Goal: Task Accomplishment & Management: Use online tool/utility

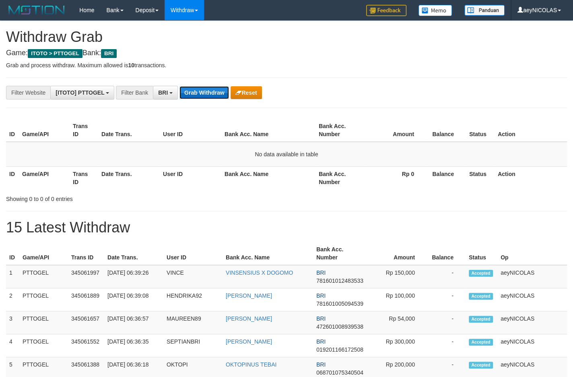
click at [208, 89] on button "Grab Withdraw" at bounding box center [203, 92] width 49 height 13
drag, startPoint x: 380, startPoint y: 200, endPoint x: 256, endPoint y: 127, distance: 143.9
click at [380, 200] on div "Showing 0 to 0 of 0 entries" at bounding box center [286, 196] width 573 height 11
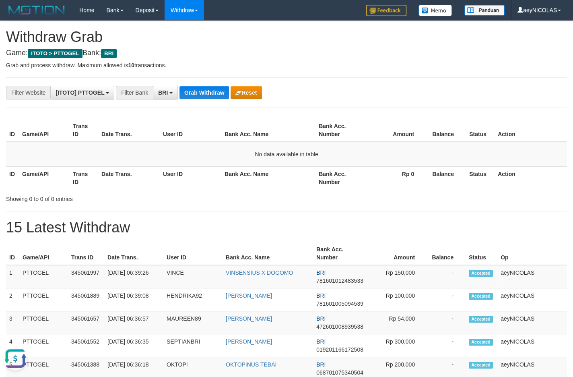
scroll to position [0, 0]
click at [206, 90] on button "Grab Withdraw" at bounding box center [203, 92] width 49 height 13
click at [461, 160] on td "No data available in table" at bounding box center [286, 154] width 561 height 25
click at [192, 89] on button "Grab Withdraw" at bounding box center [203, 92] width 49 height 13
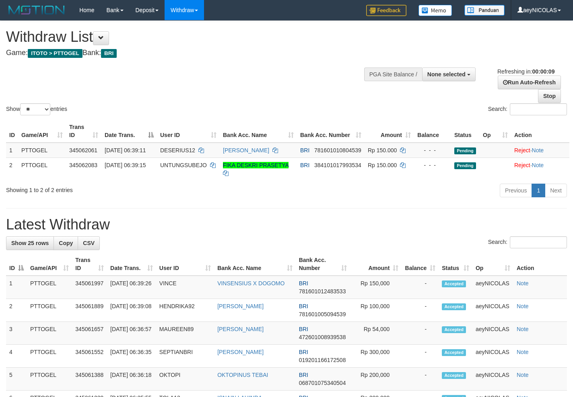
select select
select select "**"
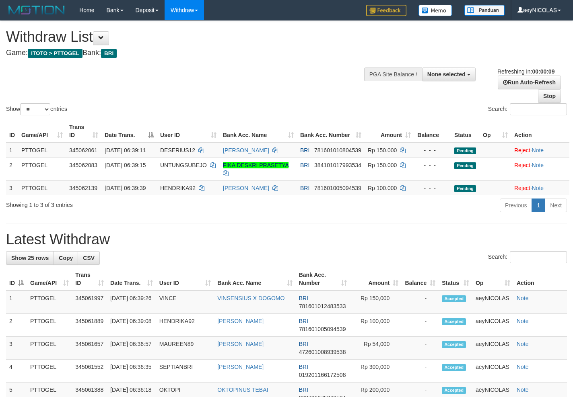
select select
select select "**"
select select
select select "**"
select select
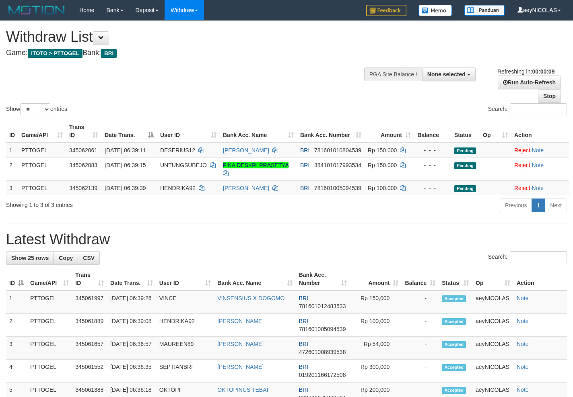
select select "**"
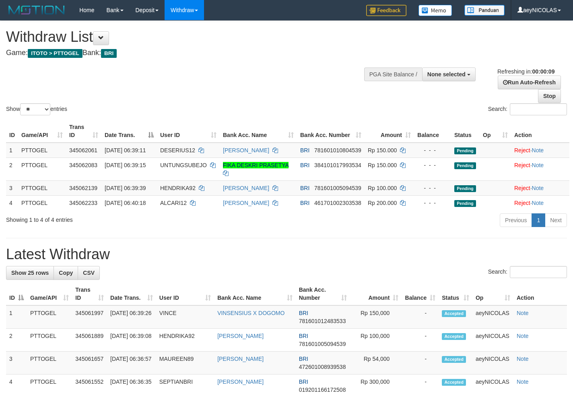
select select
select select "**"
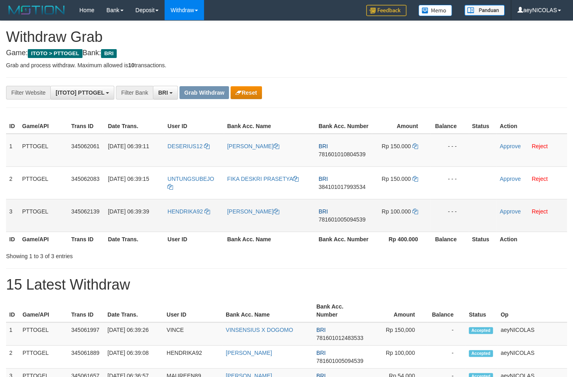
drag, startPoint x: 194, startPoint y: 168, endPoint x: 398, endPoint y: 218, distance: 210.5
click at [398, 218] on tbody "1 PTTOGEL 345062061 [DATE] 06:39:11 DESERIUS12 [PERSON_NAME] BRI 78160101080453…" at bounding box center [286, 183] width 561 height 98
click at [358, 159] on td "BRI 781601010804539" at bounding box center [343, 150] width 56 height 33
click at [354, 157] on span "781601010804539" at bounding box center [342, 154] width 47 height 6
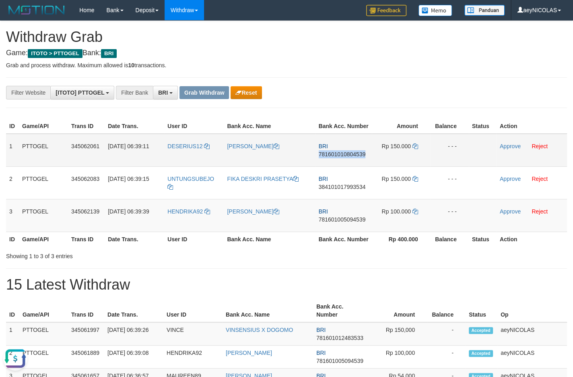
copy span "781601010804539"
click at [334, 157] on td "BRI 781601010804539" at bounding box center [343, 150] width 56 height 33
click at [329, 157] on span "781601010804539" at bounding box center [342, 154] width 47 height 6
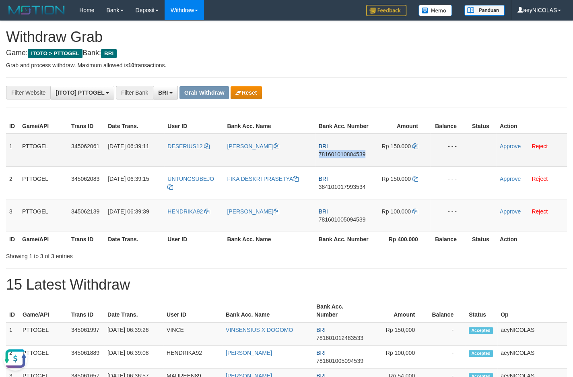
copy span "781601010804539"
click at [344, 157] on span "781601010804539" at bounding box center [342, 154] width 47 height 6
copy span "781601010804539"
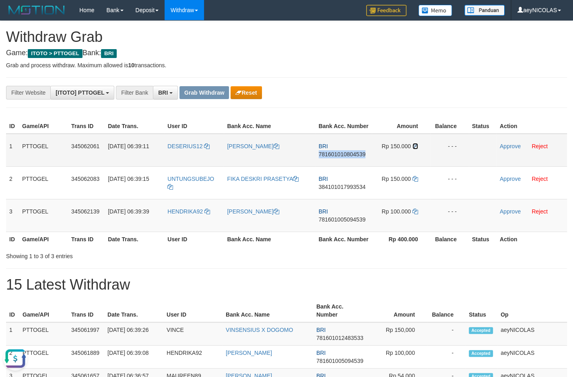
click at [416, 149] on icon at bounding box center [415, 146] width 6 height 6
copy span "781601010804539"
click at [506, 149] on link "Approve" at bounding box center [510, 146] width 21 height 6
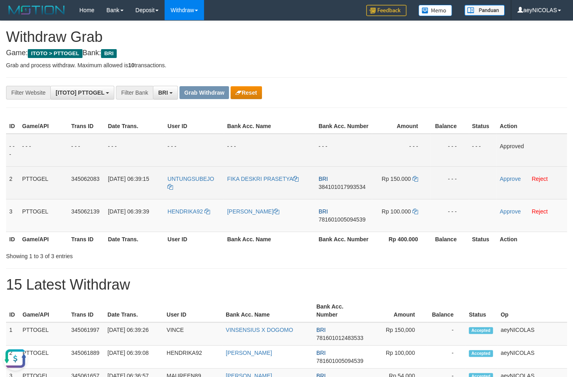
click at [338, 190] on span "384101017993534" at bounding box center [342, 186] width 47 height 6
copy span "384101017993534"
click at [346, 190] on span "384101017993534" at bounding box center [342, 186] width 47 height 6
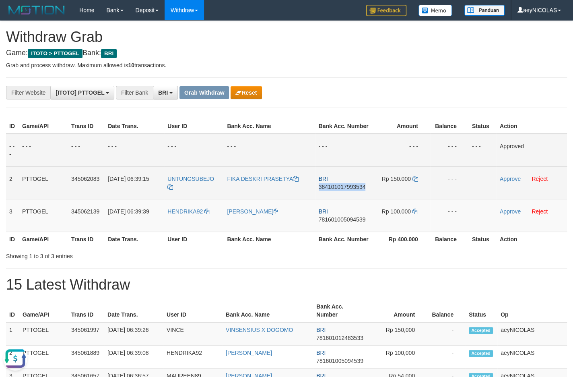
copy span "384101017993534"
click at [337, 190] on span "384101017993534" at bounding box center [342, 186] width 47 height 6
copy span "384101017993534"
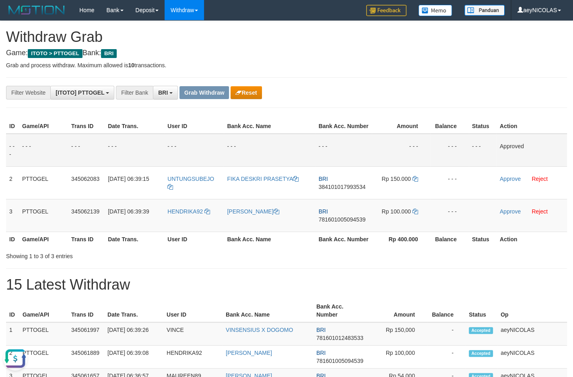
click at [315, 155] on td "- - -" at bounding box center [269, 150] width 91 height 33
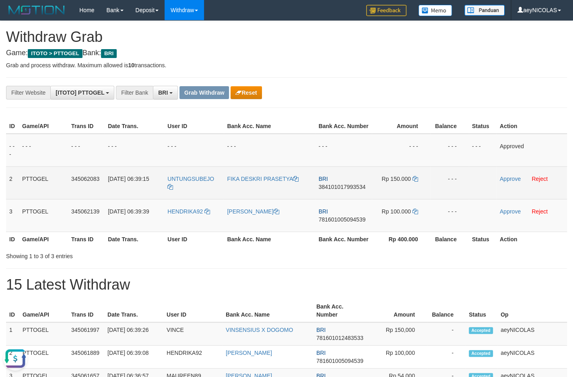
click at [418, 183] on td "Rp 150.000" at bounding box center [401, 182] width 58 height 33
click at [418, 186] on td "Rp 150.000" at bounding box center [401, 182] width 58 height 33
click at [418, 181] on icon at bounding box center [415, 179] width 6 height 6
click at [504, 182] on link "Approve" at bounding box center [510, 178] width 21 height 6
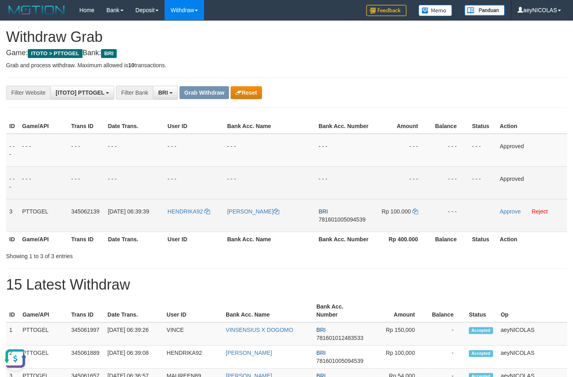
click at [329, 222] on span "781601005094539" at bounding box center [342, 219] width 47 height 6
copy span "781601005094539"
click at [344, 222] on span "781601005094539" at bounding box center [342, 219] width 47 height 6
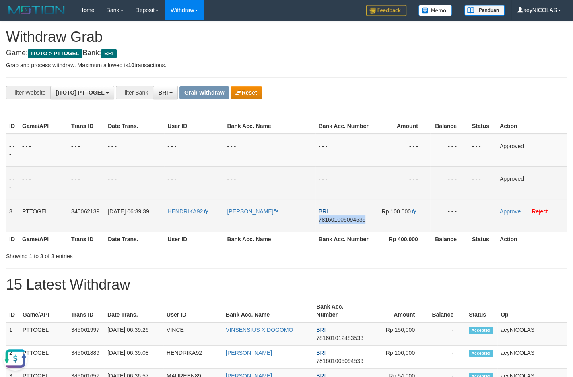
copy span "781601005094539"
click at [445, 146] on td "- - -" at bounding box center [449, 150] width 39 height 33
click at [418, 219] on td "Rp 100.000" at bounding box center [401, 215] width 58 height 33
click at [418, 220] on td "Rp 100.000" at bounding box center [401, 215] width 58 height 33
click at [418, 214] on icon at bounding box center [415, 211] width 6 height 6
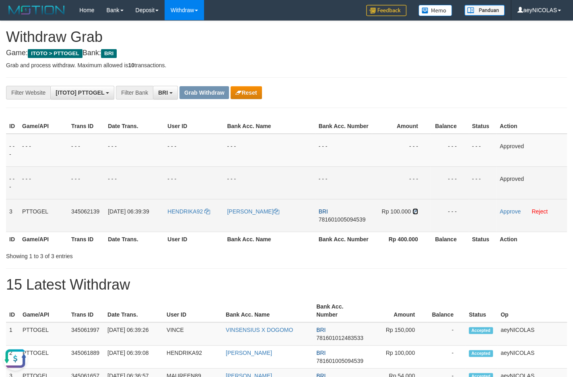
click at [418, 214] on icon at bounding box center [415, 211] width 6 height 6
click at [509, 214] on link "Approve" at bounding box center [510, 211] width 21 height 6
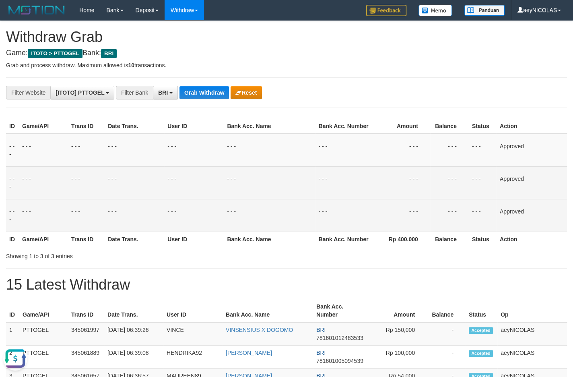
click at [484, 215] on td "- - -" at bounding box center [483, 215] width 28 height 33
click at [212, 93] on button "Grab Withdraw" at bounding box center [203, 92] width 49 height 13
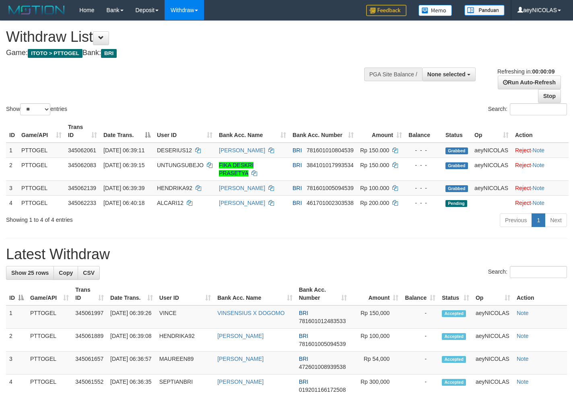
select select
select select "**"
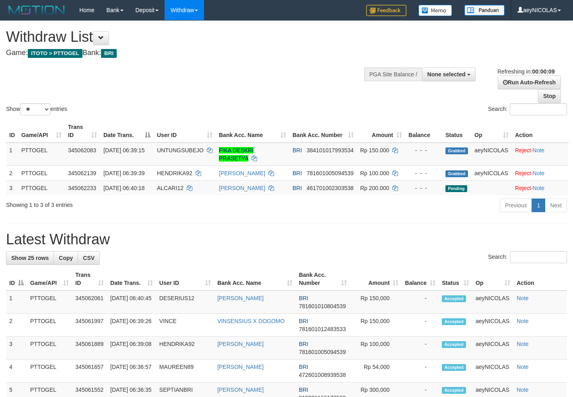
select select
select select "**"
select select
select select "**"
select select
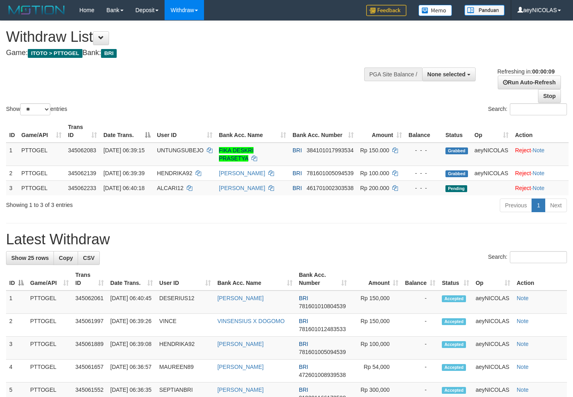
select select "**"
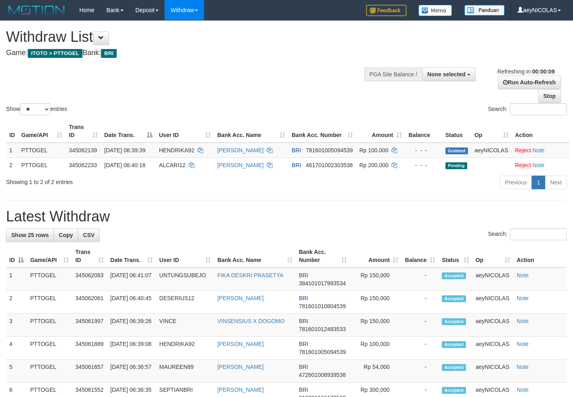
select select
select select "**"
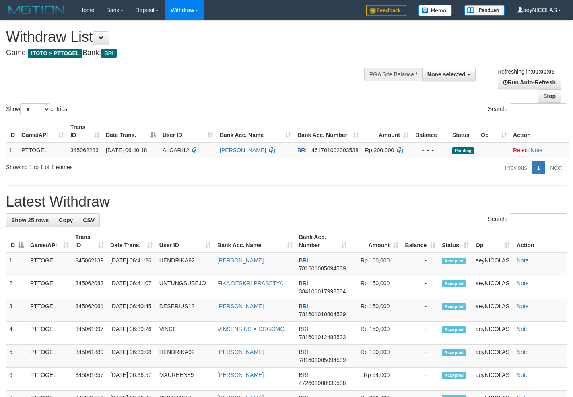
select select
select select "**"
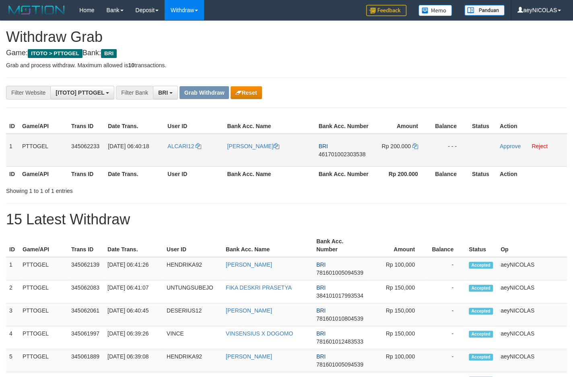
scroll to position [39, 0]
drag, startPoint x: 237, startPoint y: 159, endPoint x: 387, endPoint y: 159, distance: 149.3
click at [387, 159] on tr "1 PTTOGEL 345062233 01/10/2025 06:40:18 ALCARI12 FREDIK MANAFE BRI 461701002303…" at bounding box center [286, 150] width 561 height 33
click at [350, 157] on span "461701002303538" at bounding box center [342, 154] width 47 height 6
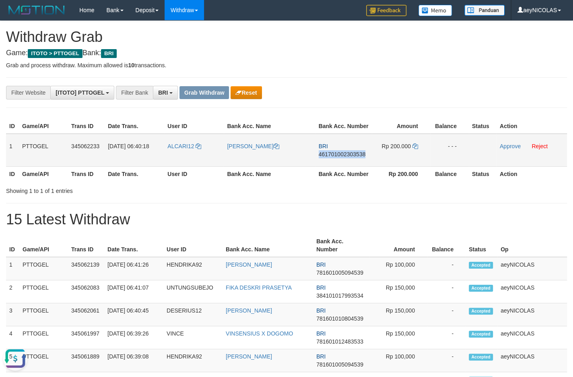
click at [350, 157] on span "461701002303538" at bounding box center [342, 154] width 47 height 6
copy span "461701002303538"
click at [350, 157] on span "461701002303538" at bounding box center [342, 154] width 47 height 6
copy span "461701002303538"
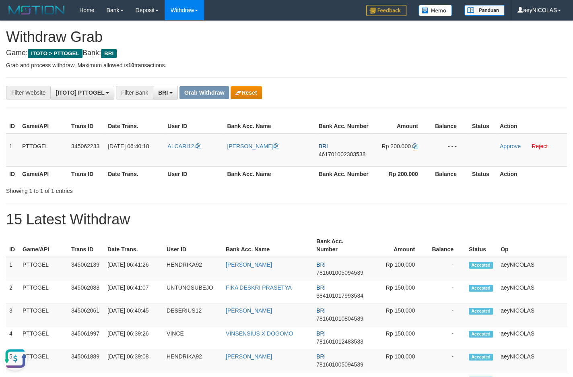
click at [418, 158] on td "Rp 200.000" at bounding box center [401, 150] width 58 height 33
click at [418, 156] on td "Rp 200.000" at bounding box center [401, 150] width 58 height 33
click at [416, 149] on icon at bounding box center [415, 146] width 6 height 6
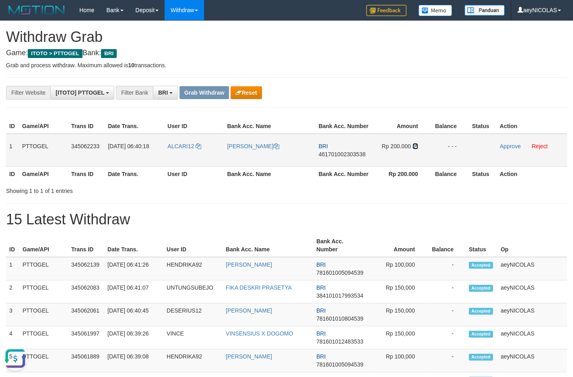
click at [416, 149] on icon at bounding box center [415, 146] width 6 height 6
click at [504, 149] on link "Approve" at bounding box center [510, 146] width 21 height 6
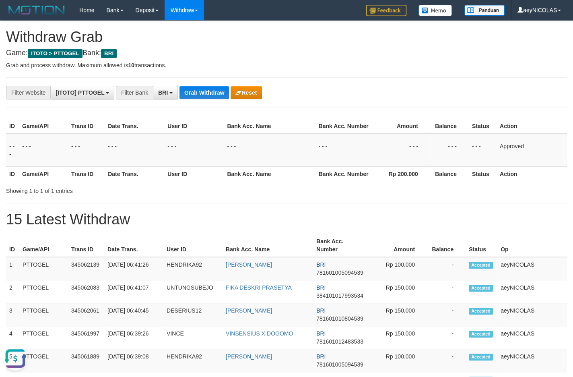
drag, startPoint x: 521, startPoint y: 167, endPoint x: 237, endPoint y: 72, distance: 299.1
click at [519, 167] on td "Approved" at bounding box center [531, 150] width 70 height 33
click at [211, 98] on button "Grab Withdraw" at bounding box center [203, 92] width 49 height 13
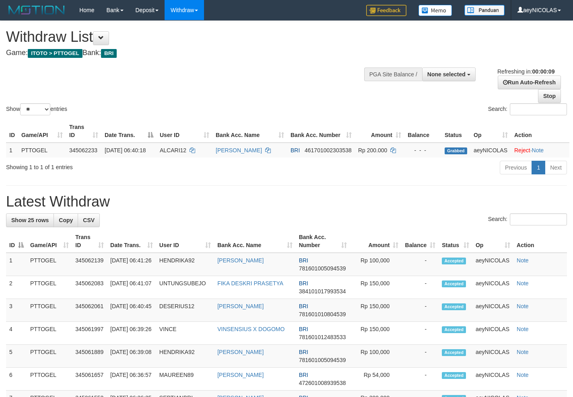
select select
select select "**"
select select
select select "**"
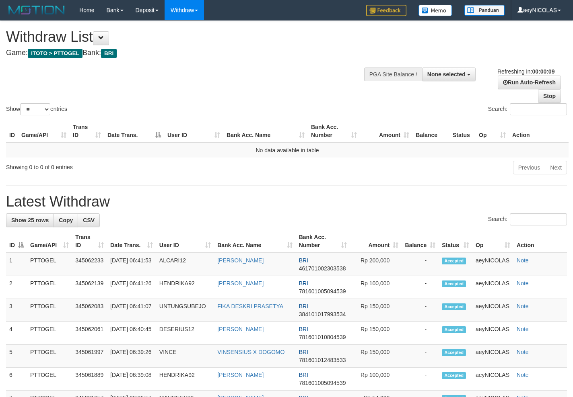
select select
select select "**"
click at [202, 90] on div "Show ** ** ** *** entries Search:" at bounding box center [286, 69] width 573 height 96
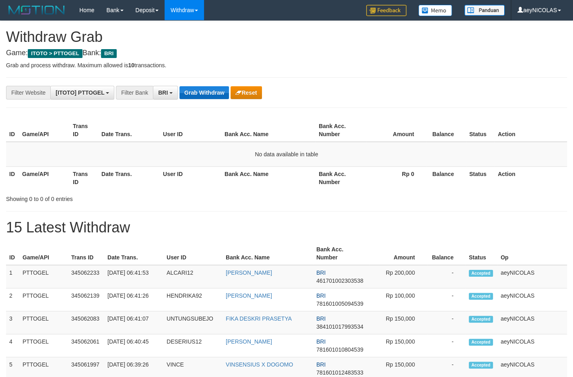
scroll to position [39, 0]
click at [205, 88] on button "Grab Withdraw" at bounding box center [203, 92] width 49 height 13
click at [202, 90] on button "Grab Withdraw" at bounding box center [203, 92] width 49 height 13
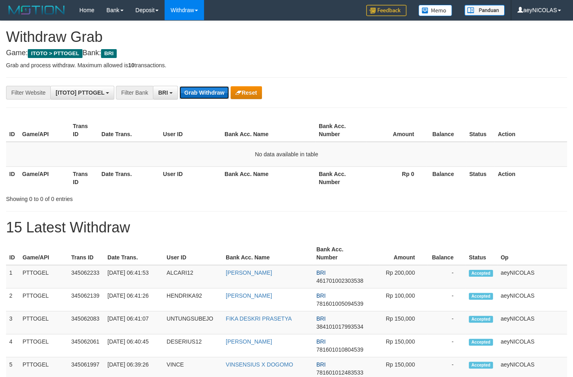
click at [202, 90] on button "Grab Withdraw" at bounding box center [203, 92] width 49 height 13
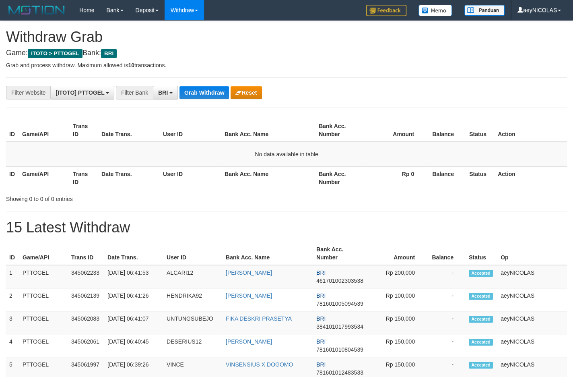
click at [202, 90] on button "Grab Withdraw" at bounding box center [203, 92] width 49 height 13
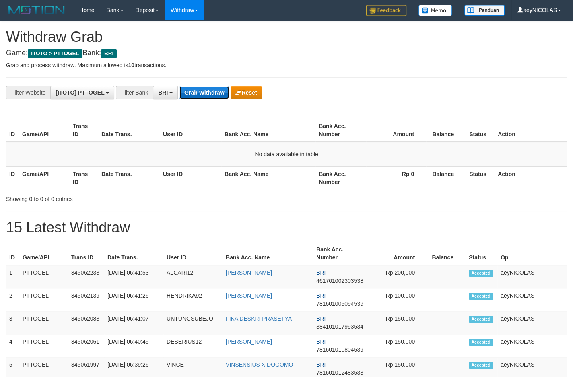
click at [212, 94] on button "Grab Withdraw" at bounding box center [203, 92] width 49 height 13
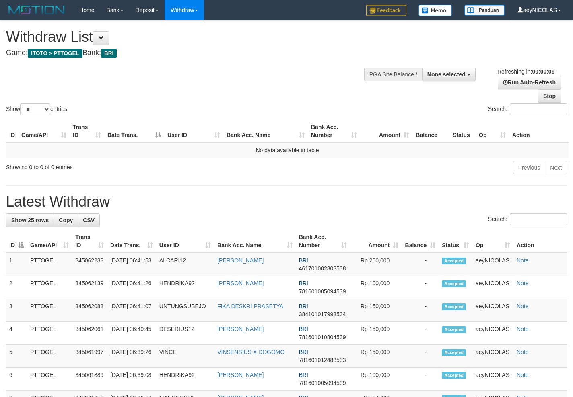
select select
select select "**"
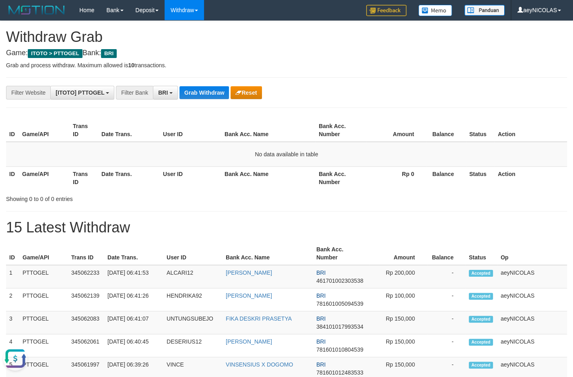
click at [214, 91] on button "Grab Withdraw" at bounding box center [203, 92] width 49 height 13
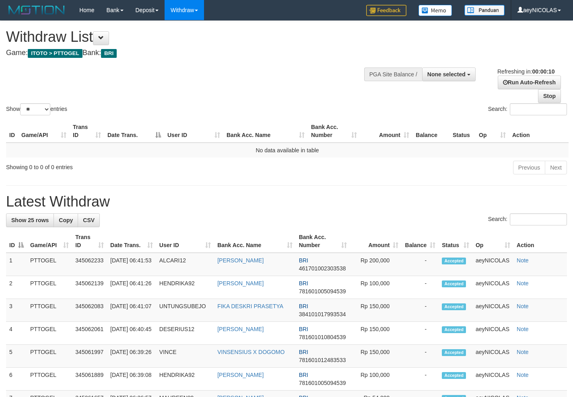
select select
select select "**"
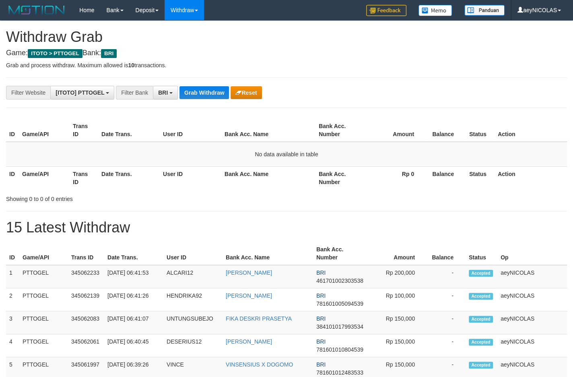
scroll to position [39, 0]
click at [214, 91] on button "Grab Withdraw" at bounding box center [203, 92] width 49 height 13
click at [211, 97] on button "Grab Withdraw" at bounding box center [203, 92] width 49 height 13
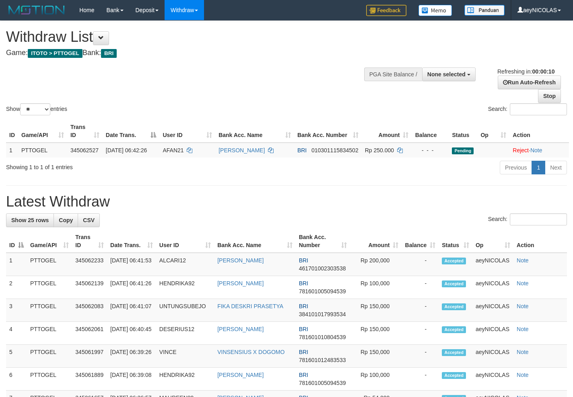
select select
select select "**"
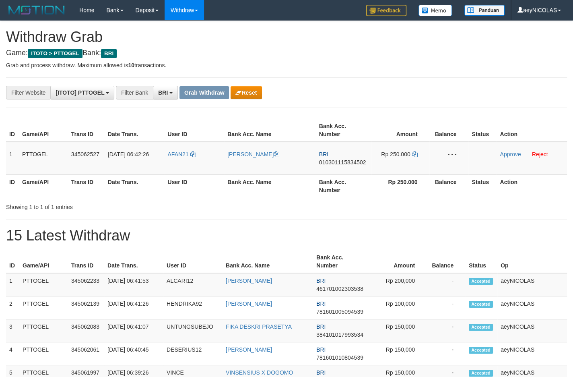
scroll to position [39, 0]
click at [247, 96] on button "Reset" at bounding box center [246, 92] width 31 height 13
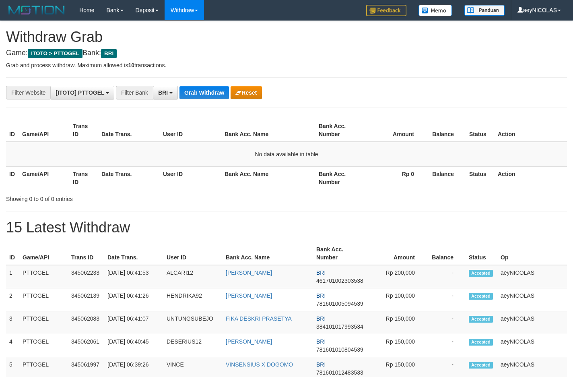
click at [205, 95] on button "Grab Withdraw" at bounding box center [203, 92] width 49 height 13
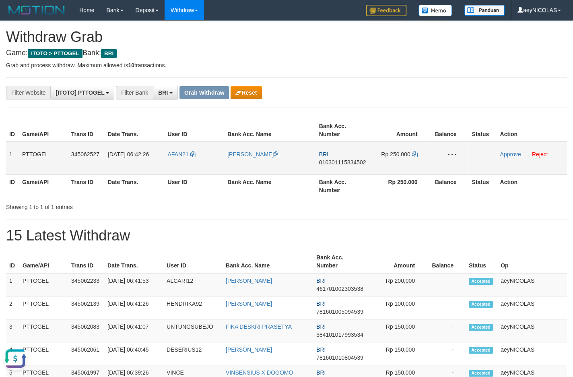
drag, startPoint x: 186, startPoint y: 164, endPoint x: 386, endPoint y: 161, distance: 200.0
click at [386, 161] on tr "1 PTTOGEL 345062527 01/10/2025 06:42:26 AFAN21 WILDAN MARJANI BRI 0103011158345…" at bounding box center [286, 158] width 561 height 33
click at [355, 165] on span "010301115834502" at bounding box center [342, 162] width 47 height 6
copy span "010301115834502"
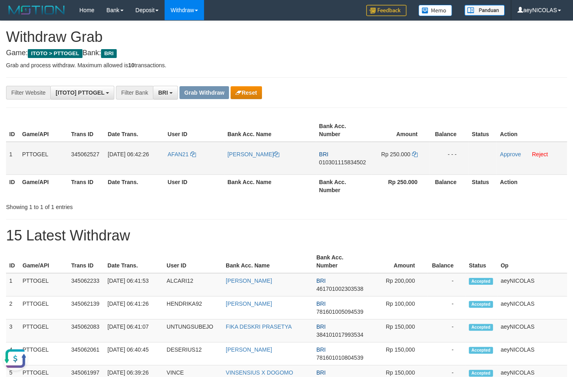
click at [334, 156] on td "BRI 010301115834502" at bounding box center [344, 158] width 56 height 33
click at [335, 163] on span "010301115834502" at bounding box center [342, 162] width 47 height 6
copy span "010301115834502"
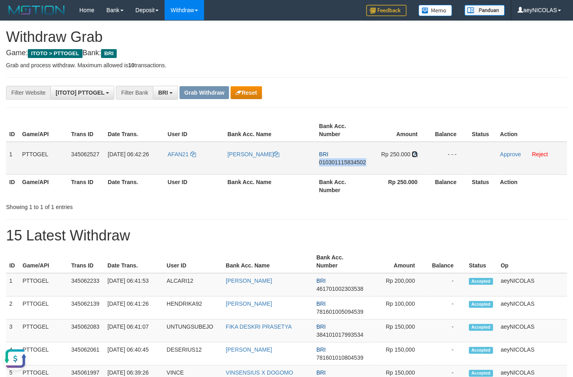
click at [414, 153] on icon at bounding box center [415, 154] width 6 height 6
copy span "010301115834502"
click at [415, 153] on icon at bounding box center [415, 154] width 6 height 6
click at [511, 155] on link "Approve" at bounding box center [510, 154] width 21 height 6
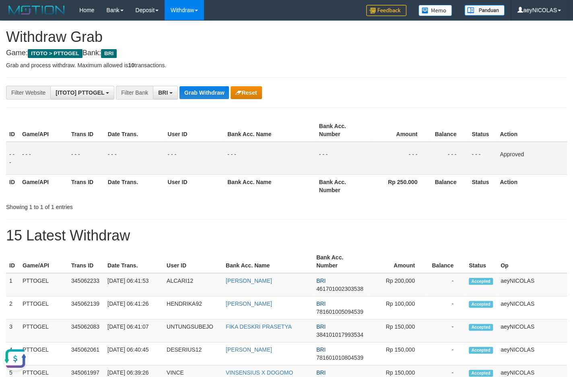
click at [354, 199] on div "ID Game/API Trans ID Date Trans. User ID Bank Acc. Name Bank Acc. Number Amount…" at bounding box center [286, 157] width 573 height 83
click at [189, 89] on button "Grab Withdraw" at bounding box center [203, 92] width 49 height 13
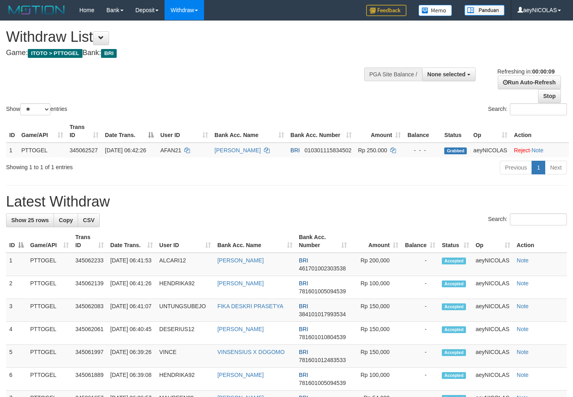
select select
select select "**"
select select
select select "**"
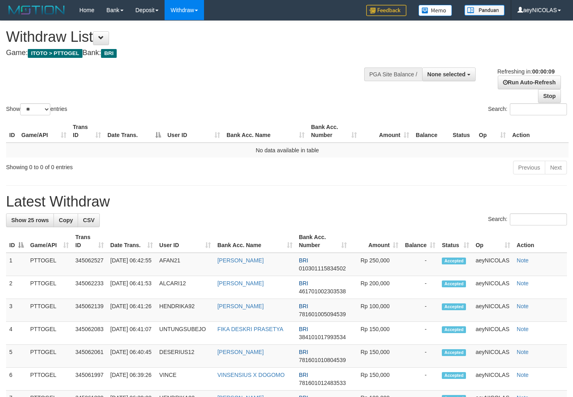
select select
select select "**"
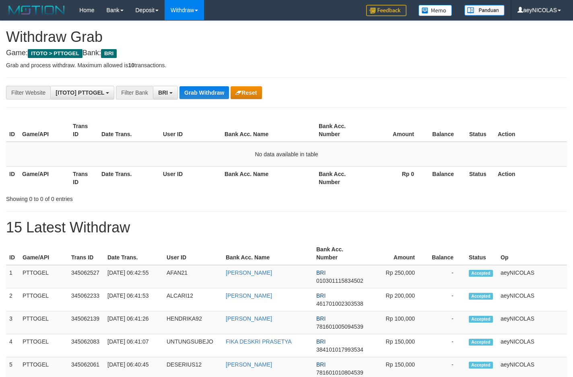
click at [189, 89] on button "Grab Withdraw" at bounding box center [203, 92] width 49 height 13
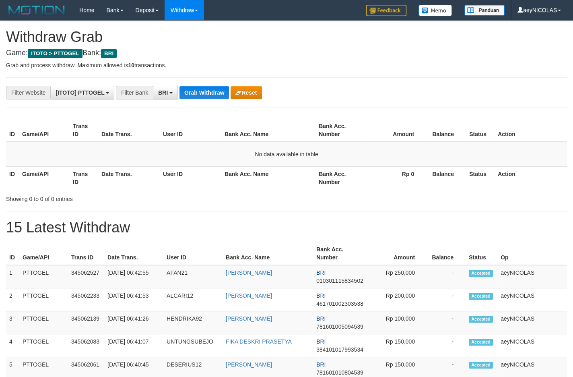
scroll to position [39, 0]
drag, startPoint x: 0, startPoint y: 0, endPoint x: 190, endPoint y: 87, distance: 209.2
click at [190, 87] on button "Grab Withdraw" at bounding box center [203, 92] width 49 height 13
click at [187, 94] on button "Grab Withdraw" at bounding box center [203, 92] width 49 height 13
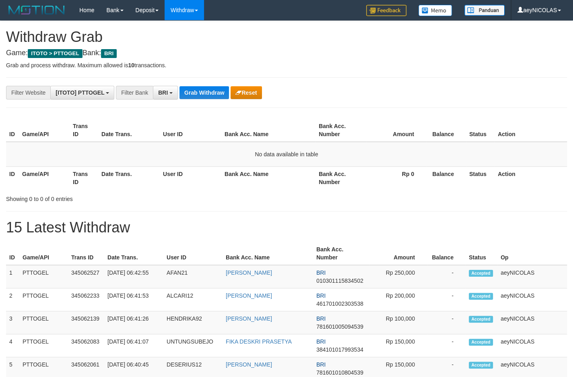
scroll to position [39, 0]
drag, startPoint x: 394, startPoint y: 181, endPoint x: 208, endPoint y: 108, distance: 200.1
click at [376, 170] on th "Rp 0" at bounding box center [396, 177] width 60 height 23
click at [197, 89] on button "Grab Withdraw" at bounding box center [203, 92] width 49 height 13
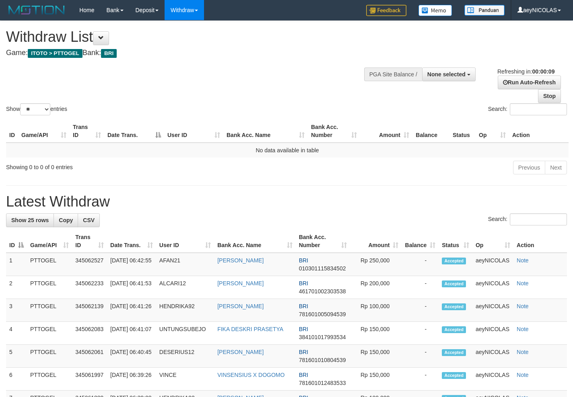
select select
select select "**"
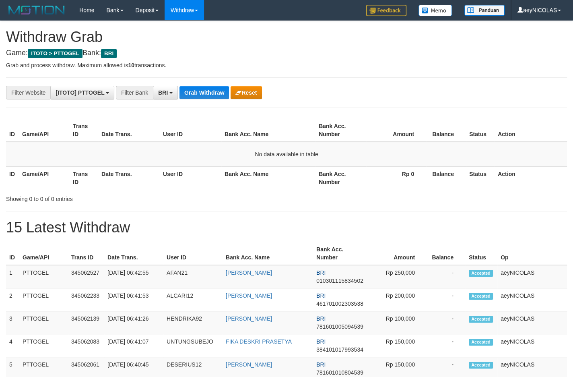
click at [197, 89] on button "Grab Withdraw" at bounding box center [203, 92] width 49 height 13
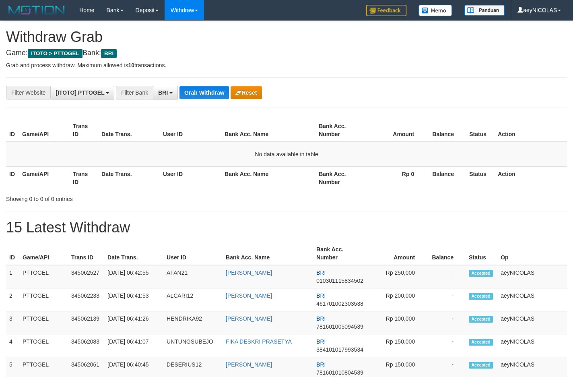
scroll to position [39, 0]
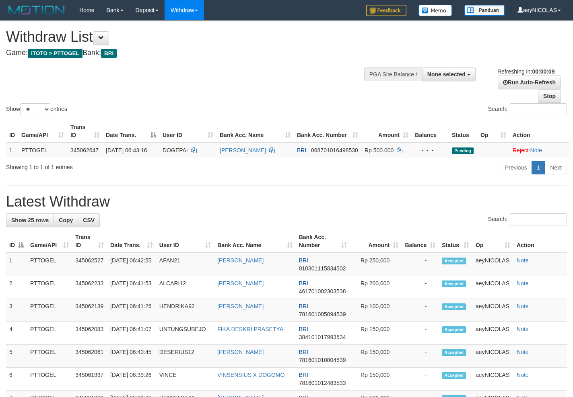
select select
select select "**"
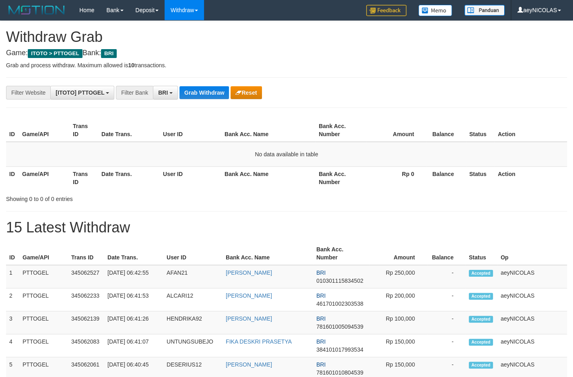
scroll to position [39, 0]
click at [197, 89] on button "Grab Withdraw" at bounding box center [203, 92] width 49 height 13
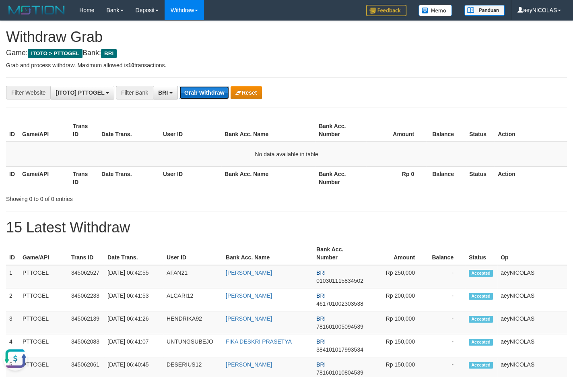
click at [197, 93] on button "Grab Withdraw" at bounding box center [203, 92] width 49 height 13
drag, startPoint x: 197, startPoint y: 93, endPoint x: 205, endPoint y: 92, distance: 8.1
click at [198, 93] on button "Grab Withdraw" at bounding box center [203, 92] width 49 height 13
click at [205, 92] on button "Grab Withdraw" at bounding box center [203, 92] width 49 height 13
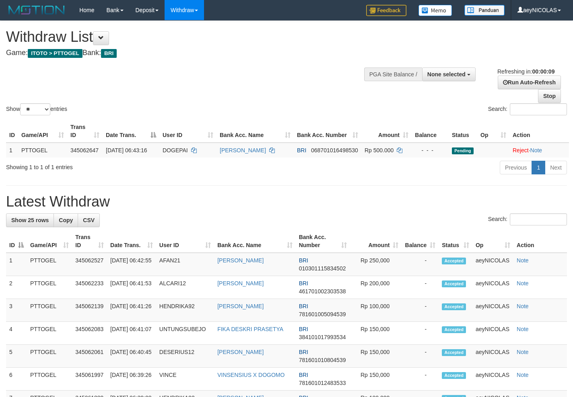
select select
select select "**"
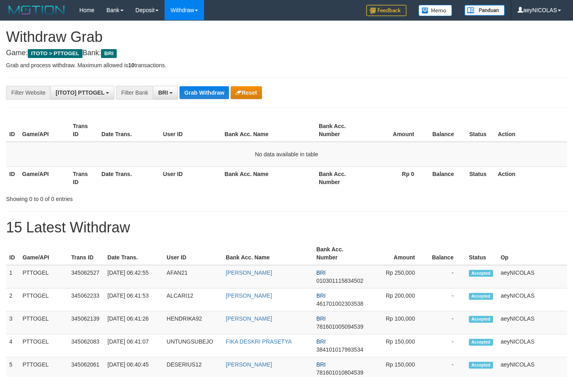
click at [220, 87] on button "Grab Withdraw" at bounding box center [203, 92] width 49 height 13
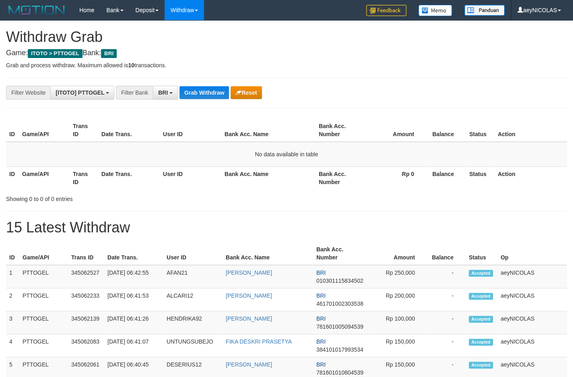
scroll to position [39, 0]
click at [220, 87] on button "Grab Withdraw" at bounding box center [203, 92] width 49 height 13
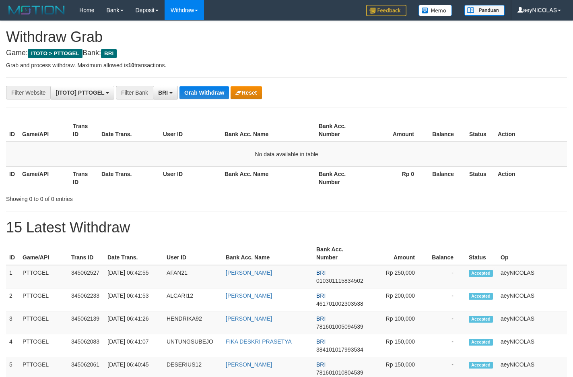
click at [220, 87] on button "Grab Withdraw" at bounding box center [203, 92] width 49 height 13
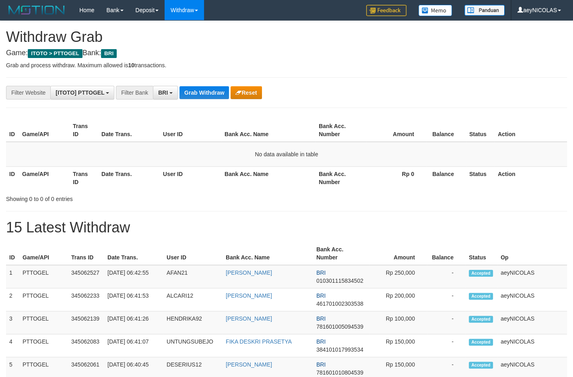
scroll to position [39, 0]
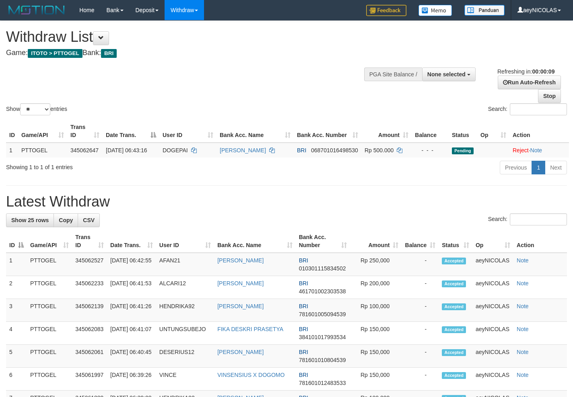
select select
select select "**"
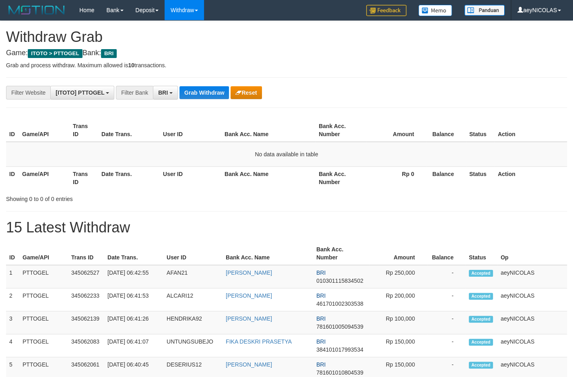
scroll to position [39, 0]
click at [220, 87] on button "Grab Withdraw" at bounding box center [203, 92] width 49 height 13
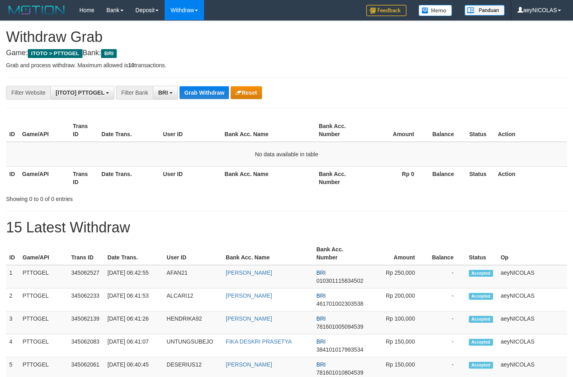
scroll to position [39, 0]
click at [220, 87] on button "Grab Withdraw" at bounding box center [203, 92] width 49 height 13
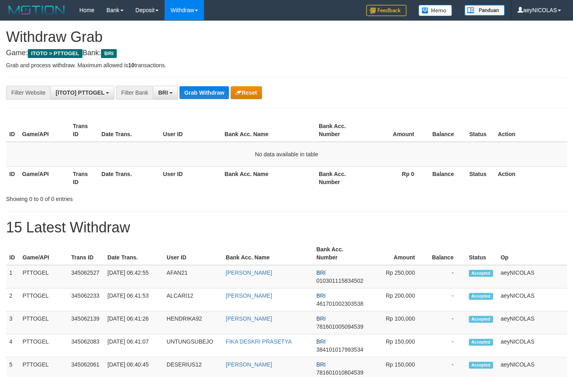
scroll to position [39, 0]
click at [220, 87] on button "Grab Withdraw" at bounding box center [203, 92] width 49 height 13
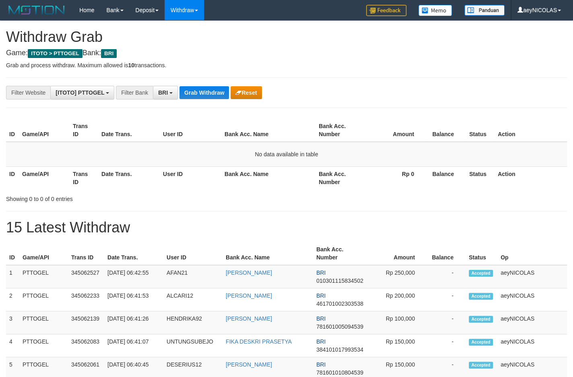
click at [220, 87] on button "Grab Withdraw" at bounding box center [203, 92] width 49 height 13
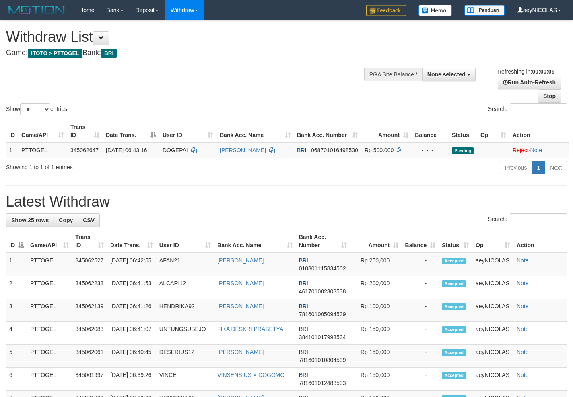
select select
select select "**"
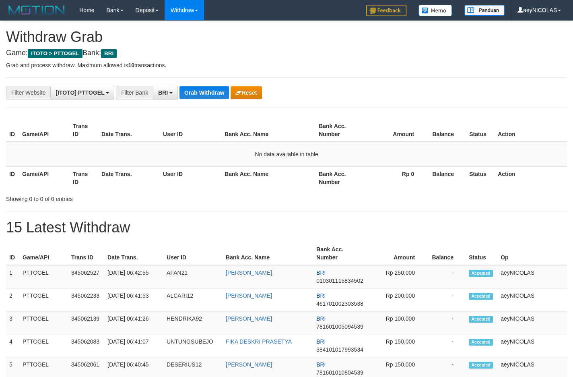
scroll to position [39, 0]
click at [220, 87] on button "Grab Withdraw" at bounding box center [203, 92] width 49 height 13
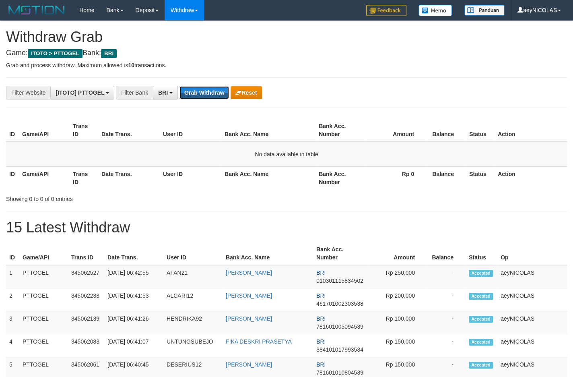
click at [220, 87] on button "Grab Withdraw" at bounding box center [203, 92] width 49 height 13
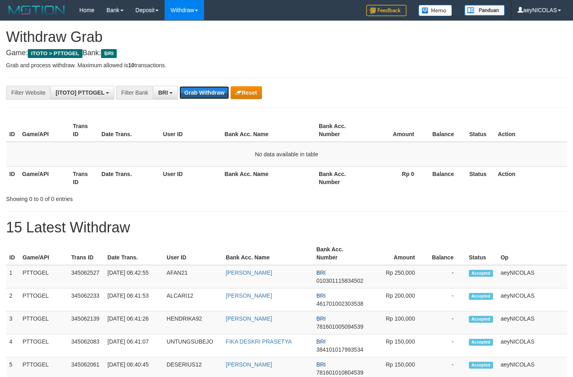
click at [220, 87] on button "Grab Withdraw" at bounding box center [203, 92] width 49 height 13
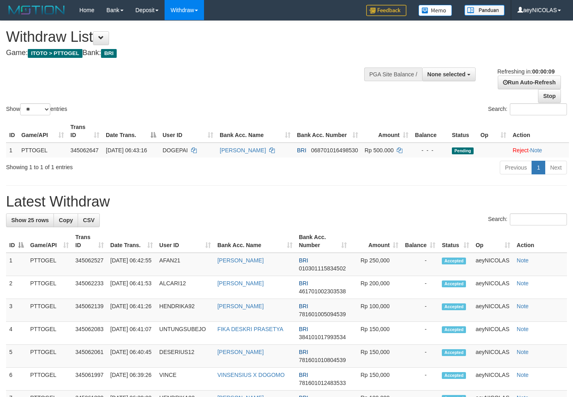
select select
select select "**"
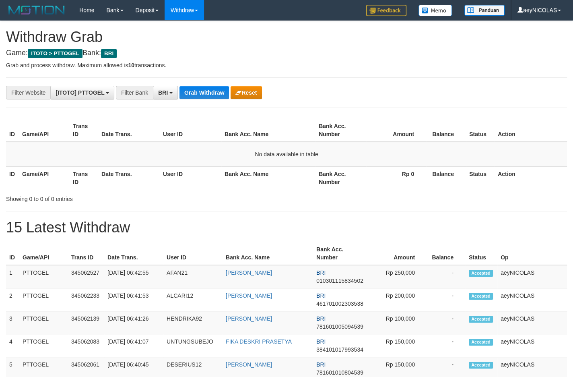
scroll to position [39, 0]
click at [220, 87] on button "Grab Withdraw" at bounding box center [203, 92] width 49 height 13
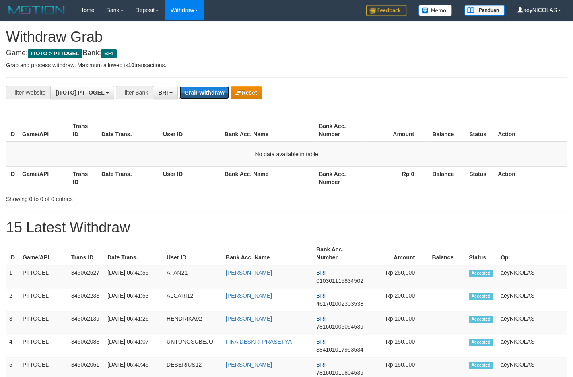
click at [220, 87] on button "Grab Withdraw" at bounding box center [203, 92] width 49 height 13
click at [214, 94] on button "Grab Withdraw" at bounding box center [203, 92] width 49 height 13
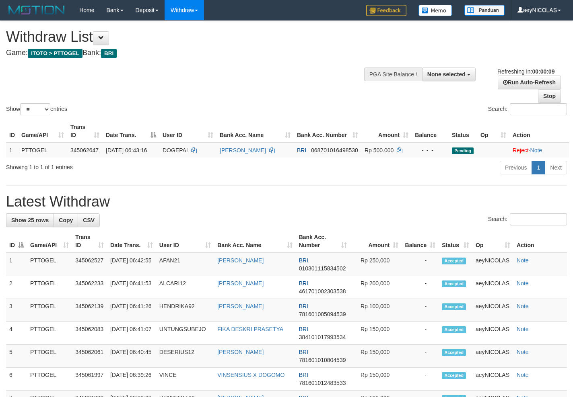
select select
select select "**"
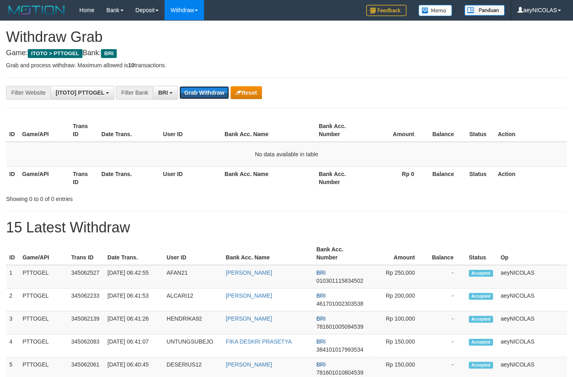
click at [214, 94] on button "Grab Withdraw" at bounding box center [203, 92] width 49 height 13
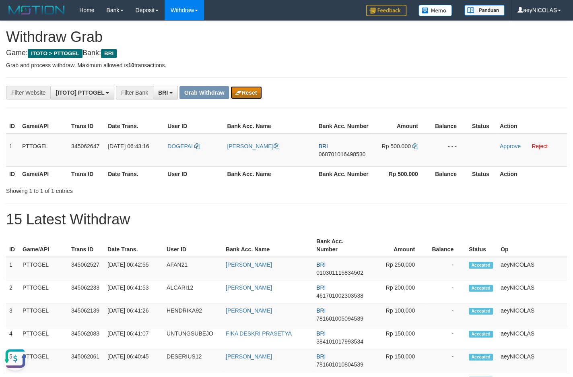
click at [240, 92] on icon "button" at bounding box center [238, 93] width 6 height 6
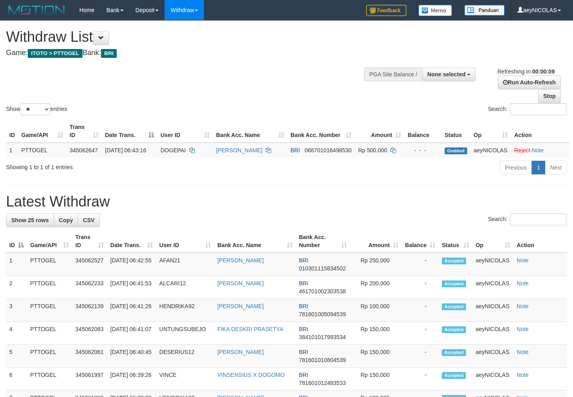
select select
select select "**"
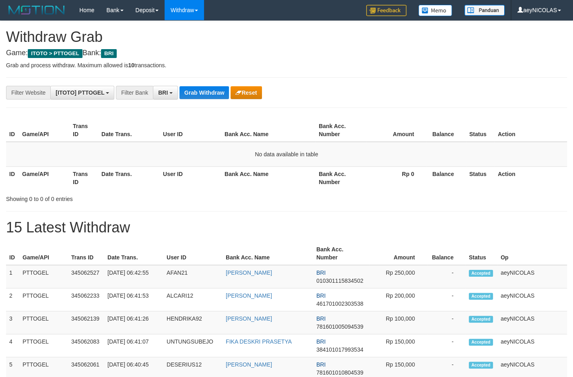
click at [199, 87] on button "Grab Withdraw" at bounding box center [203, 92] width 49 height 13
click at [199, 91] on button "Grab Withdraw" at bounding box center [203, 92] width 49 height 13
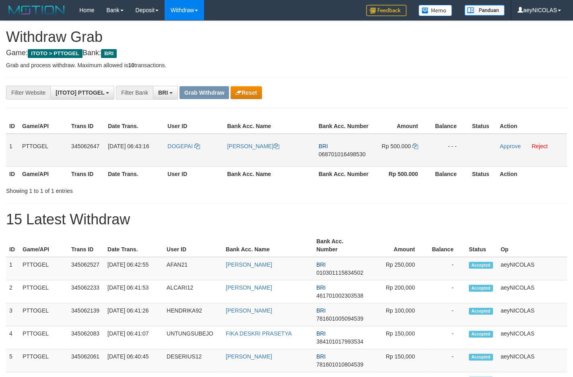
scroll to position [39, 0]
drag, startPoint x: 191, startPoint y: 166, endPoint x: 363, endPoint y: 175, distance: 172.8
click at [403, 159] on tr "1 PTTOGEL 345062647 [DATE] 06:43:16 DOGEPAI [PERSON_NAME] BRI 068701016498530 R…" at bounding box center [286, 150] width 561 height 33
click at [347, 157] on span "068701016498530" at bounding box center [342, 154] width 47 height 6
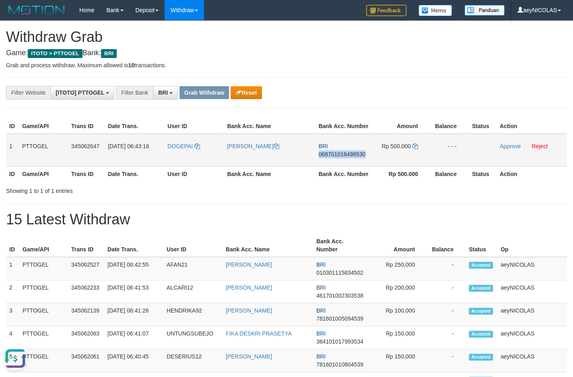
click at [347, 157] on span "068701016498530" at bounding box center [342, 154] width 47 height 6
copy span "068701016498530"
click at [336, 181] on th "Bank Acc. Number" at bounding box center [343, 173] width 56 height 15
click at [414, 149] on icon at bounding box center [415, 146] width 6 height 6
copy span "068701016498530"
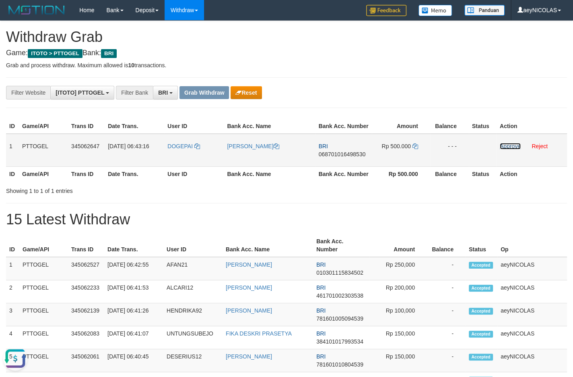
click at [508, 149] on link "Approve" at bounding box center [510, 146] width 21 height 6
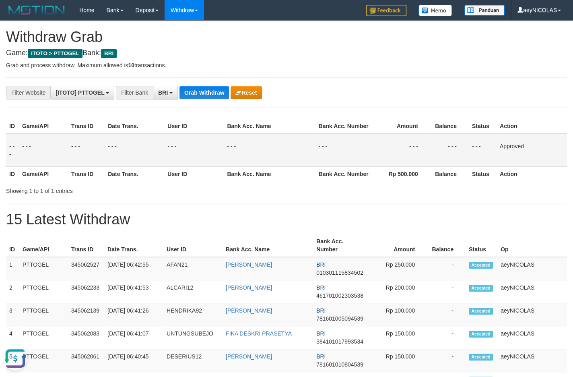
drag, startPoint x: 323, startPoint y: 159, endPoint x: 312, endPoint y: 149, distance: 14.3
click at [312, 149] on tr "- - - - - - - - - - - - - - - - - - - - - - - - - - - - - - Approved" at bounding box center [286, 150] width 561 height 33
drag, startPoint x: 210, startPoint y: 83, endPoint x: 191, endPoint y: 99, distance: 24.6
click at [352, 167] on td "- - -" at bounding box center [343, 150] width 56 height 33
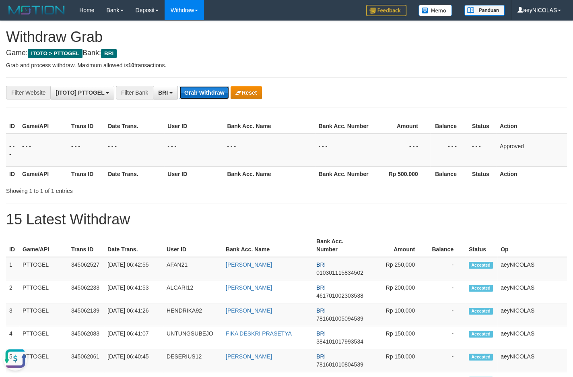
click at [200, 89] on button "Grab Withdraw" at bounding box center [203, 92] width 49 height 13
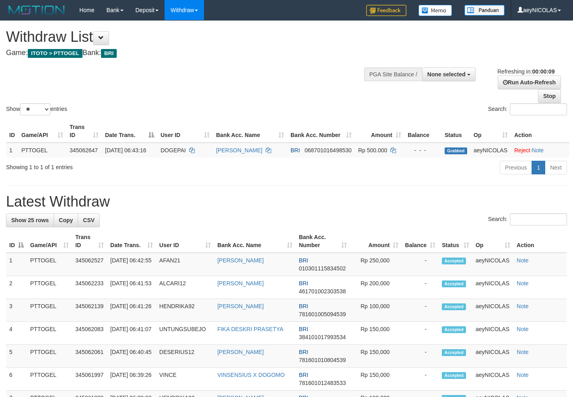
select select
select select "**"
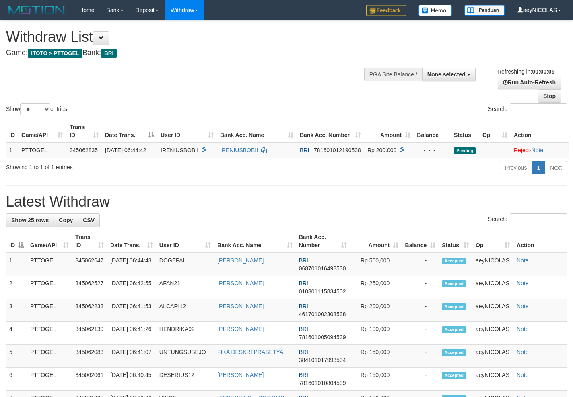
select select
select select "**"
click at [287, 210] on h1 "Latest Withdraw" at bounding box center [286, 202] width 561 height 16
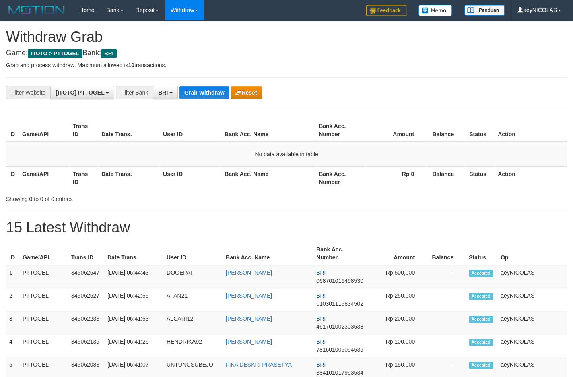
scroll to position [39, 0]
click at [208, 88] on button "Grab Withdraw" at bounding box center [203, 92] width 49 height 13
click at [203, 93] on button "Grab Withdraw" at bounding box center [203, 92] width 49 height 13
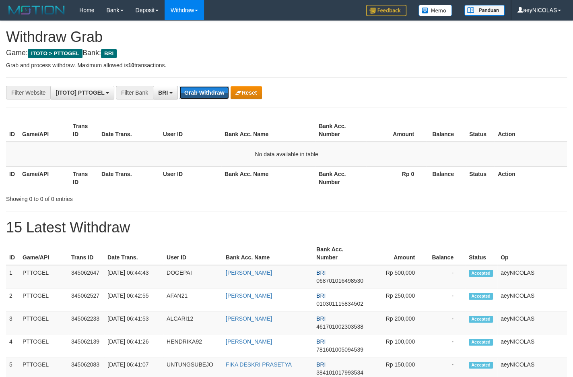
click at [203, 93] on button "Grab Withdraw" at bounding box center [203, 92] width 49 height 13
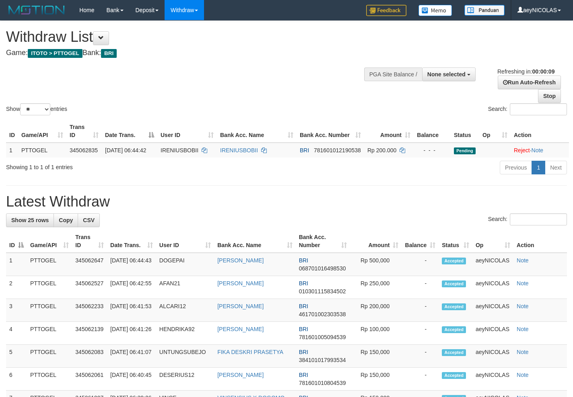
select select
select select "**"
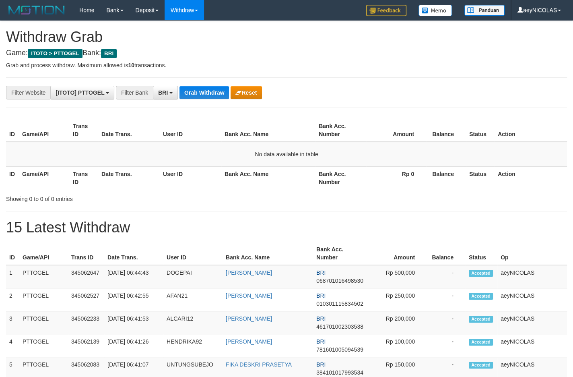
scroll to position [39, 0]
click at [203, 93] on button "Grab Withdraw" at bounding box center [203, 92] width 49 height 13
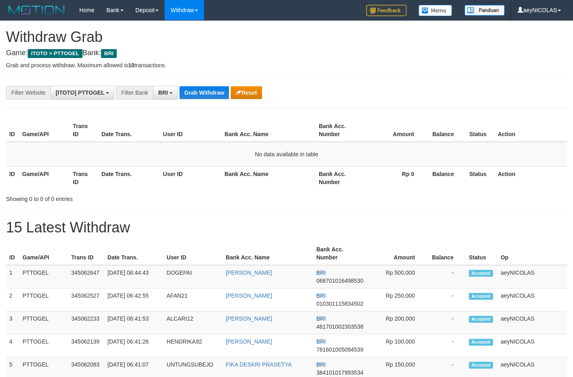
scroll to position [39, 0]
click at [203, 93] on button "Grab Withdraw" at bounding box center [203, 92] width 49 height 13
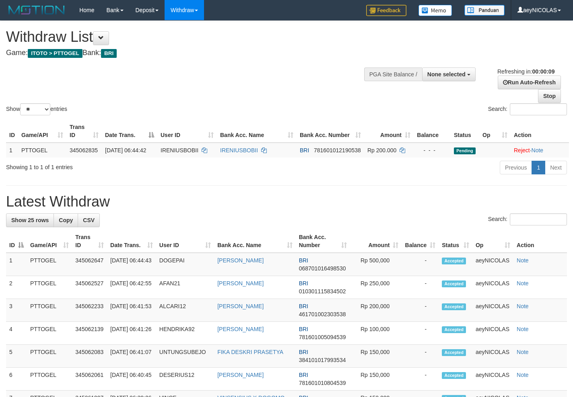
select select
select select "**"
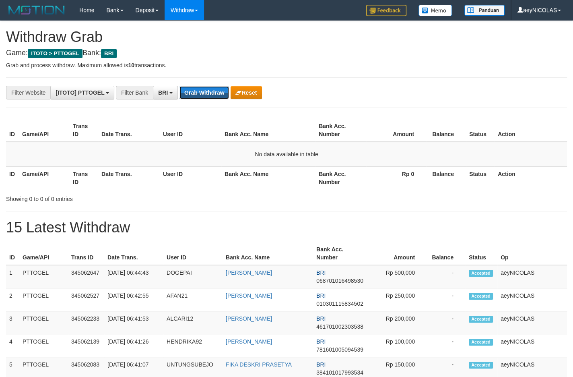
click at [203, 93] on button "Grab Withdraw" at bounding box center [203, 92] width 49 height 13
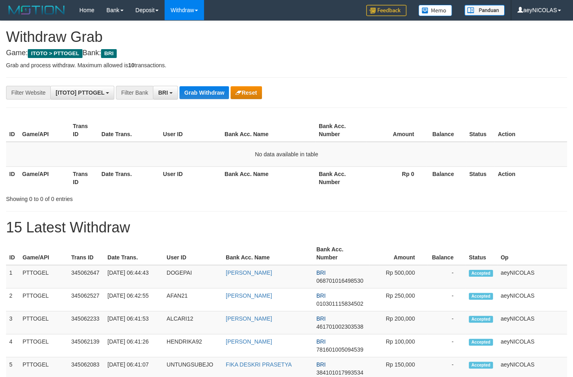
scroll to position [39, 0]
click at [203, 93] on button "Grab Withdraw" at bounding box center [203, 92] width 49 height 13
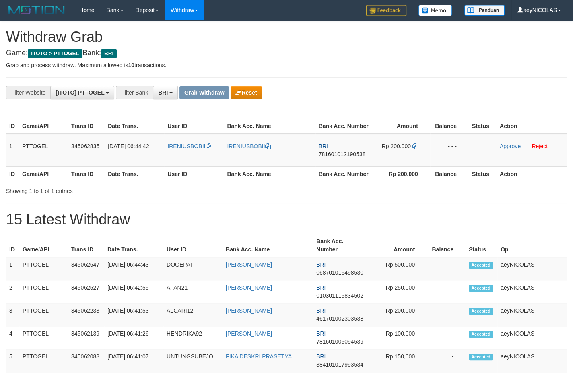
scroll to position [39, 0]
drag, startPoint x: 197, startPoint y: 159, endPoint x: 381, endPoint y: 164, distance: 183.9
click at [381, 164] on tr "1 PTTOGEL 345062835 01/10/2025 06:44:42 IRENIUSBOBII IRENIUSBOBII BRI 781601012…" at bounding box center [286, 150] width 561 height 33
click at [339, 167] on td "BRI 781601012190538" at bounding box center [343, 150] width 56 height 33
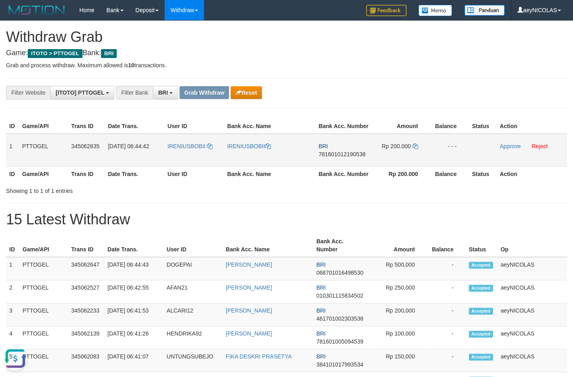
click at [348, 157] on span "781601012190538" at bounding box center [342, 154] width 47 height 6
copy span "781601012190538"
click at [323, 159] on td "BRI 781601012190538" at bounding box center [343, 150] width 56 height 33
click at [324, 157] on span "781601012190538" at bounding box center [342, 154] width 47 height 6
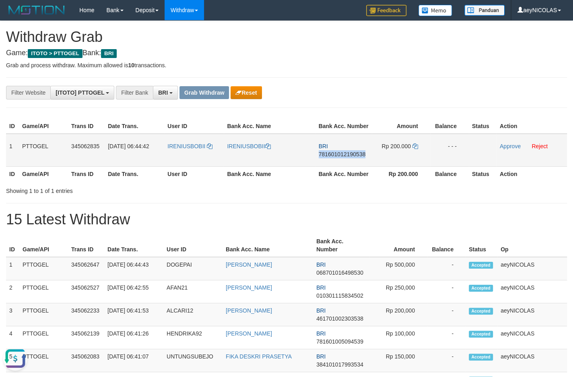
copy span "781601012190538"
click at [327, 157] on span "781601012190538" at bounding box center [342, 154] width 47 height 6
copy span "781601012190538"
click at [344, 167] on td "BRI 781601012190538" at bounding box center [343, 150] width 56 height 33
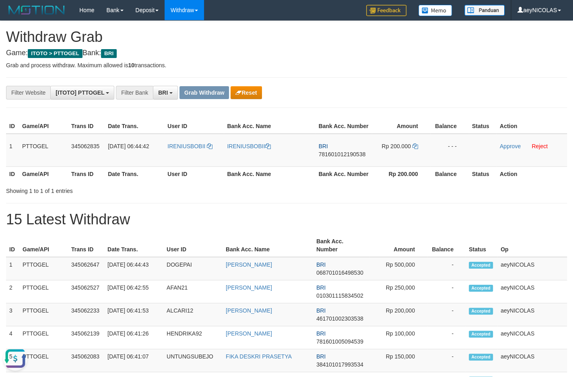
click at [311, 195] on div "Showing 1 to 1 of 1 entries" at bounding box center [286, 188] width 573 height 11
click at [298, 195] on div "Showing 1 to 1 of 1 entries" at bounding box center [286, 188] width 573 height 11
drag, startPoint x: 380, startPoint y: 211, endPoint x: 291, endPoint y: 195, distance: 90.0
drag, startPoint x: 189, startPoint y: 163, endPoint x: 393, endPoint y: 157, distance: 204.8
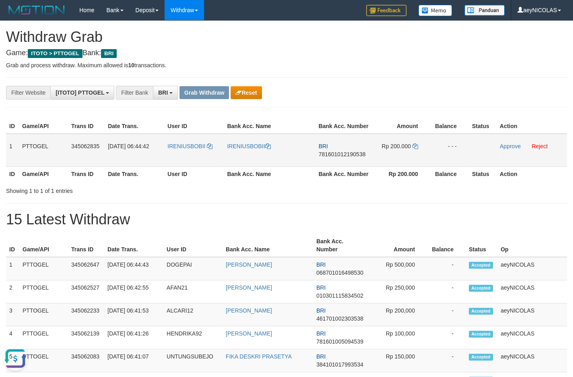
click at [401, 157] on tr "1 PTTOGEL 345062835 01/10/2025 06:44:42 IRENIUSBOBII IRENIUSBOBII BRI 781601012…" at bounding box center [286, 150] width 561 height 33
copy tr
click at [340, 157] on span "781601012190538" at bounding box center [342, 154] width 47 height 6
copy tr
click at [340, 157] on span "781601012190538" at bounding box center [342, 154] width 47 height 6
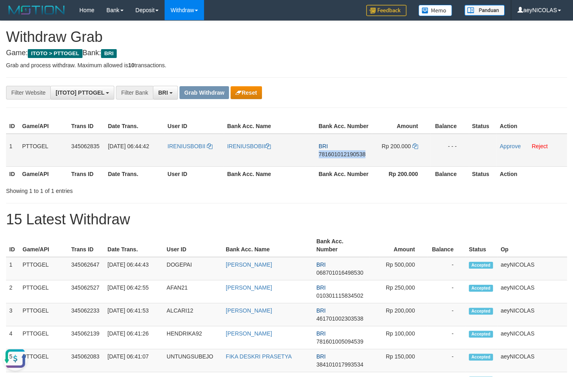
copy span "781601012190538"
click at [364, 157] on span "781601012190538" at bounding box center [342, 154] width 47 height 6
copy span "781601012190538"
click at [352, 157] on span "781601012190538" at bounding box center [342, 154] width 47 height 6
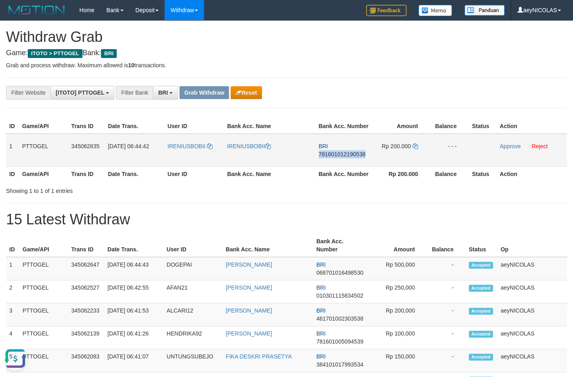
click at [352, 157] on span "781601012190538" at bounding box center [342, 154] width 47 height 6
copy span "781601012190538"
click at [231, 195] on div "Showing 1 to 1 of 1 entries" at bounding box center [119, 188] width 226 height 11
click at [414, 149] on icon at bounding box center [415, 146] width 6 height 6
copy span "781601012190538"
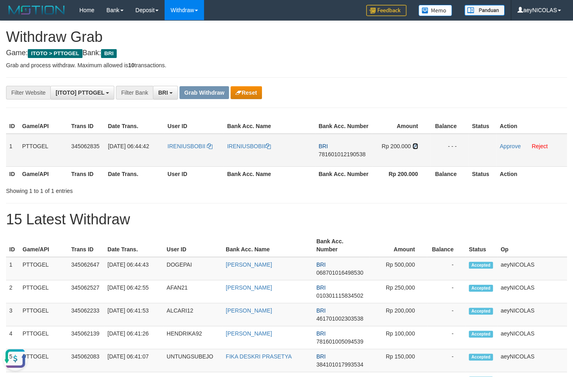
click at [414, 149] on icon at bounding box center [415, 146] width 6 height 6
click at [513, 149] on link "Approve" at bounding box center [510, 146] width 21 height 6
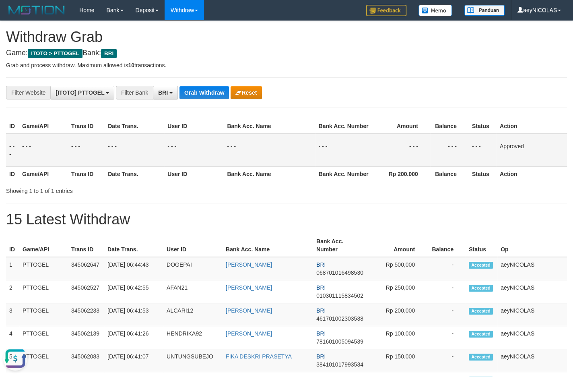
drag, startPoint x: 410, startPoint y: 187, endPoint x: 247, endPoint y: 129, distance: 172.0
click at [387, 175] on th "Rp 200.000" at bounding box center [401, 173] width 58 height 15
click at [209, 94] on button "Grab Withdraw" at bounding box center [203, 92] width 49 height 13
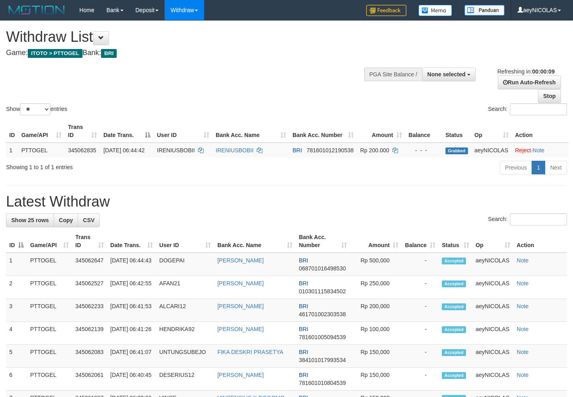
select select
select select "**"
select select
select select "**"
select select
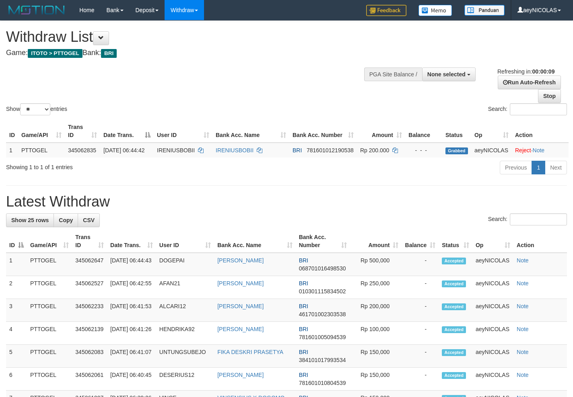
select select "**"
select select
select select "**"
select select
select select "**"
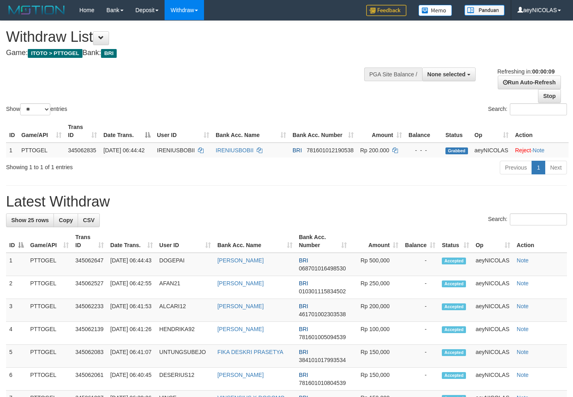
select select
select select "**"
select select
select select "**"
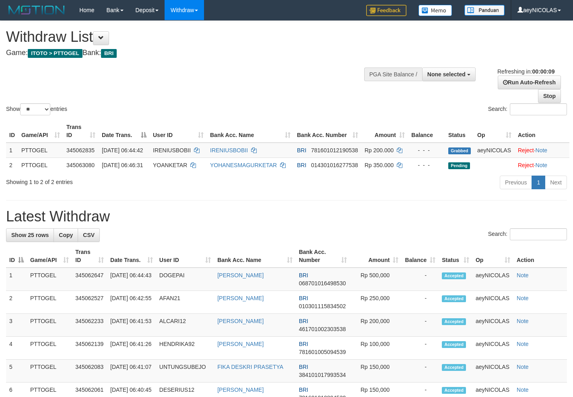
select select
select select "**"
select select
select select "**"
select select
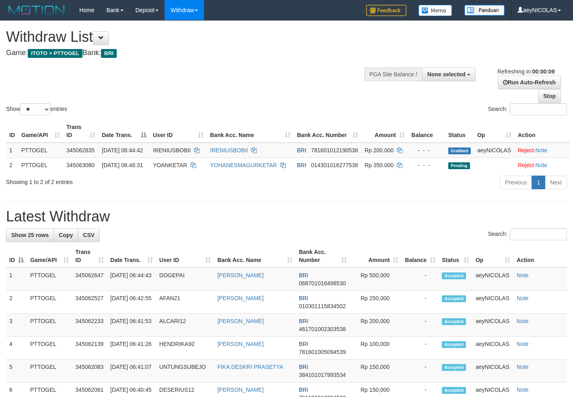
select select "**"
select select
select select "**"
select select
select select "**"
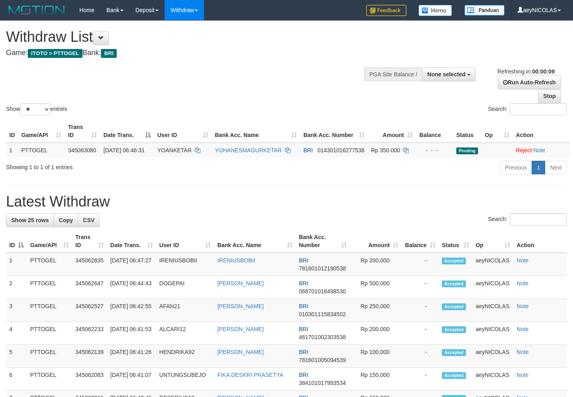
select select
select select "**"
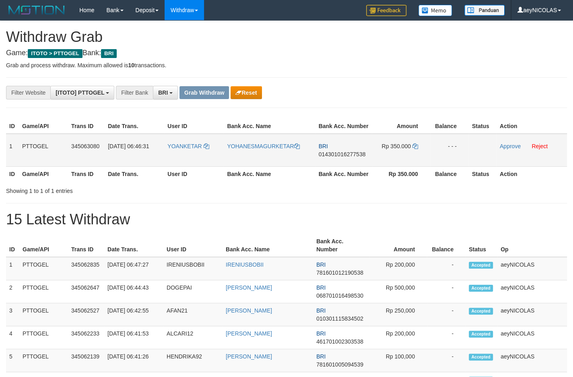
scroll to position [39, 0]
click at [330, 227] on h1 "15 Latest Withdraw" at bounding box center [286, 219] width 561 height 16
click at [342, 167] on td "BRI 014301016277538" at bounding box center [343, 150] width 56 height 33
click at [253, 93] on button "Reset" at bounding box center [246, 92] width 31 height 13
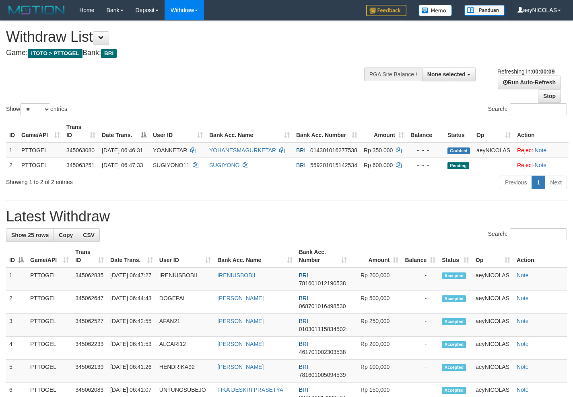
select select
select select "**"
select select
select select "**"
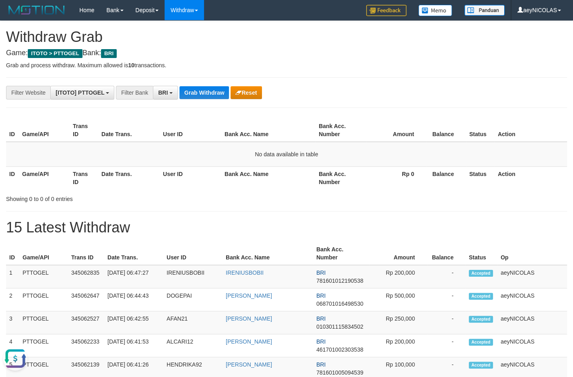
click at [271, 179] on th "Bank Acc. Name" at bounding box center [268, 177] width 94 height 23
click at [200, 91] on button "Grab Withdraw" at bounding box center [203, 92] width 49 height 13
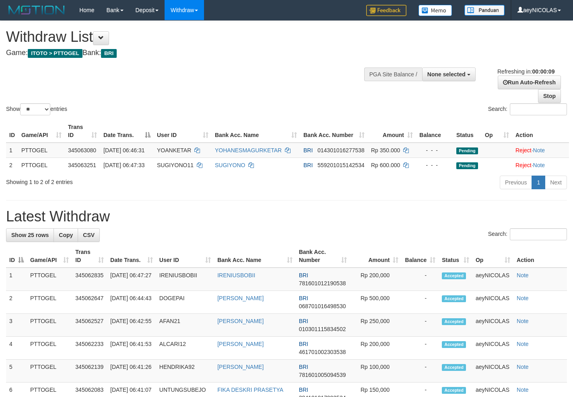
select select
select select "**"
select select
select select "**"
select select
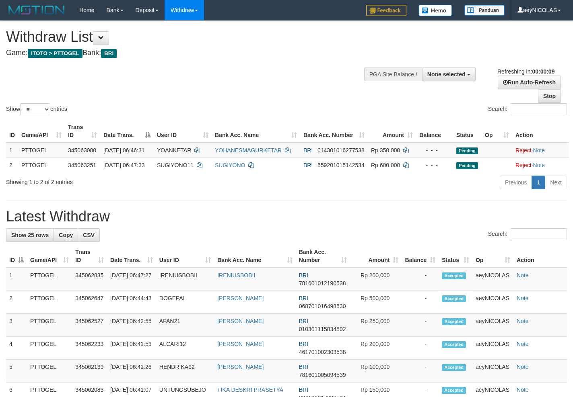
select select "**"
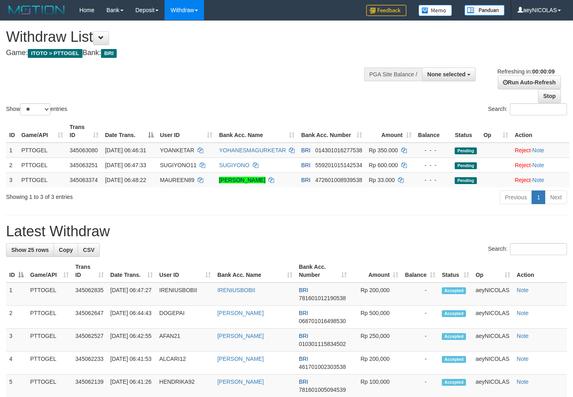
select select
select select "**"
select select
select select "**"
select select
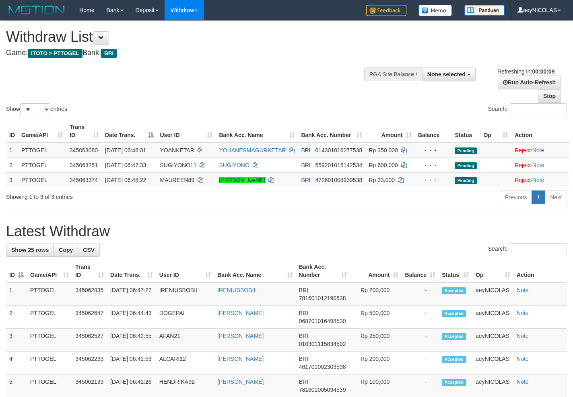
select select "**"
select select
select select "**"
select select
select select "**"
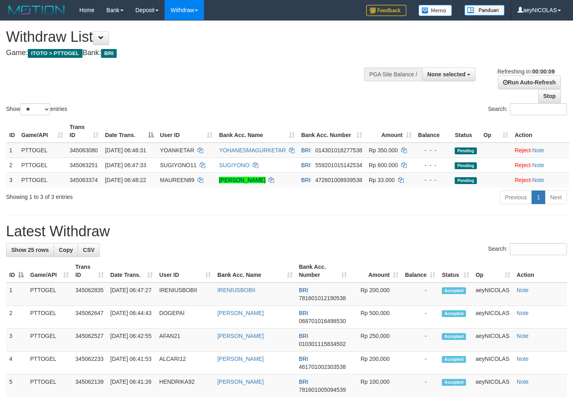
select select
select select "**"
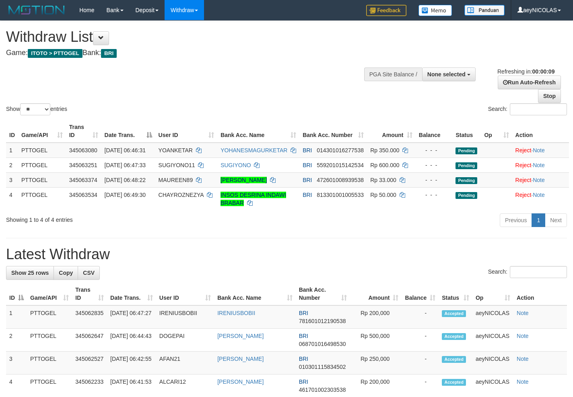
select select
select select "**"
select select
select select "**"
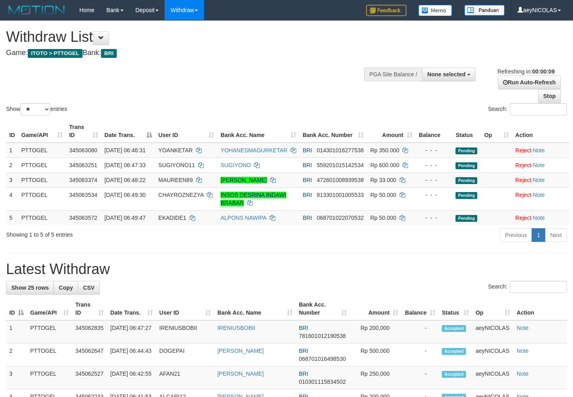
select select
select select "**"
select select
select select "**"
select select
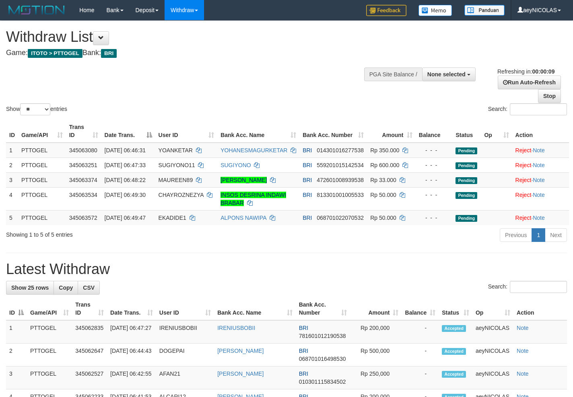
select select "**"
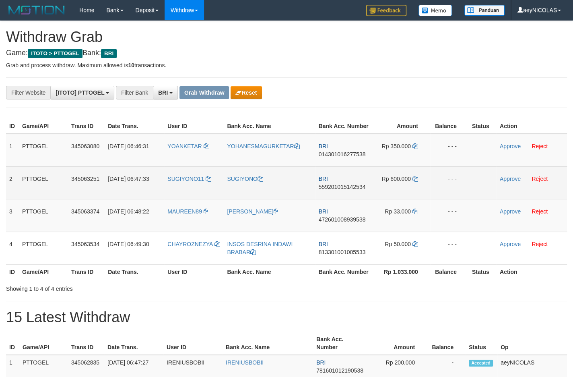
scroll to position [39, 0]
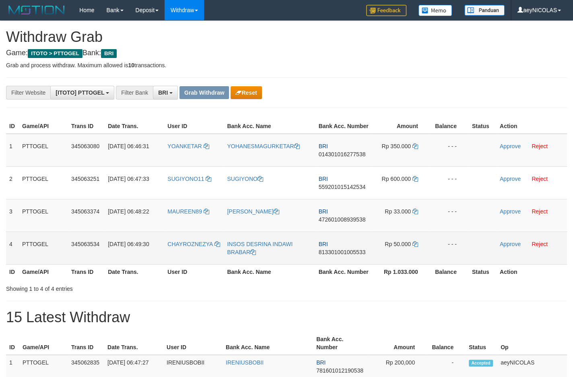
drag, startPoint x: 187, startPoint y: 171, endPoint x: 416, endPoint y: 265, distance: 248.3
click at [416, 264] on tbody "1 PTTOGEL 345063080 01/10/2025 06:46:31 YOANKETAR YOHANESMAGURKETAR BRI 0143010…" at bounding box center [286, 199] width 561 height 131
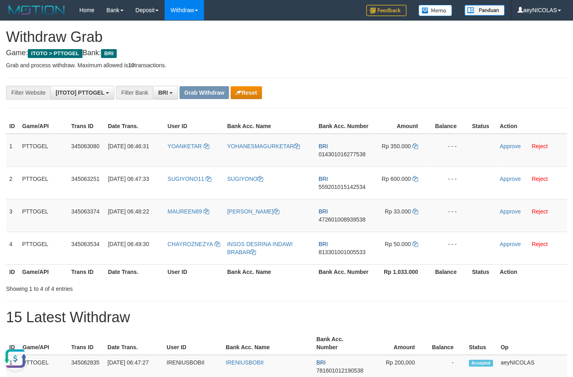
scroll to position [0, 0]
click at [347, 153] on td "BRI 014301016277538" at bounding box center [343, 150] width 56 height 33
click at [340, 157] on span "014301016277538" at bounding box center [342, 154] width 47 height 6
copy span "014301016277538"
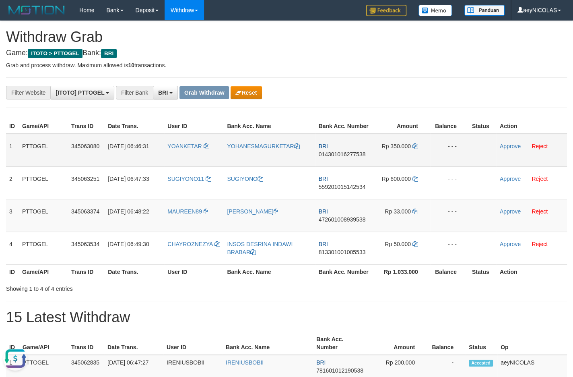
click at [350, 157] on span "014301016277538" at bounding box center [342, 154] width 47 height 6
copy span "014301016277538"
click at [349, 157] on span "014301016277538" at bounding box center [342, 154] width 47 height 6
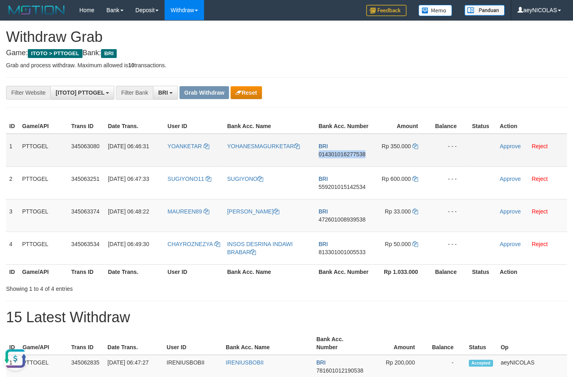
copy span "014301016277538"
click at [370, 134] on th "Bank Acc. Number" at bounding box center [343, 126] width 56 height 15
click at [416, 149] on icon at bounding box center [415, 146] width 6 height 6
copy span "014301016277538"
click at [498, 152] on td "Approve Reject" at bounding box center [531, 150] width 70 height 33
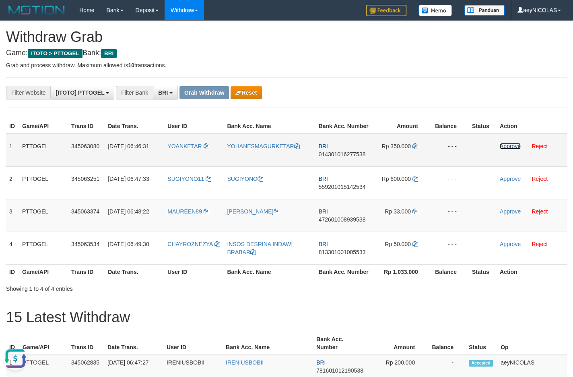
click at [508, 149] on link "Approve" at bounding box center [510, 146] width 21 height 6
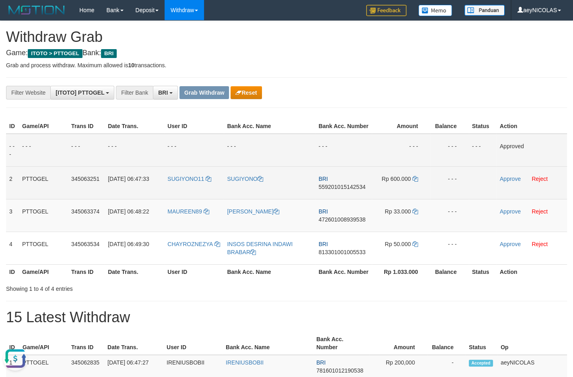
click at [344, 199] on td "BRI 559201015142534" at bounding box center [343, 182] width 56 height 33
click at [348, 190] on span "559201015142534" at bounding box center [342, 186] width 47 height 6
copy span "559201015142534"
click at [348, 190] on span "559201015142534" at bounding box center [342, 186] width 47 height 6
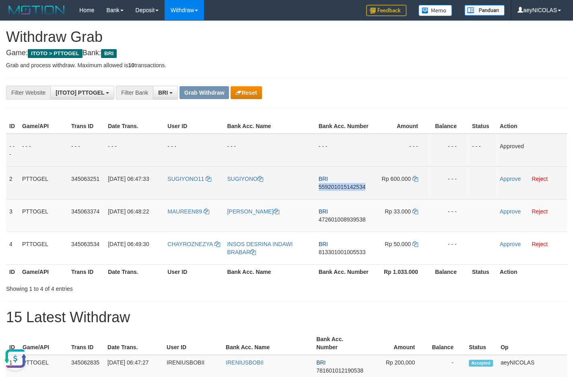
copy span "559201015142534"
click at [350, 190] on span "559201015142534" at bounding box center [342, 186] width 47 height 6
click at [349, 190] on span "559201015142534" at bounding box center [342, 186] width 47 height 6
copy span "559201015142534"
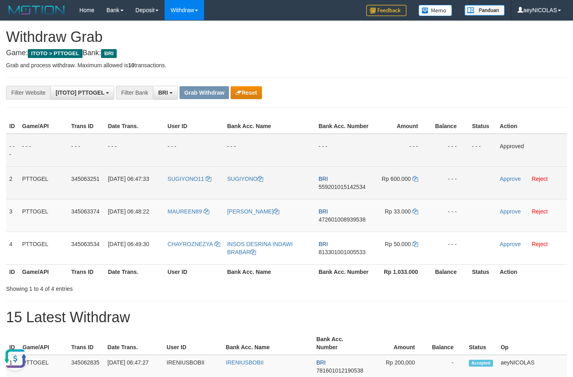
click at [344, 198] on td "BRI 559201015142534" at bounding box center [343, 182] width 56 height 33
click at [344, 190] on span "559201015142534" at bounding box center [342, 186] width 47 height 6
copy span "559201015142534"
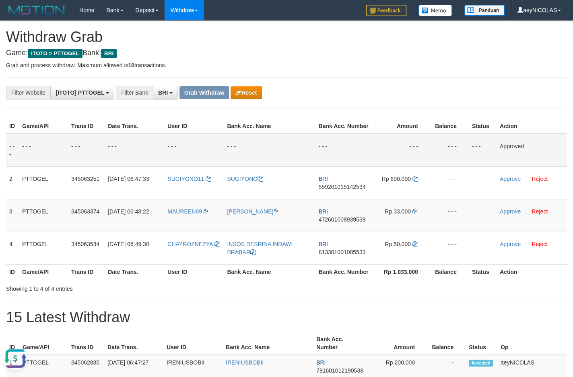
click at [338, 119] on th "Bank Acc. Number" at bounding box center [343, 126] width 56 height 15
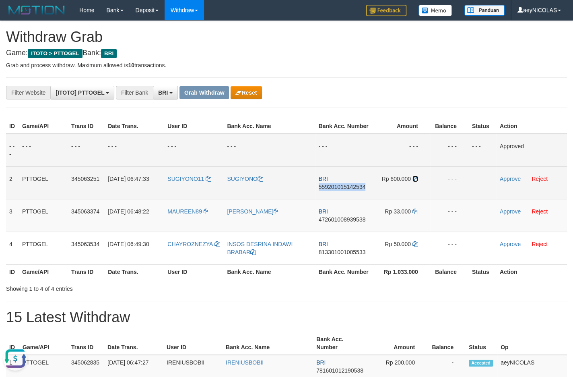
click at [412, 181] on icon at bounding box center [415, 179] width 6 height 6
copy span "559201015142534"
click at [506, 182] on link "Approve" at bounding box center [510, 178] width 21 height 6
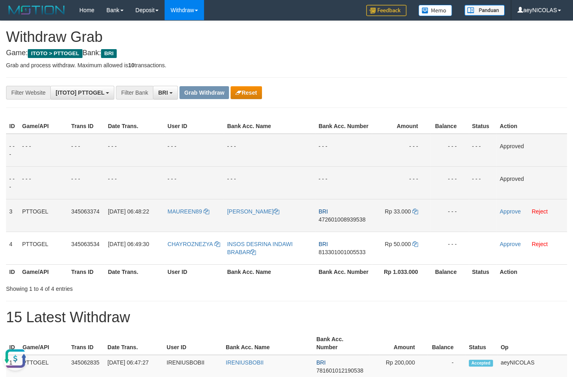
click at [342, 231] on td "BRI 472601008939538" at bounding box center [343, 215] width 56 height 33
click at [345, 222] on span "472601008939538" at bounding box center [342, 219] width 47 height 6
copy span "472601008939538"
click at [345, 222] on span "472601008939538" at bounding box center [342, 219] width 47 height 6
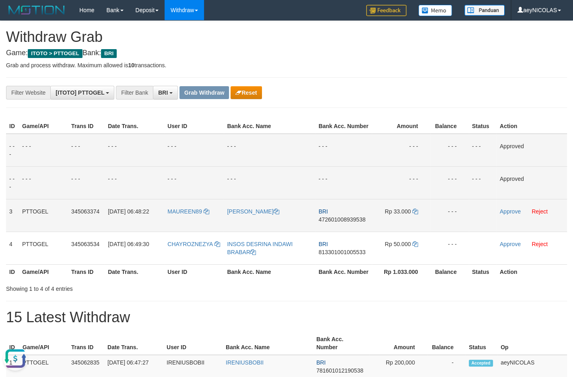
click at [350, 222] on span "472601008939538" at bounding box center [342, 219] width 47 height 6
click at [329, 154] on td "- - -" at bounding box center [343, 150] width 56 height 33
click at [416, 214] on icon at bounding box center [415, 211] width 6 height 6
click at [510, 214] on link "Approve" at bounding box center [510, 211] width 21 height 6
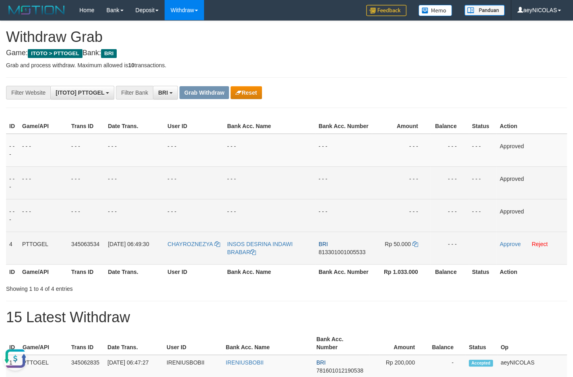
click at [346, 255] on span "813301001005533" at bounding box center [342, 252] width 47 height 6
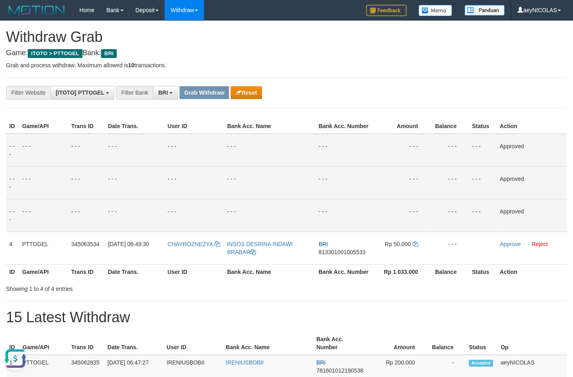
click at [373, 167] on td "- - -" at bounding box center [401, 150] width 58 height 33
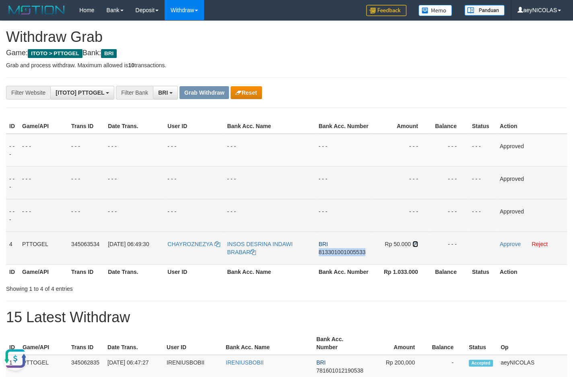
click at [414, 247] on icon at bounding box center [415, 244] width 6 height 6
click at [511, 247] on link "Approve" at bounding box center [510, 244] width 21 height 6
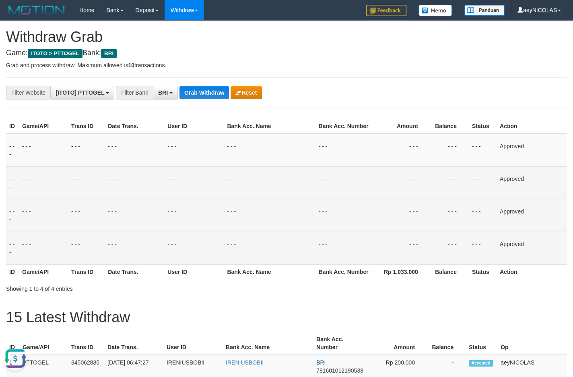
drag, startPoint x: 315, startPoint y: 169, endPoint x: 276, endPoint y: 130, distance: 55.5
click at [296, 150] on tr "- - - - - - - - - - - - - - - - - - - - - - - - - - - - - - Approved" at bounding box center [286, 150] width 561 height 33
click at [215, 95] on button "Grab Withdraw" at bounding box center [203, 92] width 49 height 13
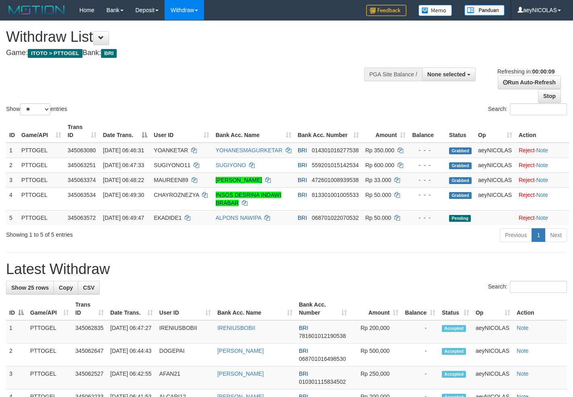
select select
select select "**"
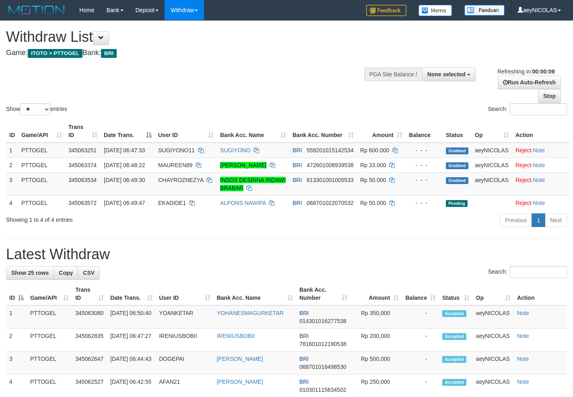
select select
select select "**"
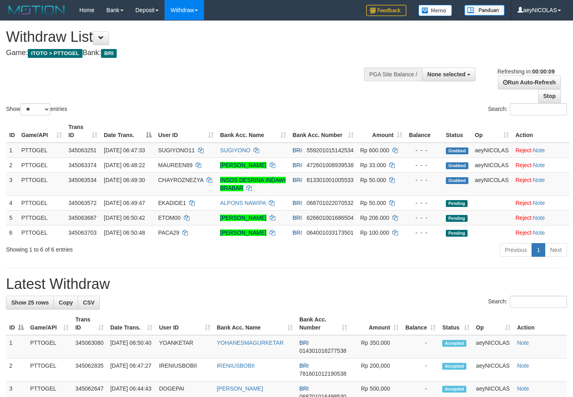
select select
select select "**"
select select
select select "**"
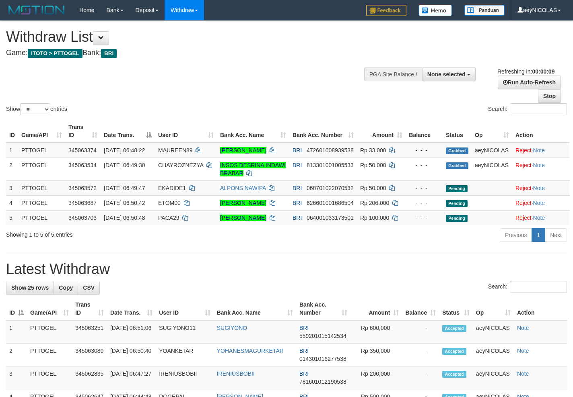
select select
select select "**"
select select
select select "**"
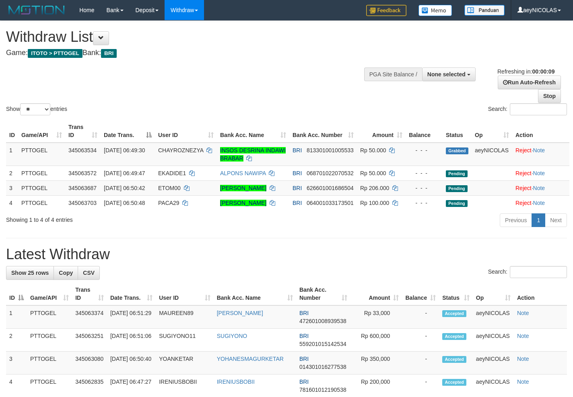
select select
select select "**"
select select
select select "**"
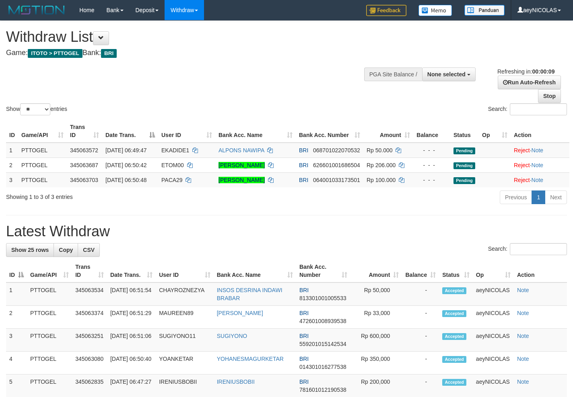
select select
select select "**"
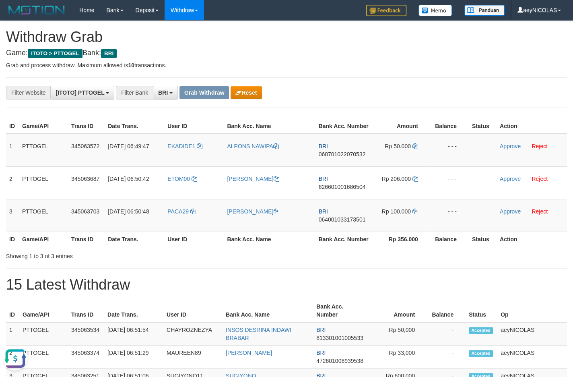
drag, startPoint x: 412, startPoint y: 109, endPoint x: 242, endPoint y: 154, distance: 175.8
copy th "Rp 356.000"
copy tr
drag, startPoint x: 255, startPoint y: 188, endPoint x: 408, endPoint y: 225, distance: 157.7
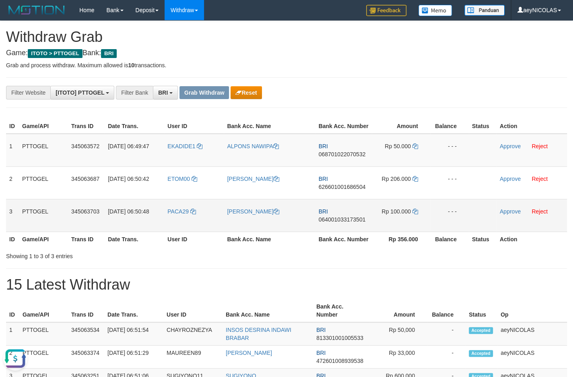
click at [408, 225] on tbody "1 PTTOGEL 345063572 01/10/2025 06:49:47 EKADIDE1 ALPONS NAWIPA BRI 068701022070…" at bounding box center [286, 183] width 561 height 98
click at [323, 167] on td "BRI 068701022070532" at bounding box center [343, 150] width 56 height 33
click at [334, 157] on span "068701022070532" at bounding box center [342, 154] width 47 height 6
copy span "068701022070532"
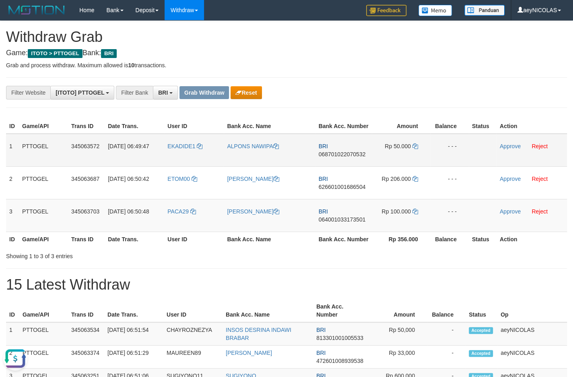
click at [344, 157] on span "068701022070532" at bounding box center [342, 154] width 47 height 6
copy span "068701022070532"
click at [416, 149] on icon at bounding box center [415, 146] width 6 height 6
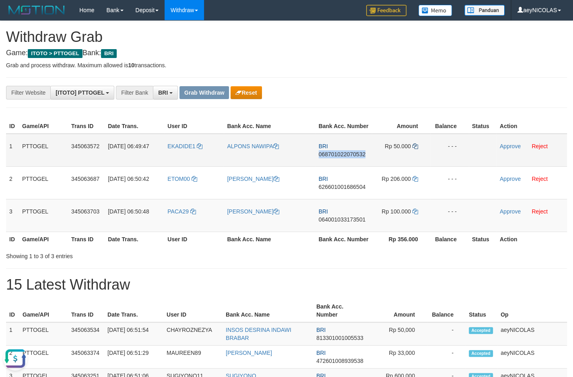
copy span "068701022070532"
click at [519, 149] on link "Approve" at bounding box center [510, 146] width 21 height 6
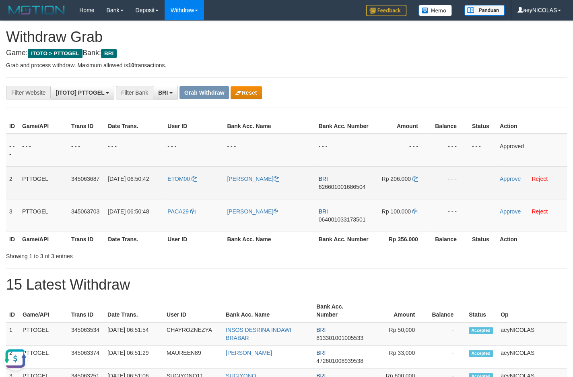
click at [356, 190] on span "626601001686504" at bounding box center [342, 186] width 47 height 6
copy span "626601001686504"
click at [354, 190] on span "626601001686504" at bounding box center [342, 186] width 47 height 6
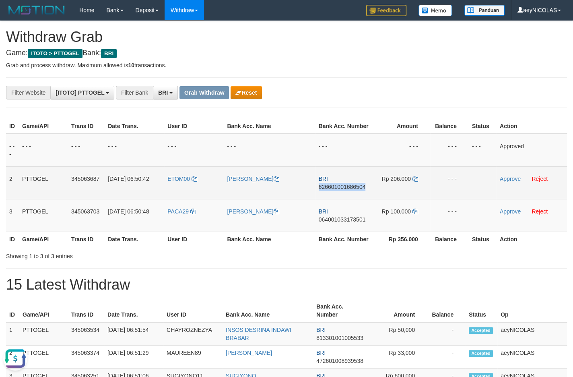
copy span "626601001686504"
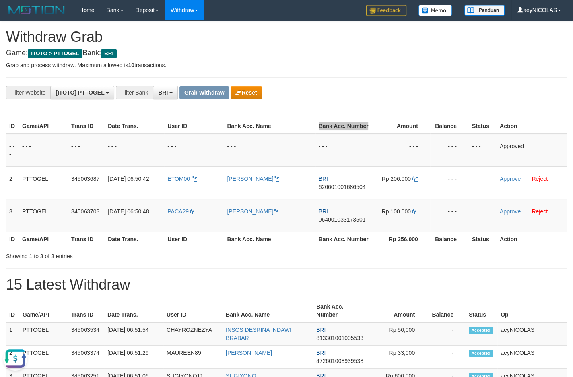
click at [418, 126] on th "Amount" at bounding box center [401, 126] width 58 height 15
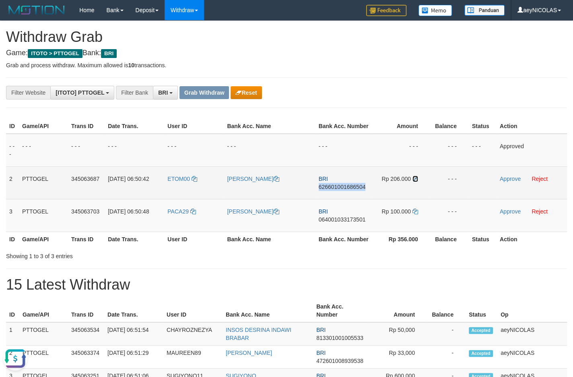
click at [416, 181] on icon at bounding box center [415, 179] width 6 height 6
copy span "626601001686504"
click at [511, 182] on link "Approve" at bounding box center [510, 178] width 21 height 6
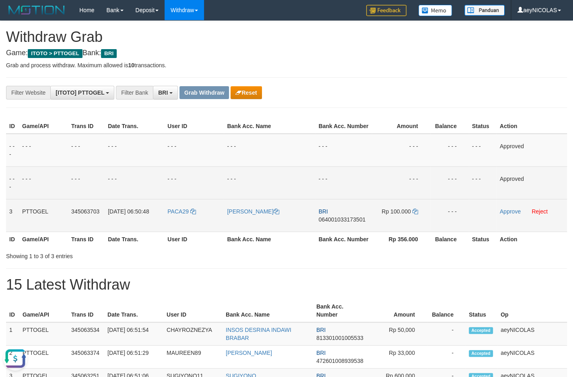
click at [342, 222] on span "064001033173501" at bounding box center [342, 219] width 47 height 6
copy span "064001033173501"
click at [336, 222] on td "BRI 064001033173501" at bounding box center [343, 215] width 56 height 33
click at [336, 222] on span "064001033173501" at bounding box center [342, 219] width 47 height 6
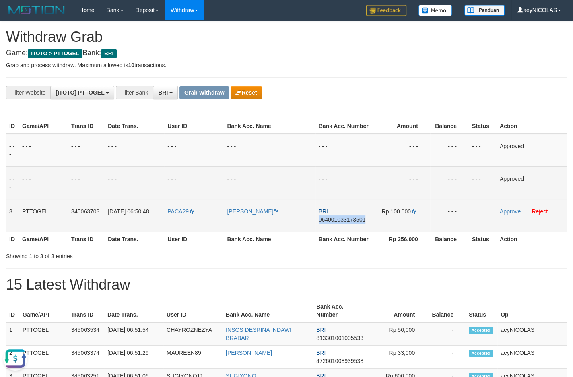
click at [336, 222] on span "064001033173501" at bounding box center [342, 219] width 47 height 6
copy span "064001033173501"
click at [442, 163] on td "- - -" at bounding box center [449, 150] width 39 height 33
click at [415, 214] on icon at bounding box center [415, 211] width 6 height 6
click at [508, 223] on td "Approve Reject" at bounding box center [531, 215] width 70 height 33
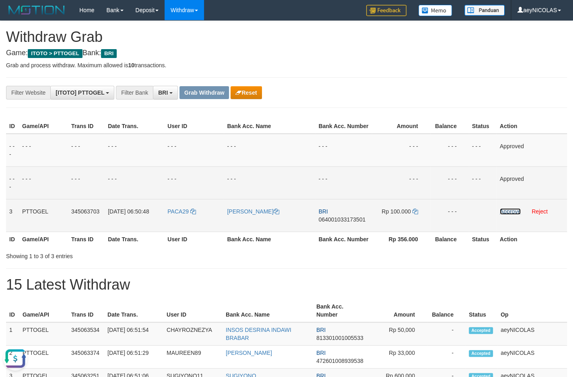
click at [509, 214] on link "Approve" at bounding box center [510, 211] width 21 height 6
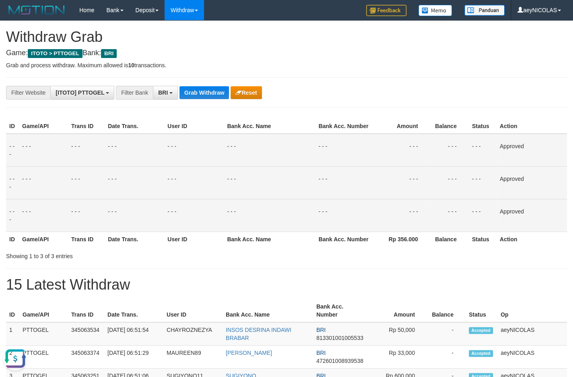
click at [288, 175] on td "- - -" at bounding box center [269, 182] width 91 height 33
click at [203, 92] on button "Grab Withdraw" at bounding box center [203, 92] width 49 height 13
drag, startPoint x: 203, startPoint y: 92, endPoint x: 32, endPoint y: 211, distance: 208.5
click at [191, 99] on div "**********" at bounding box center [239, 93] width 478 height 14
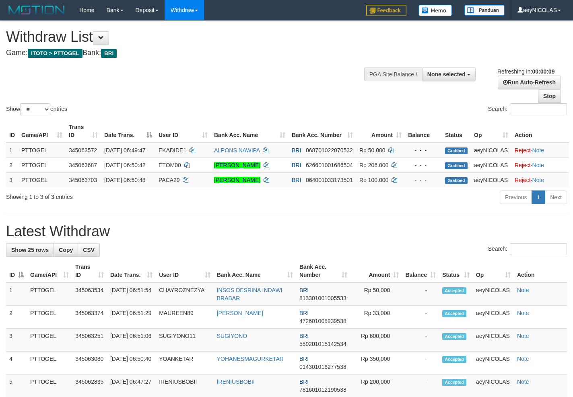
select select
select select "**"
select select
select select "**"
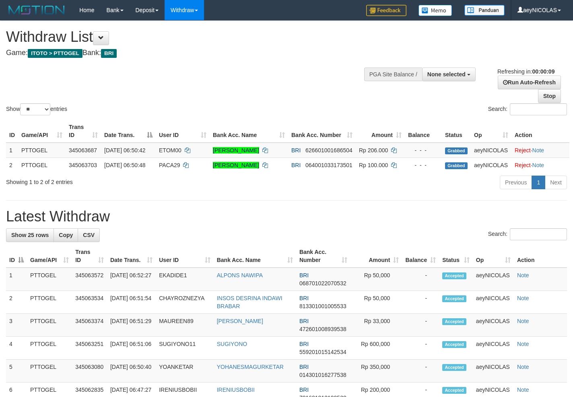
select select
select select "**"
select select
select select "**"
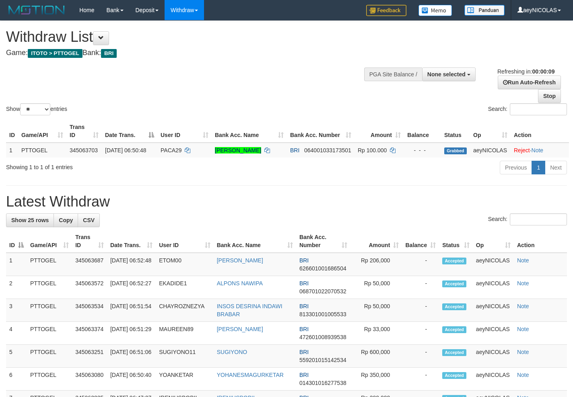
select select
select select "**"
select select
select select "**"
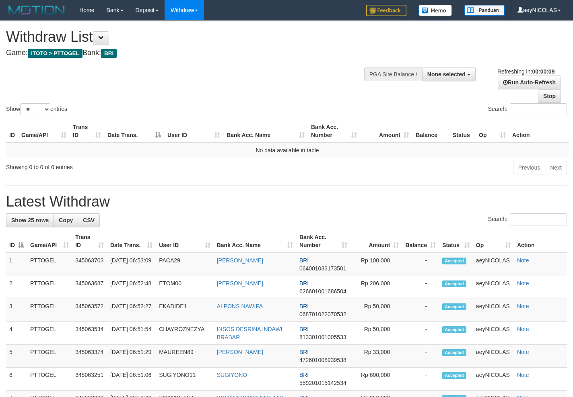
select select
select select "**"
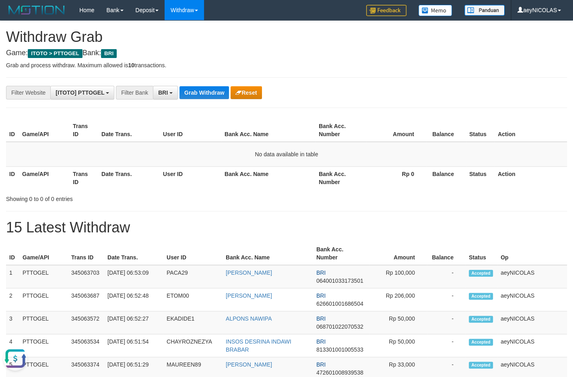
drag, startPoint x: 294, startPoint y: 223, endPoint x: 266, endPoint y: 173, distance: 57.8
click at [215, 95] on button "Grab Withdraw" at bounding box center [203, 92] width 49 height 13
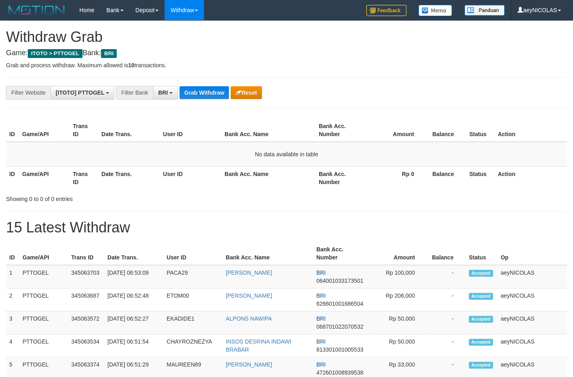
scroll to position [39, 0]
click at [211, 91] on button "Grab Withdraw" at bounding box center [203, 92] width 49 height 13
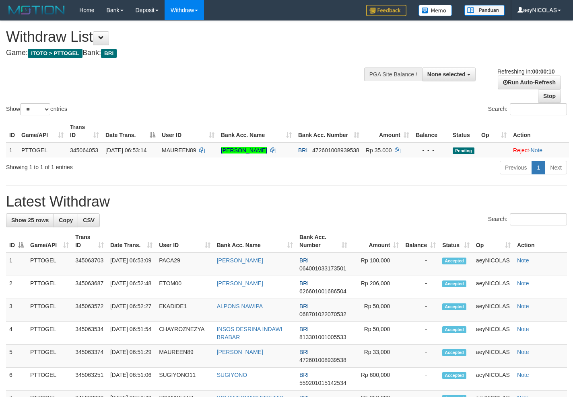
select select
select select "**"
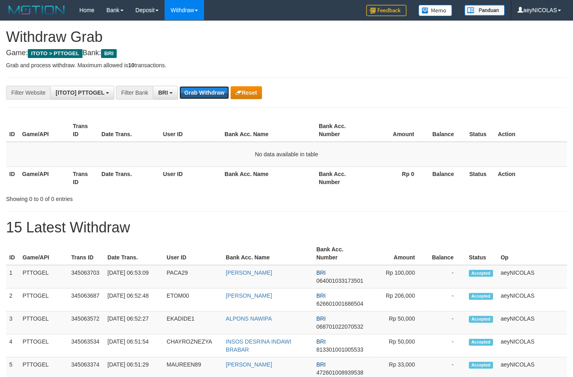
click at [211, 91] on button "Grab Withdraw" at bounding box center [203, 92] width 49 height 13
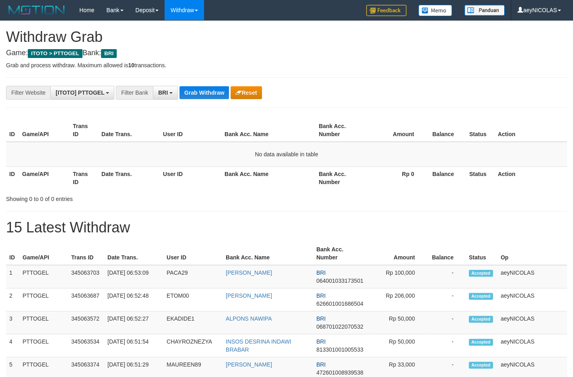
scroll to position [39, 0]
click at [211, 91] on button "Grab Withdraw" at bounding box center [203, 92] width 49 height 13
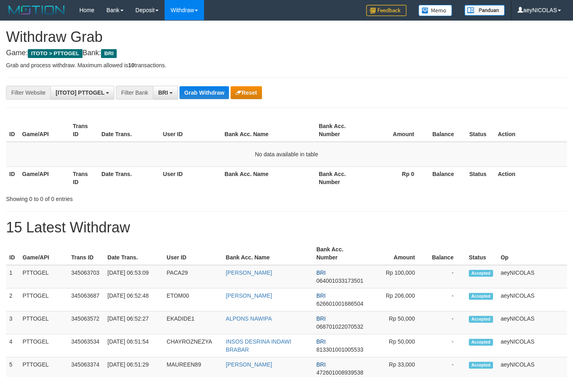
scroll to position [39, 0]
click at [211, 91] on button "Grab Withdraw" at bounding box center [203, 92] width 49 height 13
click at [189, 89] on button "Grab Withdraw" at bounding box center [203, 92] width 49 height 13
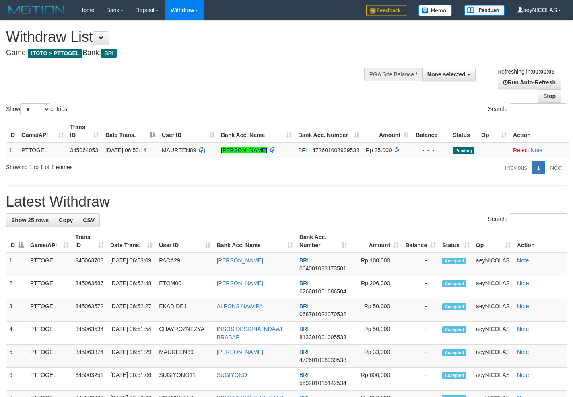
select select
select select "**"
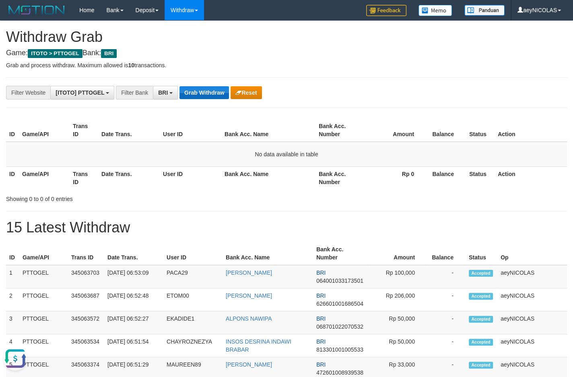
drag, startPoint x: 285, startPoint y: 177, endPoint x: 223, endPoint y: 92, distance: 104.8
click at [283, 171] on th "Bank Acc. Name" at bounding box center [268, 177] width 94 height 23
drag, startPoint x: 216, startPoint y: 80, endPoint x: 209, endPoint y: 88, distance: 10.9
click at [209, 88] on button "Grab Withdraw" at bounding box center [203, 92] width 49 height 13
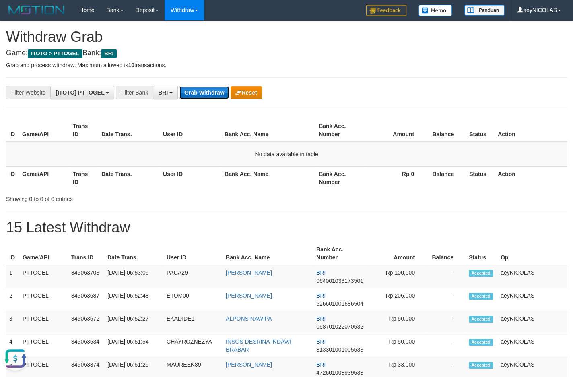
click at [209, 88] on button "Grab Withdraw" at bounding box center [203, 92] width 49 height 13
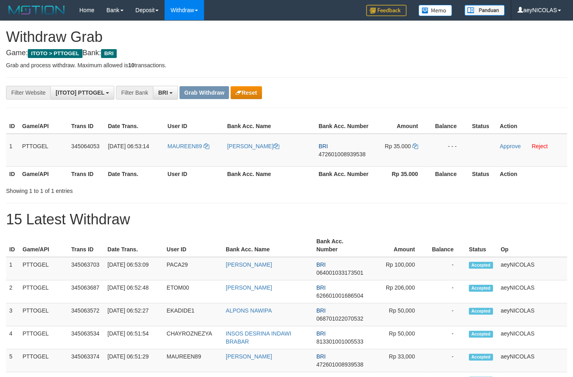
scroll to position [39, 0]
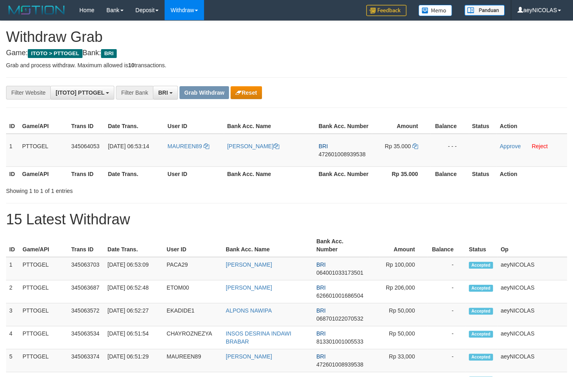
drag, startPoint x: 180, startPoint y: 168, endPoint x: 355, endPoint y: 189, distance: 176.2
click at [409, 163] on tr "1 PTTOGEL 345064053 [DATE] 06:53:14 MAUREEN89 [PERSON_NAME] BRI 472601008939538…" at bounding box center [286, 150] width 561 height 33
click at [346, 166] on td "BRI 472601008939538" at bounding box center [343, 150] width 56 height 33
click at [346, 165] on td "BRI 472601008939538" at bounding box center [343, 150] width 56 height 33
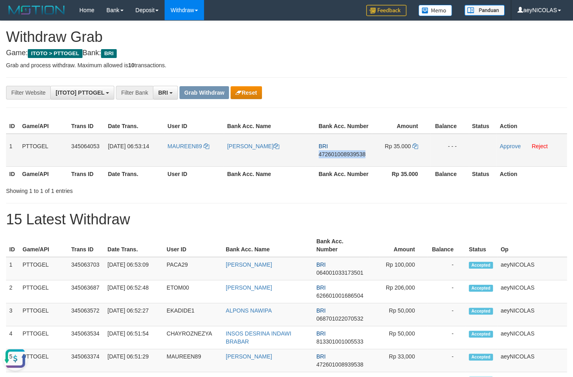
click at [346, 157] on span "472601008939538" at bounding box center [342, 154] width 47 height 6
copy span "472601008939538"
click at [346, 157] on span "472601008939538" at bounding box center [342, 154] width 47 height 6
copy span "472601008939538"
click at [335, 167] on td "BRI 472601008939538" at bounding box center [343, 150] width 56 height 33
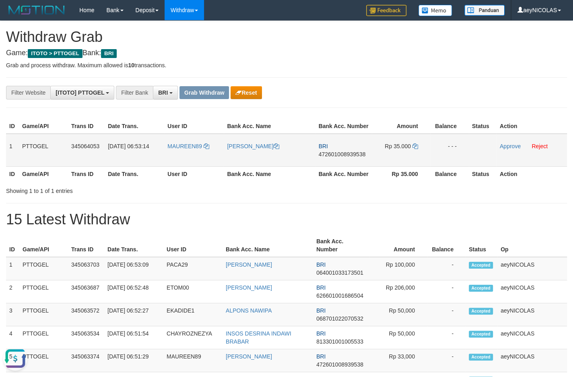
click at [336, 165] on td "BRI 472601008939538" at bounding box center [343, 150] width 56 height 33
click at [336, 158] on td "BRI 472601008939538" at bounding box center [343, 150] width 56 height 33
click at [336, 157] on span "472601008939538" at bounding box center [342, 154] width 47 height 6
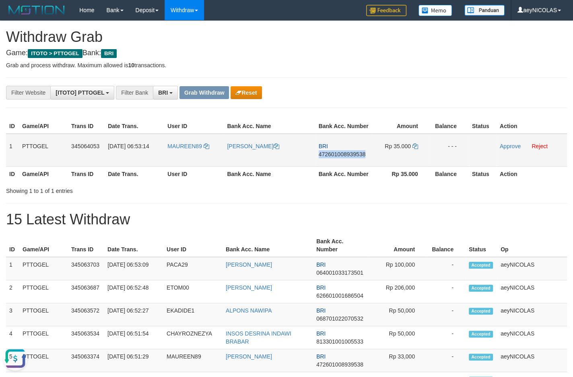
copy span "472601008939538"
click at [417, 149] on icon at bounding box center [415, 146] width 6 height 6
copy span "472601008939538"
click at [417, 149] on icon at bounding box center [415, 146] width 6 height 6
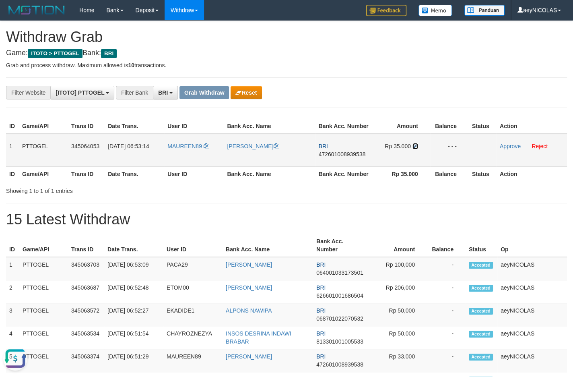
click at [417, 149] on icon at bounding box center [415, 146] width 6 height 6
click at [513, 159] on td "Approve Reject" at bounding box center [531, 150] width 70 height 33
click at [513, 149] on link "Approve" at bounding box center [510, 146] width 21 height 6
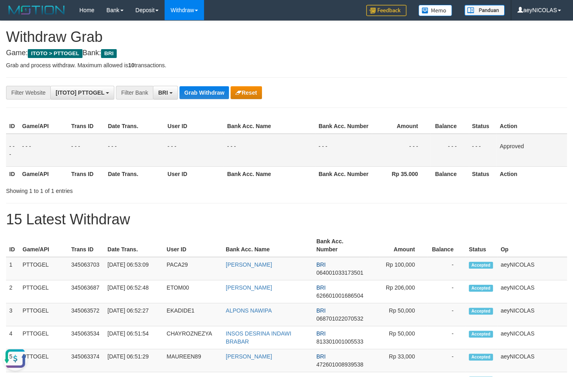
click at [393, 181] on th "Rp 35.000" at bounding box center [401, 173] width 58 height 15
click at [213, 93] on button "Grab Withdraw" at bounding box center [203, 92] width 49 height 13
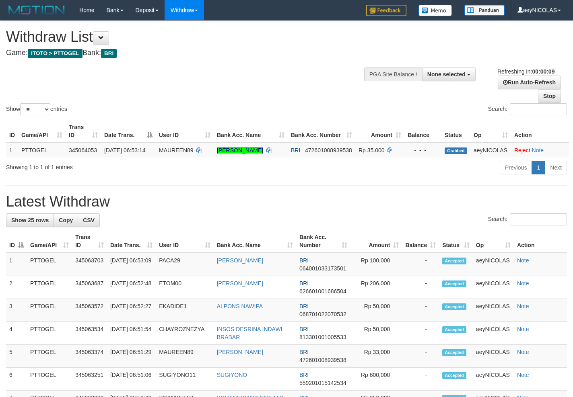
select select
select select "**"
select select
select select "**"
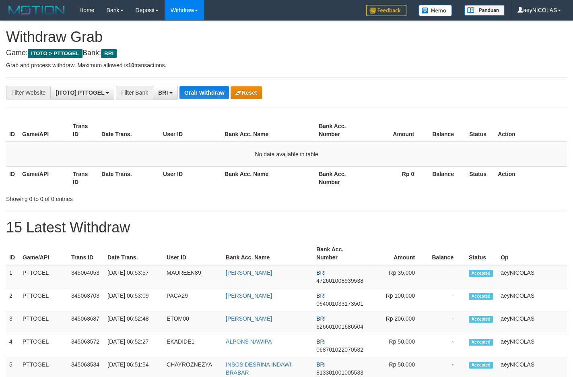
scroll to position [39, 0]
click at [193, 93] on button "Grab Withdraw" at bounding box center [203, 92] width 49 height 13
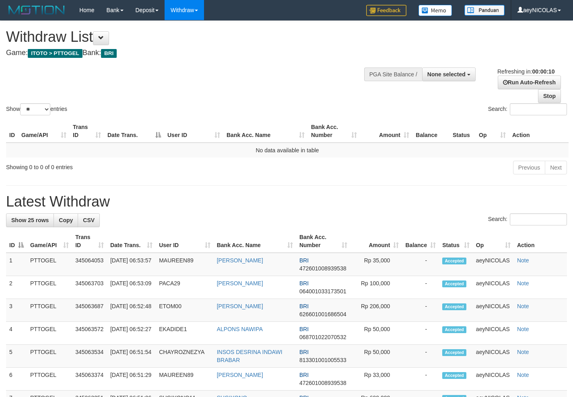
select select
select select "**"
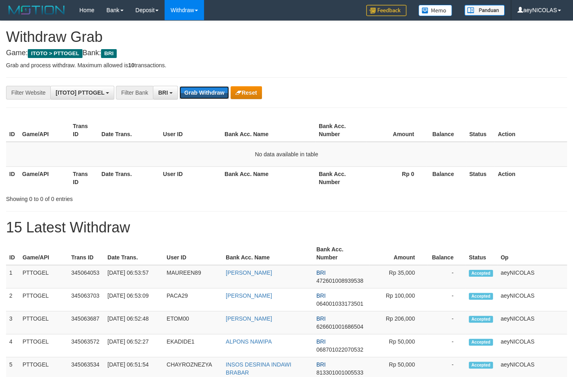
click at [229, 92] on button "Grab Withdraw" at bounding box center [203, 92] width 49 height 13
drag, startPoint x: 379, startPoint y: 167, endPoint x: 214, endPoint y: 132, distance: 169.4
click at [375, 165] on table "ID Game/API Trans ID Date Trans. User ID Bank Acc. Name Bank Acc. Number Amount…" at bounding box center [286, 154] width 561 height 70
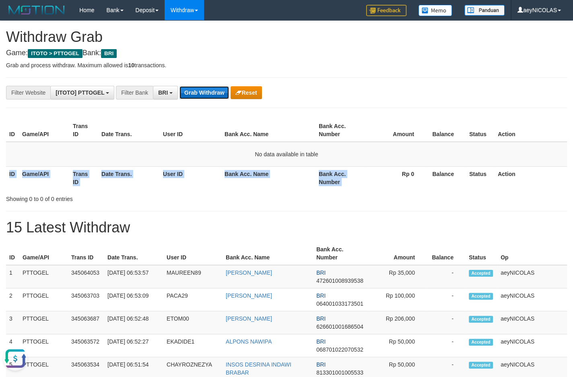
click at [205, 95] on button "Grab Withdraw" at bounding box center [203, 92] width 49 height 13
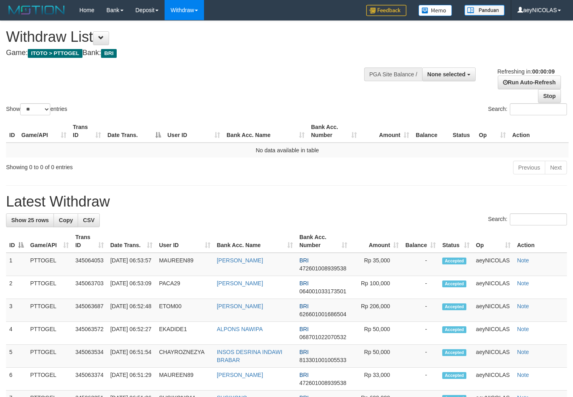
select select
select select "**"
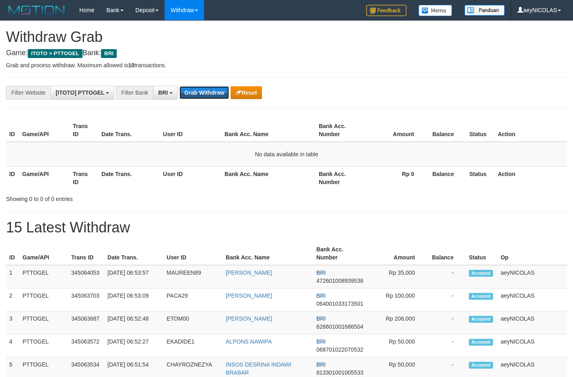
click at [205, 95] on button "Grab Withdraw" at bounding box center [203, 92] width 49 height 13
click at [208, 95] on button "Grab Withdraw" at bounding box center [203, 92] width 49 height 13
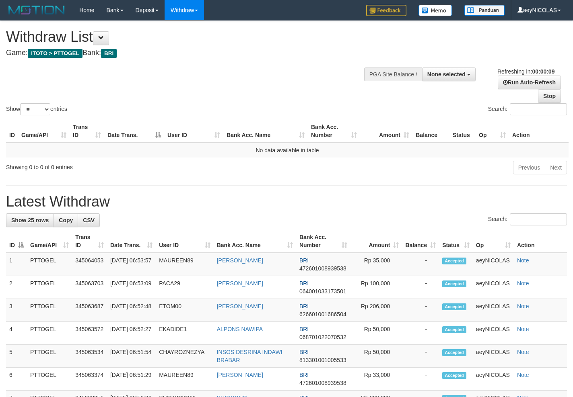
select select
select select "**"
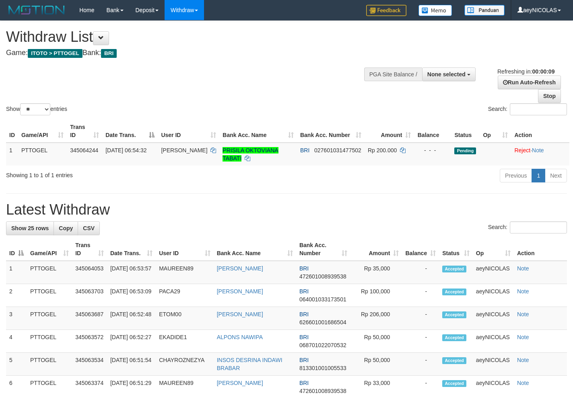
select select
select select "**"
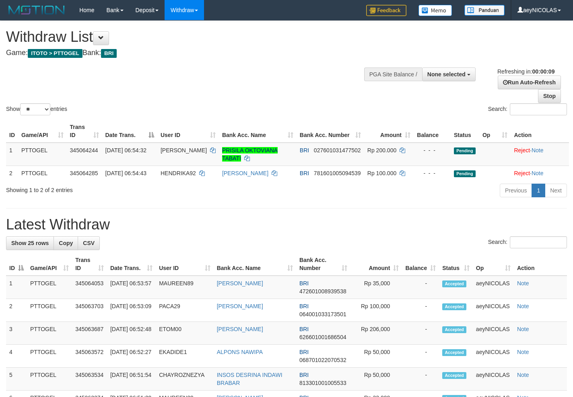
select select
select select "**"
select select
select select "**"
select select
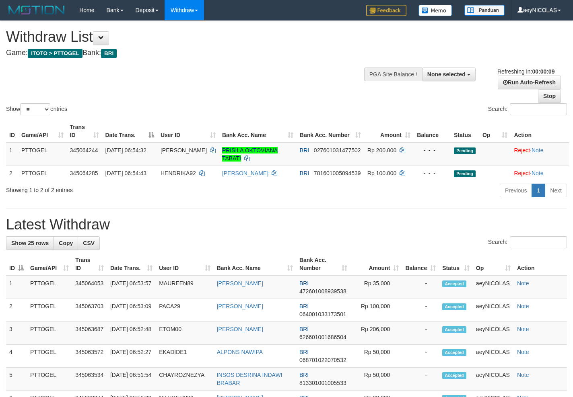
select select "**"
select select
select select "**"
select select
select select "**"
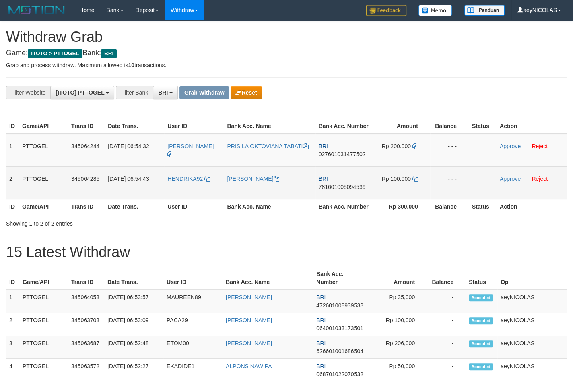
scroll to position [39, 0]
drag, startPoint x: 182, startPoint y: 169, endPoint x: 375, endPoint y: 189, distance: 194.1
click at [375, 189] on tbody "1 PTTOGEL 345064244 01/10/2025 06:54:32 PONDER PRISILA OKTOVIANA TABATI BRI 027…" at bounding box center [286, 167] width 561 height 66
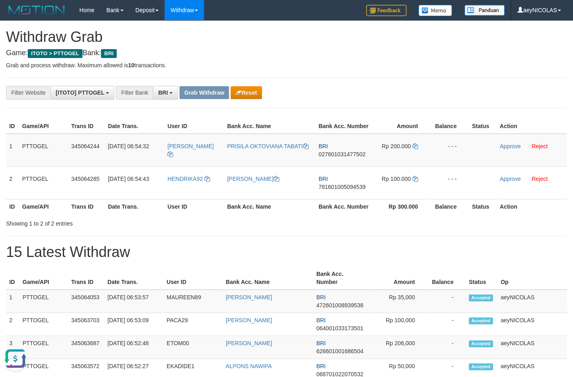
scroll to position [0, 0]
click at [337, 157] on span "027601031477502" at bounding box center [342, 154] width 47 height 6
copy span "027601031477502"
click at [374, 94] on div "**********" at bounding box center [239, 93] width 478 height 14
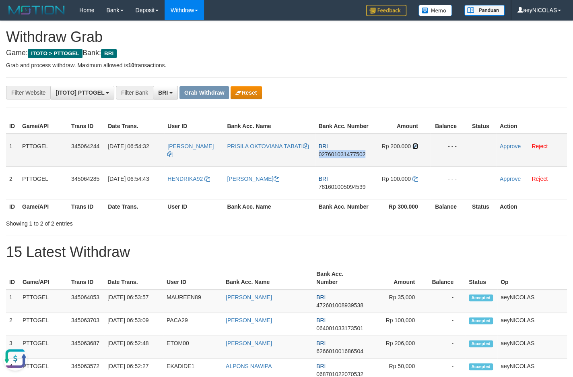
click at [416, 149] on icon at bounding box center [415, 146] width 6 height 6
copy span "027601031477502"
click at [416, 149] on icon at bounding box center [415, 146] width 6 height 6
click at [504, 149] on link "Approve" at bounding box center [510, 146] width 21 height 6
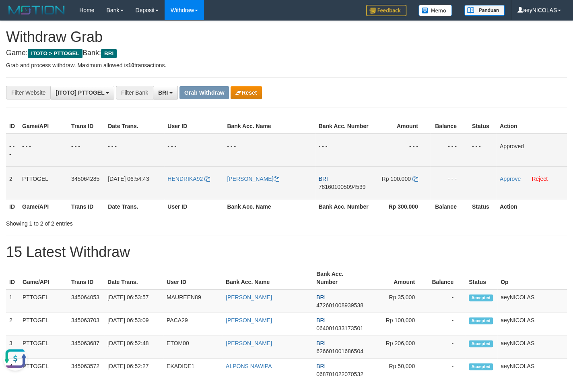
click at [343, 190] on span "781601005094539" at bounding box center [342, 186] width 47 height 6
copy span "781601005094539"
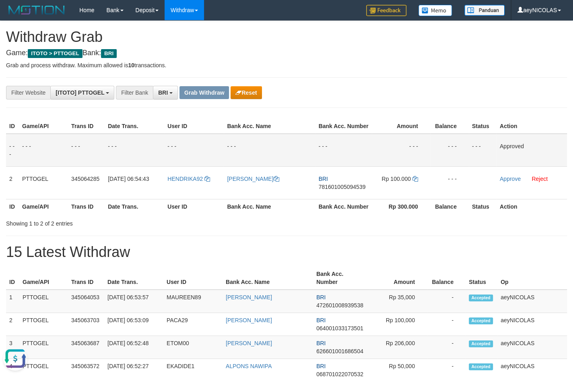
click at [511, 134] on th "Action" at bounding box center [531, 126] width 70 height 15
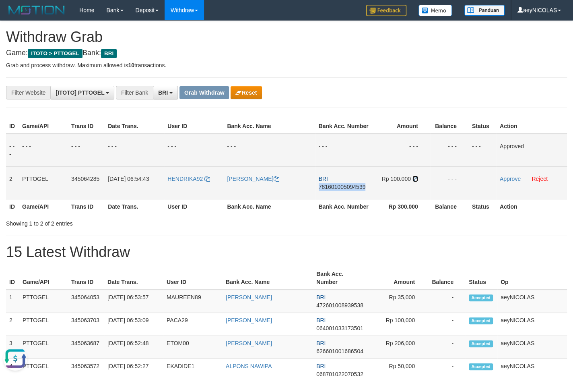
click at [414, 181] on icon at bounding box center [415, 179] width 6 height 6
copy span "781601005094539"
click at [504, 182] on link "Approve" at bounding box center [510, 178] width 21 height 6
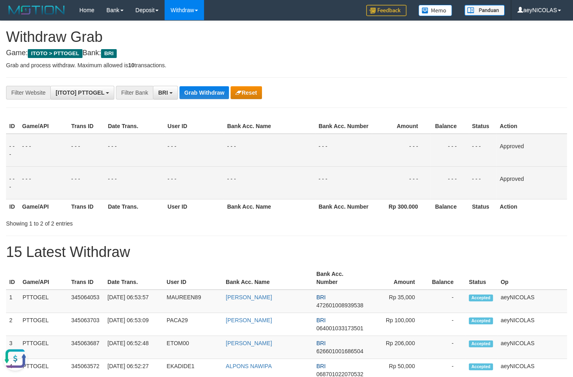
drag, startPoint x: 275, startPoint y: 251, endPoint x: 225, endPoint y: 173, distance: 93.2
click at [205, 98] on button "Grab Withdraw" at bounding box center [203, 92] width 49 height 13
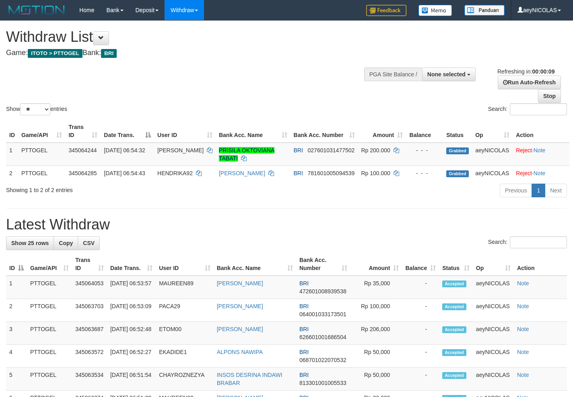
select select
select select "**"
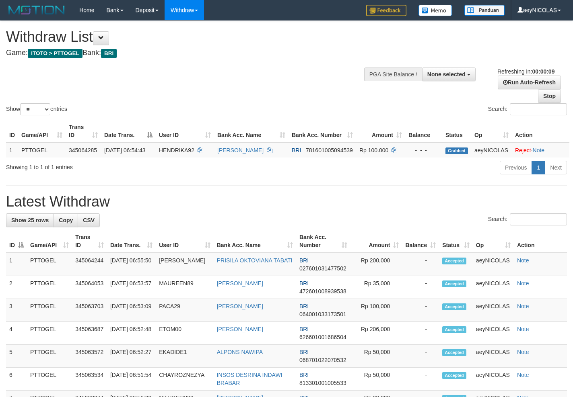
select select
select select "**"
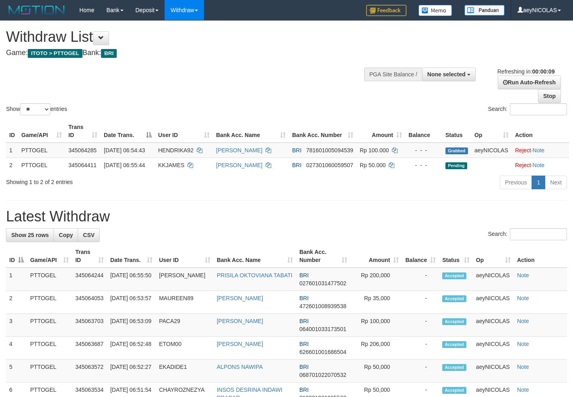
select select
select select "**"
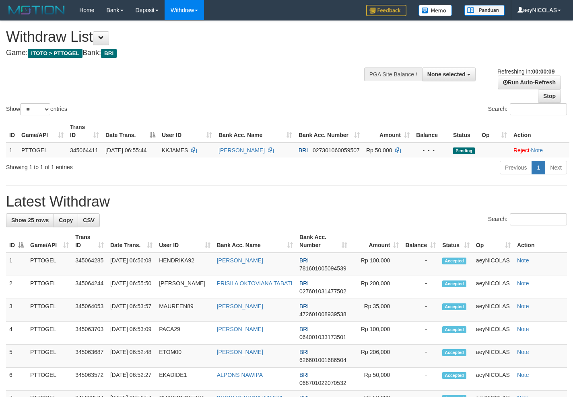
select select
select select "**"
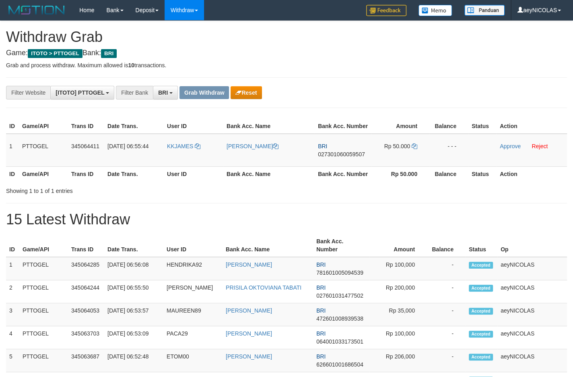
scroll to position [39, 0]
drag, startPoint x: 332, startPoint y: 213, endPoint x: 266, endPoint y: 191, distance: 70.1
drag, startPoint x: 229, startPoint y: 166, endPoint x: 387, endPoint y: 166, distance: 157.3
click at [387, 166] on tr "1 PTTOGEL 345064411 01/10/2025 06:55:44 KKJAMES REGINALDUS WALI BRI 02730106005…" at bounding box center [286, 150] width 561 height 33
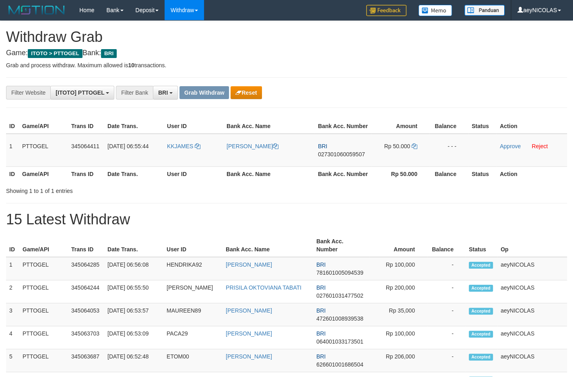
copy tr
click at [336, 157] on span "027301060059507" at bounding box center [341, 154] width 47 height 6
click at [337, 157] on span "027301060059507" at bounding box center [341, 154] width 47 height 6
copy span "027301060059507"
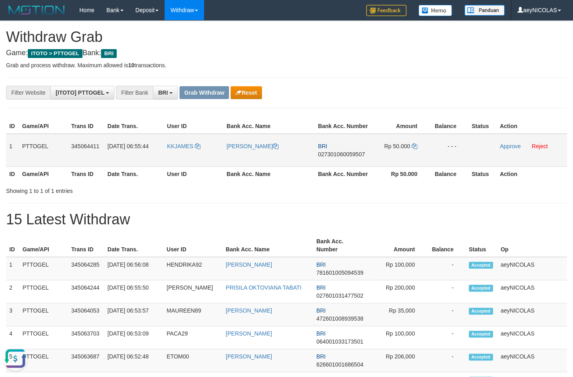
click at [331, 157] on span "027301060059507" at bounding box center [341, 154] width 47 height 6
copy span "027301060059507"
click at [463, 227] on h1 "15 Latest Withdraw" at bounding box center [286, 219] width 561 height 16
click at [414, 149] on icon at bounding box center [415, 146] width 6 height 6
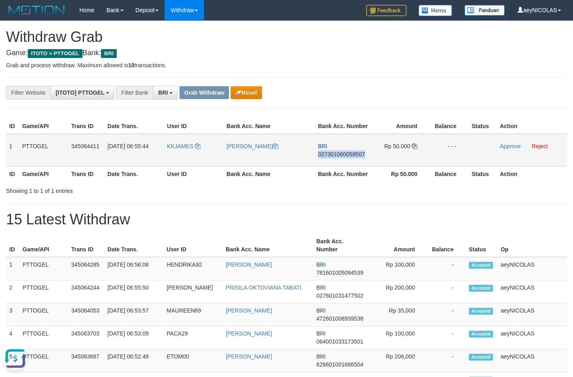
copy span "027301060059507"
click at [508, 149] on link "Approve" at bounding box center [510, 146] width 21 height 6
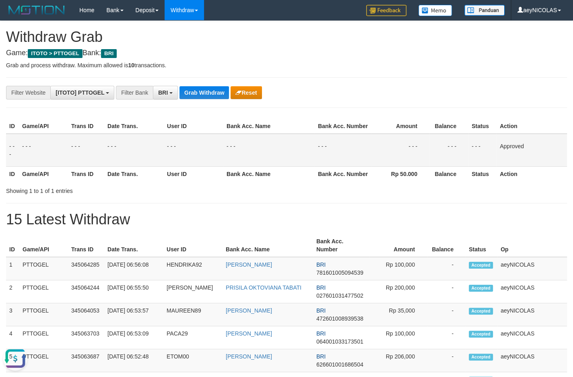
click at [379, 195] on div "Showing 1 to 1 of 1 entries" at bounding box center [286, 188] width 573 height 11
click at [203, 87] on button "Grab Withdraw" at bounding box center [203, 92] width 49 height 13
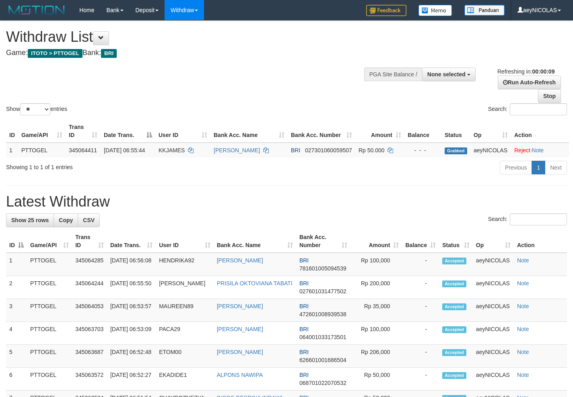
select select
select select "**"
select select
select select "**"
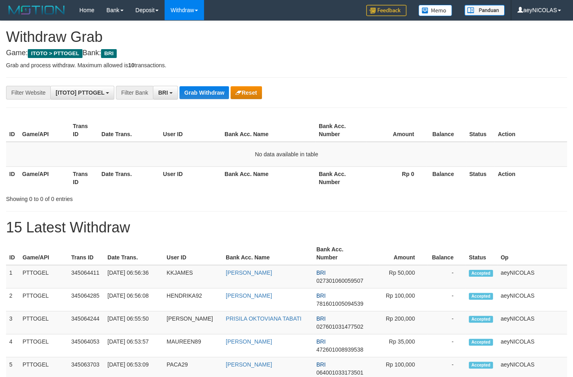
click at [289, 224] on h1 "15 Latest Withdraw" at bounding box center [286, 227] width 561 height 16
click at [203, 89] on button "Grab Withdraw" at bounding box center [203, 92] width 49 height 13
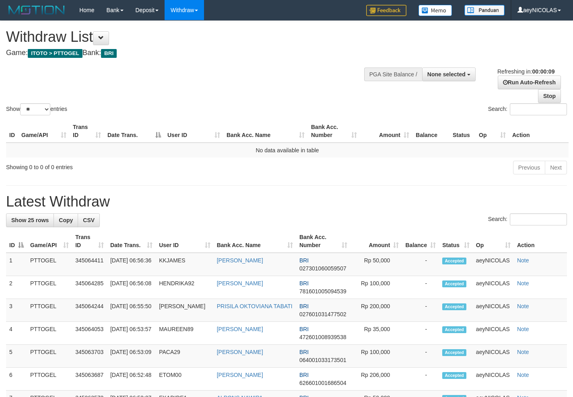
select select
select select "**"
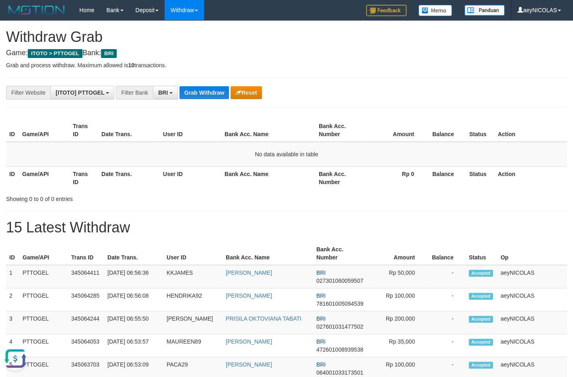
drag, startPoint x: 341, startPoint y: 202, endPoint x: 243, endPoint y: 101, distance: 140.8
click at [322, 177] on div "ID Game/API Trans ID Date Trans. User ID Bank Acc. Name Bank Acc. Number Amount…" at bounding box center [286, 159] width 561 height 87
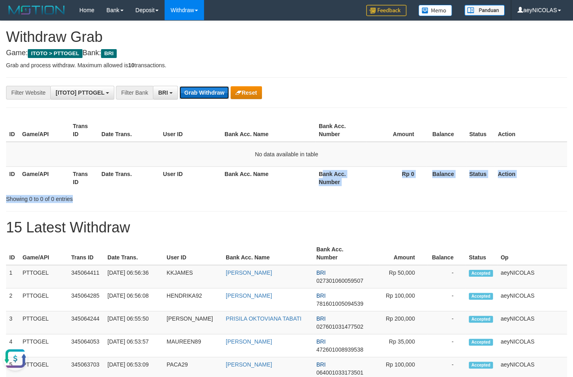
click at [204, 87] on button "Grab Withdraw" at bounding box center [203, 92] width 49 height 13
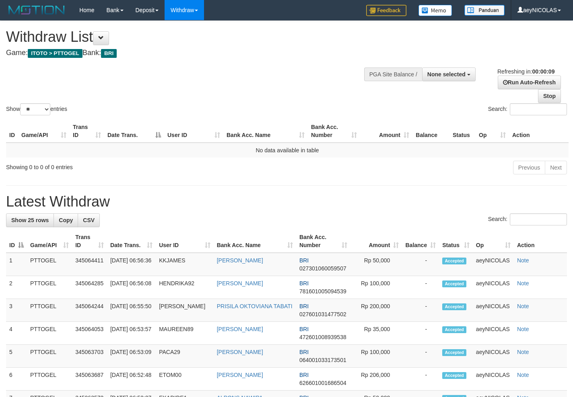
select select
select select "**"
click at [337, 152] on td "No data available in table" at bounding box center [287, 150] width 562 height 15
select select
select select "**"
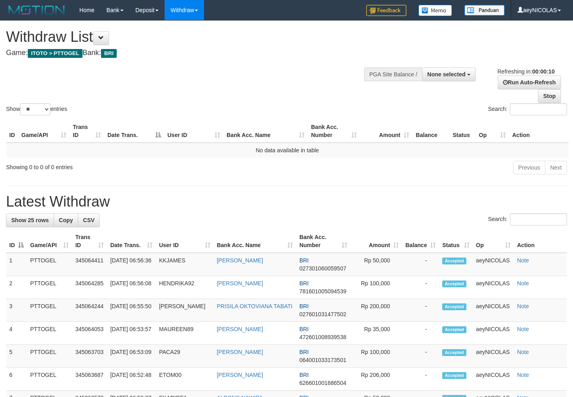
select select
select select "**"
select select
select select "**"
select select
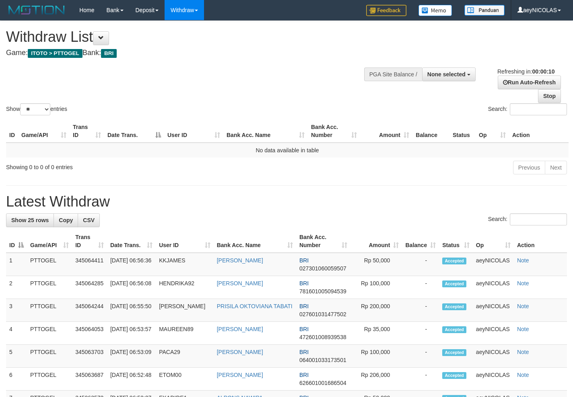
select select "**"
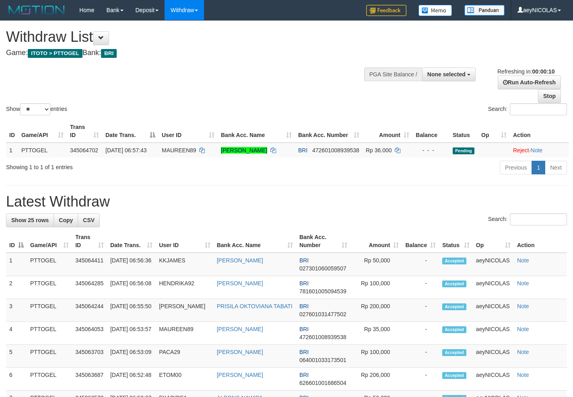
select select
select select "**"
click at [229, 69] on div "Show ** ** ** *** entries Search:" at bounding box center [286, 69] width 573 height 96
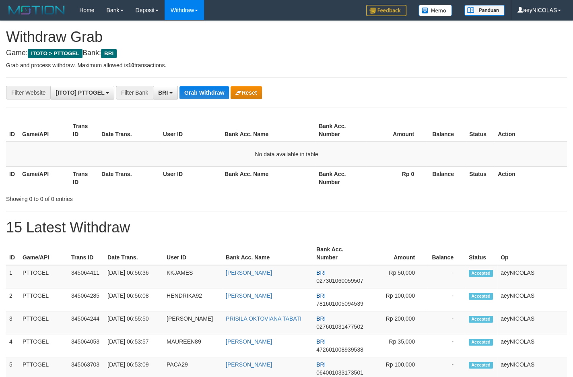
scroll to position [39, 0]
click at [210, 93] on button "Grab Withdraw" at bounding box center [203, 92] width 49 height 13
click at [214, 96] on button "Grab Withdraw" at bounding box center [203, 92] width 49 height 13
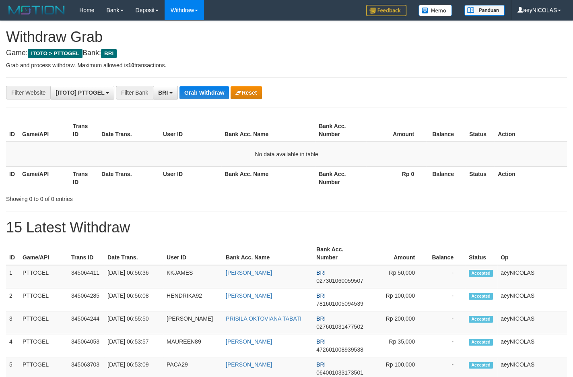
click at [214, 96] on button "Grab Withdraw" at bounding box center [203, 92] width 49 height 13
click at [214, 97] on button "Grab Withdraw" at bounding box center [203, 92] width 49 height 13
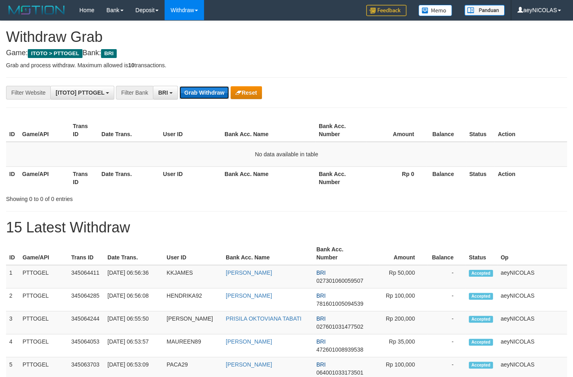
click at [215, 94] on button "Grab Withdraw" at bounding box center [203, 92] width 49 height 13
click at [193, 92] on button "Grab Withdraw" at bounding box center [203, 92] width 49 height 13
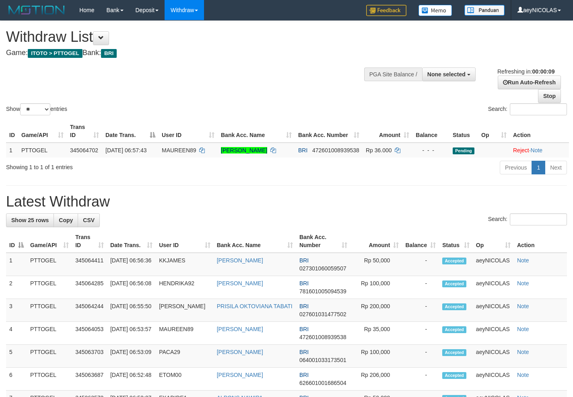
select select
select select "**"
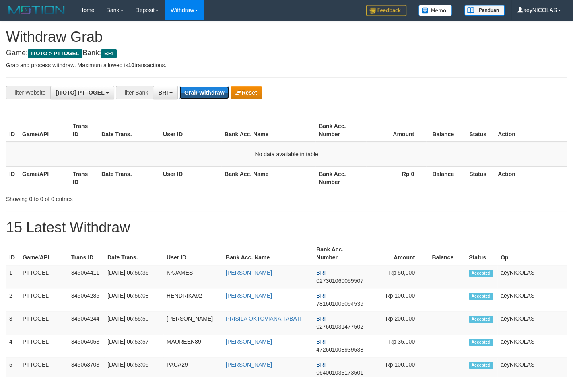
click at [193, 92] on button "Grab Withdraw" at bounding box center [203, 92] width 49 height 13
click at [193, 89] on button "Grab Withdraw" at bounding box center [203, 92] width 49 height 13
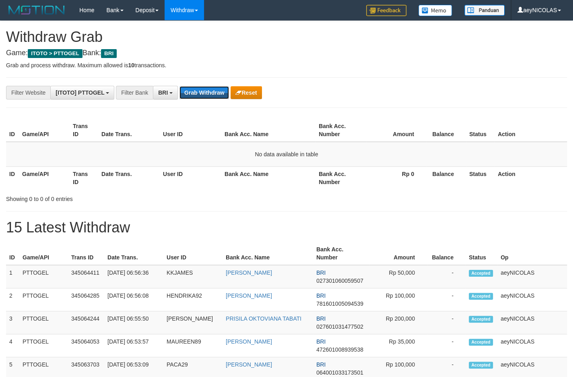
scroll to position [39, 0]
drag, startPoint x: 0, startPoint y: 0, endPoint x: 193, endPoint y: 89, distance: 212.4
click at [193, 89] on button "Grab Withdraw" at bounding box center [203, 92] width 49 height 13
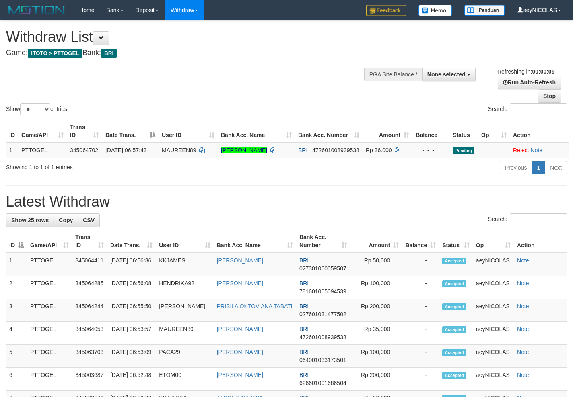
select select
select select "**"
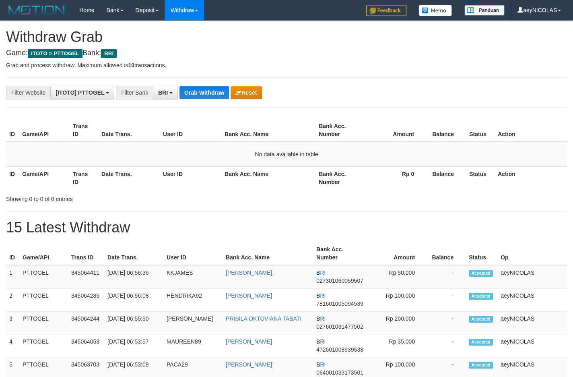
scroll to position [39, 0]
click at [191, 90] on button "Grab Withdraw" at bounding box center [203, 92] width 49 height 13
drag, startPoint x: 0, startPoint y: 0, endPoint x: 181, endPoint y: 95, distance: 204.8
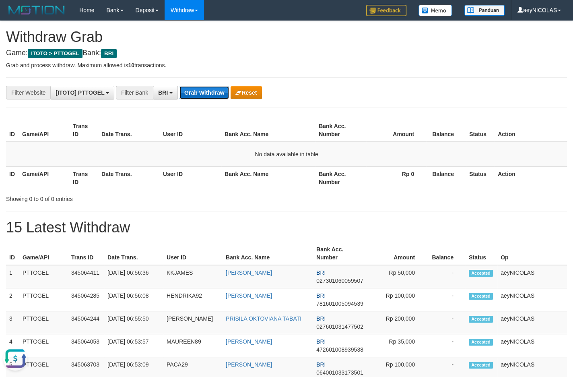
click at [173, 99] on div "**********" at bounding box center [239, 93] width 478 height 14
click at [189, 97] on button "Grab Withdraw" at bounding box center [203, 92] width 49 height 13
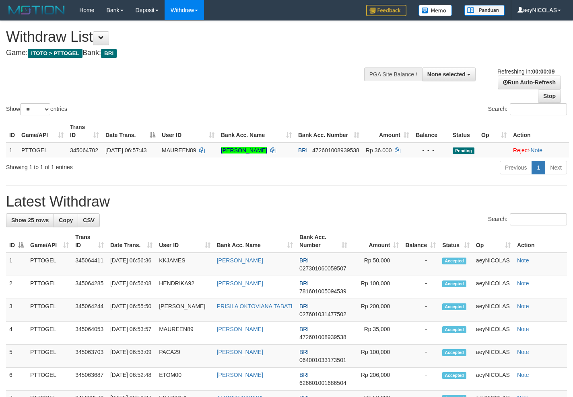
select select
select select "**"
select select
select select "**"
select select
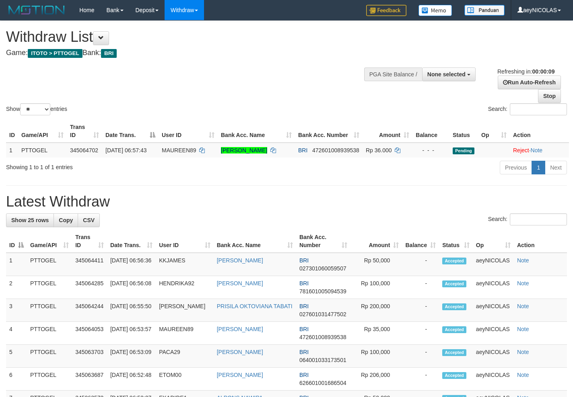
select select "**"
select select
select select "**"
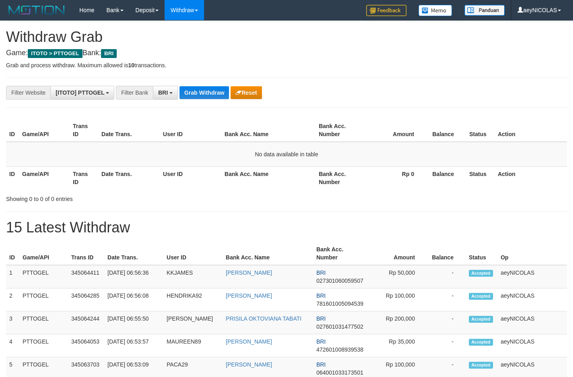
scroll to position [39, 0]
click at [198, 92] on button "Grab Withdraw" at bounding box center [203, 92] width 49 height 13
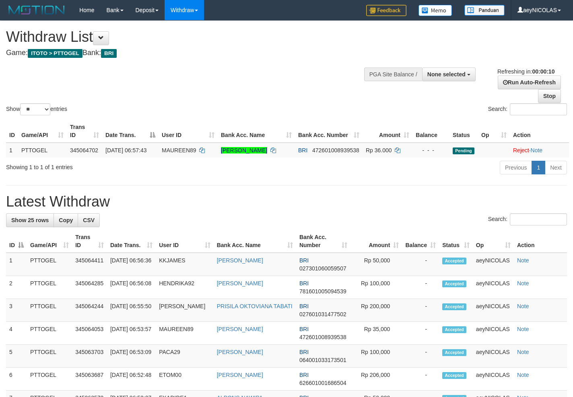
select select
select select "**"
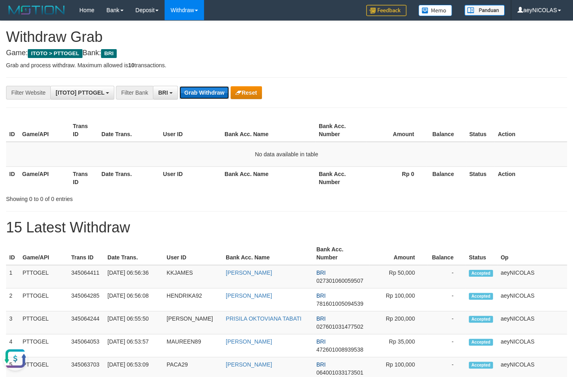
click at [198, 87] on button "Grab Withdraw" at bounding box center [203, 92] width 49 height 13
click at [202, 93] on button "Grab Withdraw" at bounding box center [203, 92] width 49 height 13
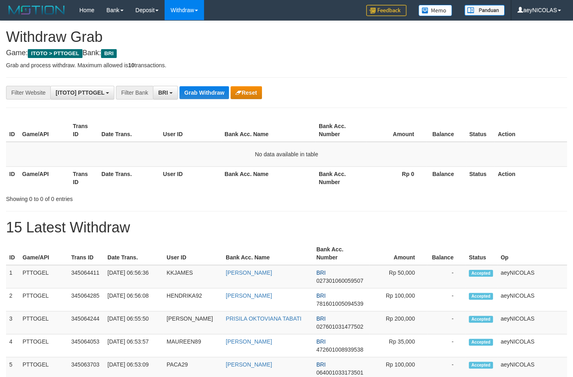
scroll to position [39, 0]
click at [202, 93] on button "Grab Withdraw" at bounding box center [203, 92] width 49 height 13
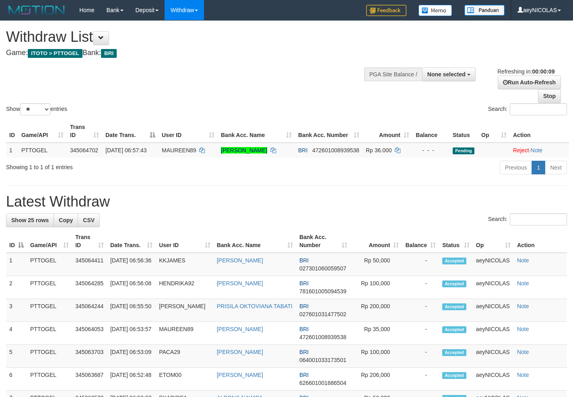
select select
select select "**"
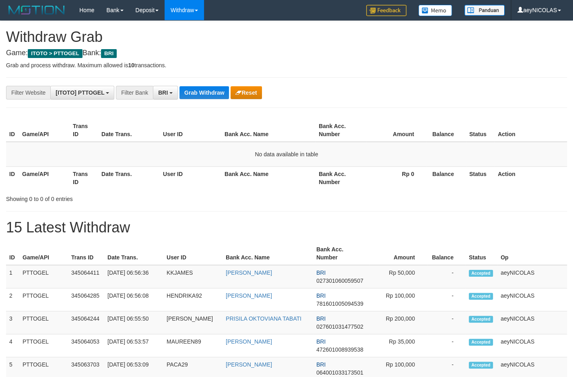
scroll to position [39, 0]
click at [202, 93] on button "Grab Withdraw" at bounding box center [203, 92] width 49 height 13
click at [194, 93] on button "Grab Withdraw" at bounding box center [203, 92] width 49 height 13
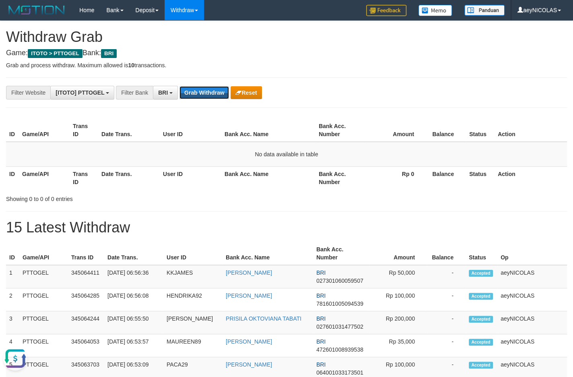
scroll to position [0, 0]
click at [194, 93] on button "Grab Withdraw" at bounding box center [203, 92] width 49 height 13
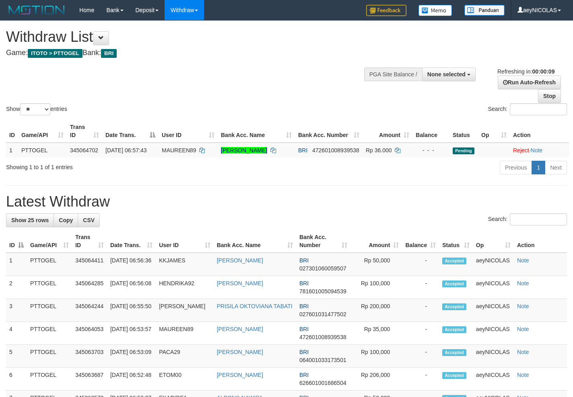
select select
select select "**"
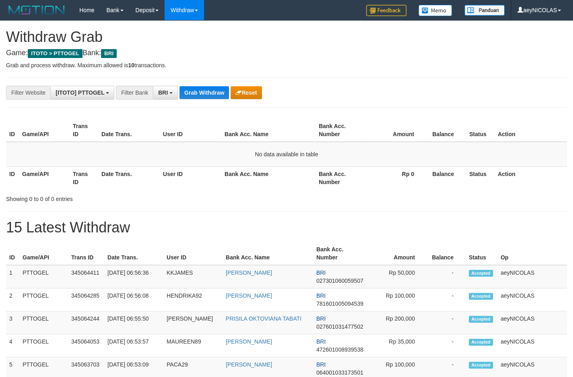
scroll to position [39, 0]
click at [194, 93] on button "Grab Withdraw" at bounding box center [203, 92] width 49 height 13
click at [181, 92] on button "Grab Withdraw" at bounding box center [203, 92] width 49 height 13
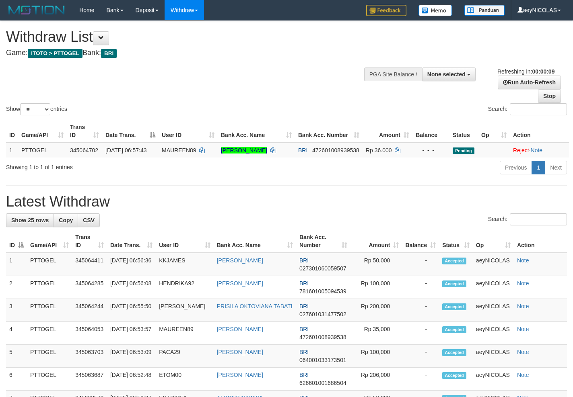
select select
select select "**"
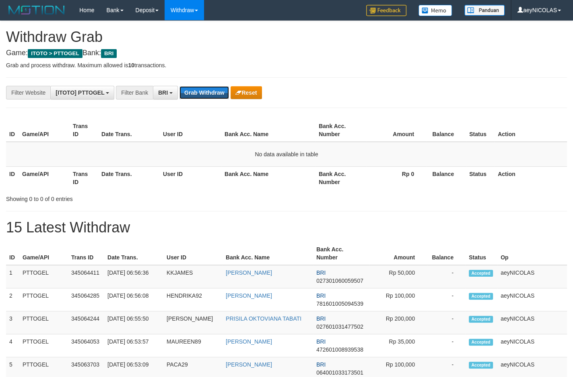
click at [181, 92] on button "Grab Withdraw" at bounding box center [203, 92] width 49 height 13
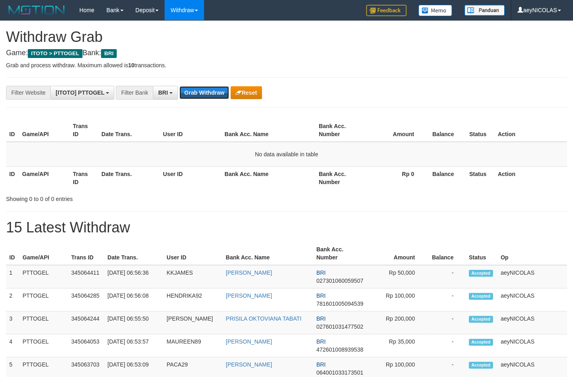
click at [181, 92] on button "Grab Withdraw" at bounding box center [203, 92] width 49 height 13
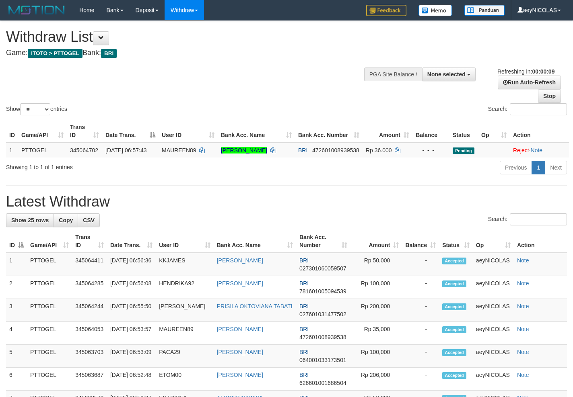
select select
select select "**"
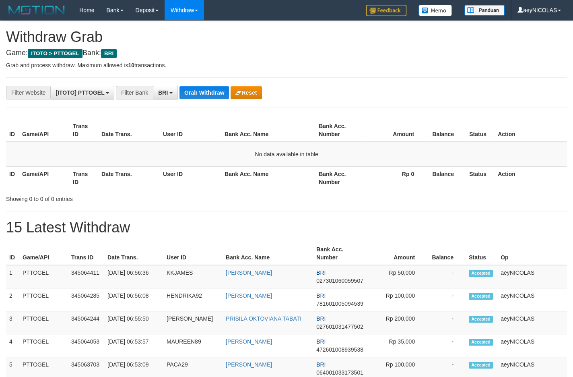
scroll to position [39, 0]
drag, startPoint x: 0, startPoint y: 0, endPoint x: 177, endPoint y: 92, distance: 199.0
click at [177, 92] on div "**********" at bounding box center [239, 93] width 478 height 14
click at [193, 91] on button "Grab Withdraw" at bounding box center [203, 92] width 49 height 13
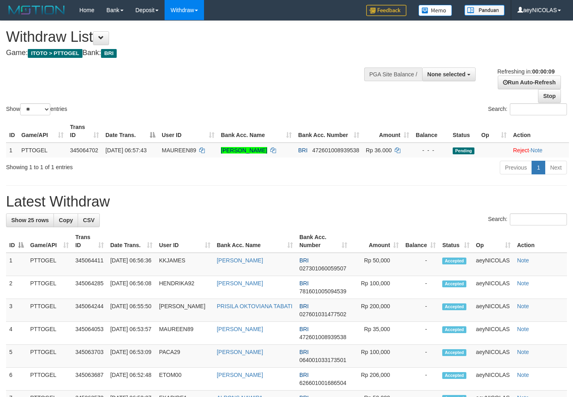
select select
select select "**"
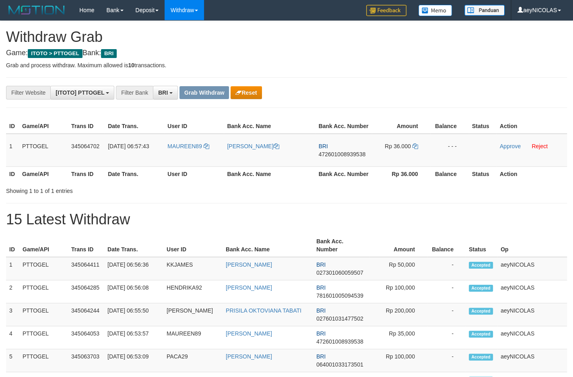
scroll to position [39, 0]
click at [248, 92] on button "Reset" at bounding box center [246, 92] width 31 height 13
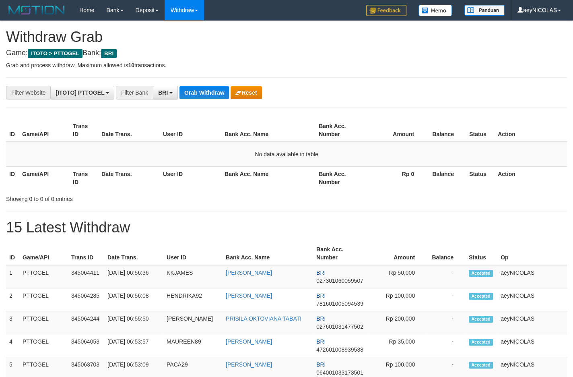
scroll to position [39, 0]
click at [202, 91] on button "Grab Withdraw" at bounding box center [203, 92] width 49 height 13
click at [213, 89] on button "Grab Withdraw" at bounding box center [203, 92] width 49 height 13
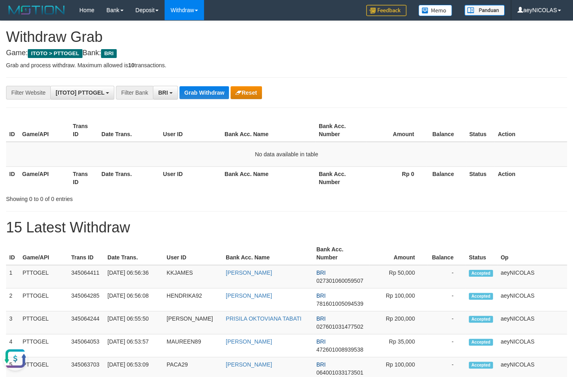
click at [217, 99] on button "Grab Withdraw" at bounding box center [203, 92] width 49 height 13
click at [220, 98] on button "Grab Withdraw" at bounding box center [203, 92] width 49 height 13
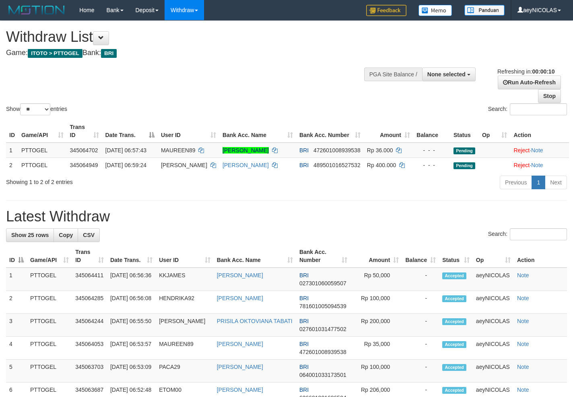
select select
select select "**"
select select
select select "**"
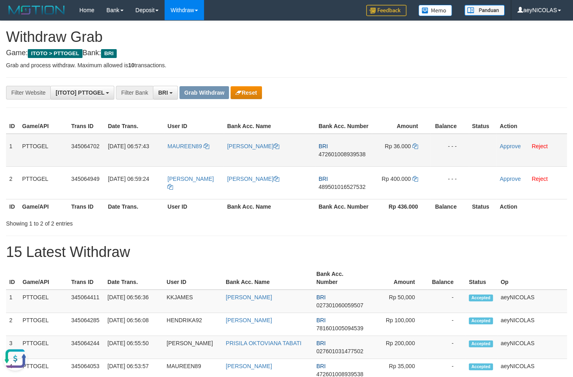
click at [193, 167] on td "MAUREEN89" at bounding box center [194, 150] width 60 height 33
click at [177, 165] on td "MAUREEN89" at bounding box center [194, 150] width 60 height 33
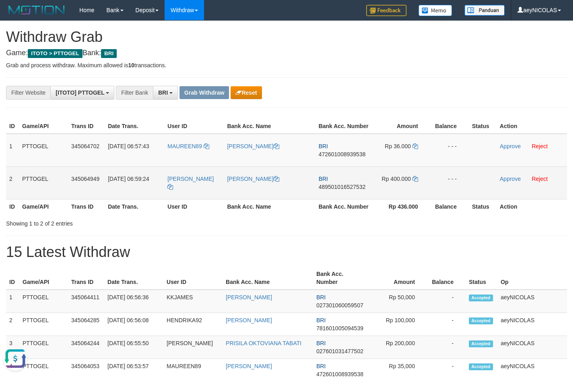
drag, startPoint x: 223, startPoint y: 173, endPoint x: 386, endPoint y: 179, distance: 162.6
click at [386, 179] on tbody "1 PTTOGEL 345064702 01/10/2025 06:57:43 MAUREEN89 THERESIA MAUREEN DIMITRI BRI …" at bounding box center [286, 167] width 561 height 66
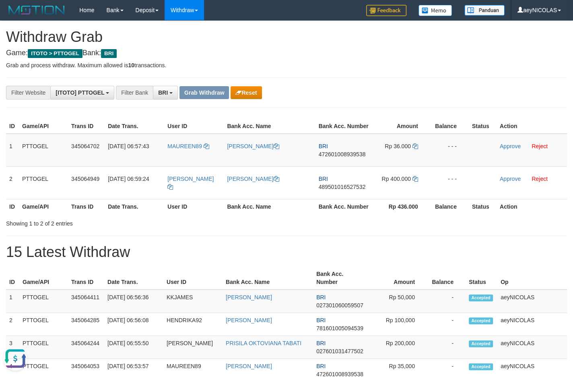
copy tr
click at [346, 157] on span "472601008939538" at bounding box center [342, 154] width 47 height 6
copy tr
click at [346, 157] on span "472601008939538" at bounding box center [342, 154] width 47 height 6
copy span "472601008939538"
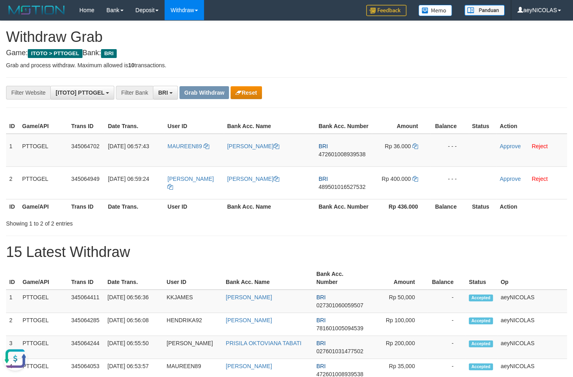
click at [329, 96] on div "**********" at bounding box center [239, 93] width 478 height 14
click at [412, 157] on td "Rp 36.000" at bounding box center [401, 150] width 58 height 33
click at [414, 149] on icon at bounding box center [415, 146] width 6 height 6
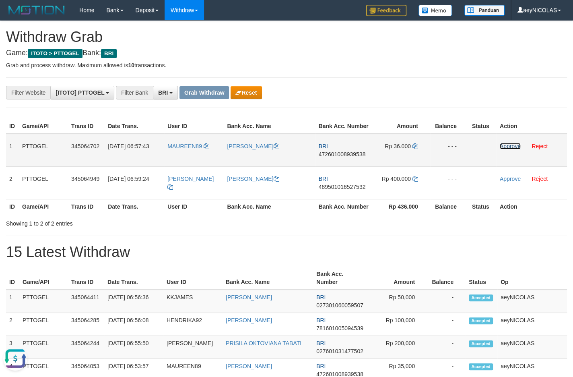
click at [518, 149] on link "Approve" at bounding box center [510, 146] width 21 height 6
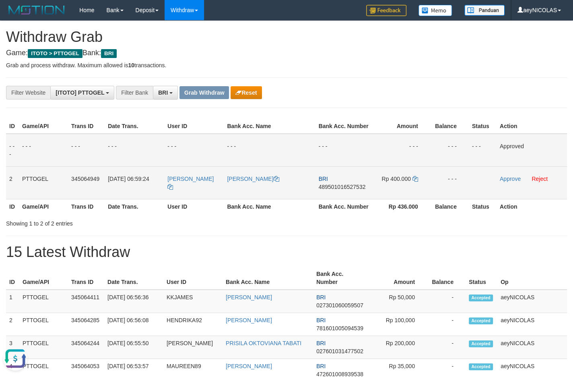
click at [348, 190] on span "489501016527532" at bounding box center [342, 186] width 47 height 6
copy span "489501016527532"
click at [331, 191] on td "BRI 489501016527532" at bounding box center [343, 182] width 56 height 33
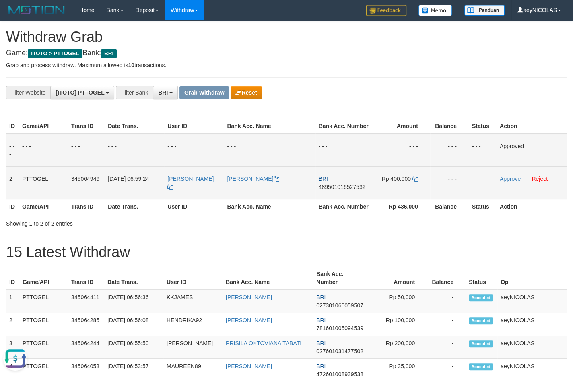
click at [330, 190] on span "489501016527532" at bounding box center [342, 186] width 47 height 6
copy span "489501016527532"
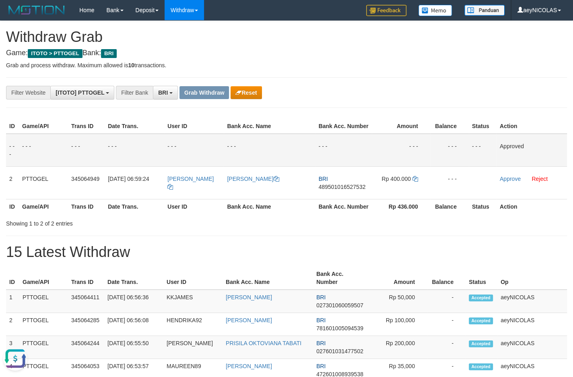
click at [343, 117] on div "ID Game/API Trans ID Date Trans. User ID Bank Acc. Name Bank Acc. Number Amount…" at bounding box center [286, 166] width 573 height 100
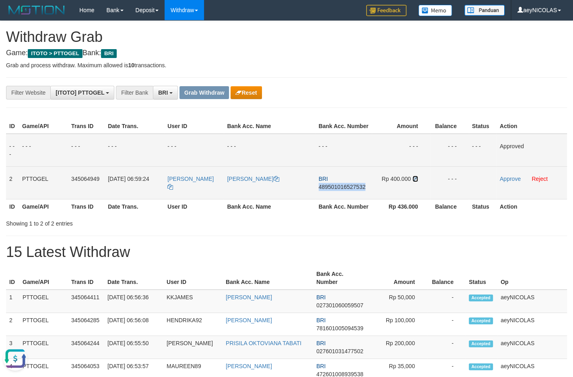
click at [415, 181] on icon at bounding box center [415, 179] width 6 height 6
copy span "489501016527532"
click at [415, 181] on icon at bounding box center [415, 179] width 6 height 6
drag, startPoint x: 415, startPoint y: 187, endPoint x: 421, endPoint y: 187, distance: 6.0
click at [421, 187] on td "Rp 400.000" at bounding box center [401, 182] width 58 height 33
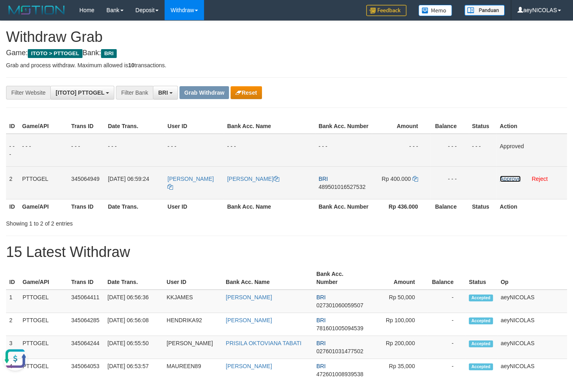
click at [515, 182] on link "Approve" at bounding box center [510, 178] width 21 height 6
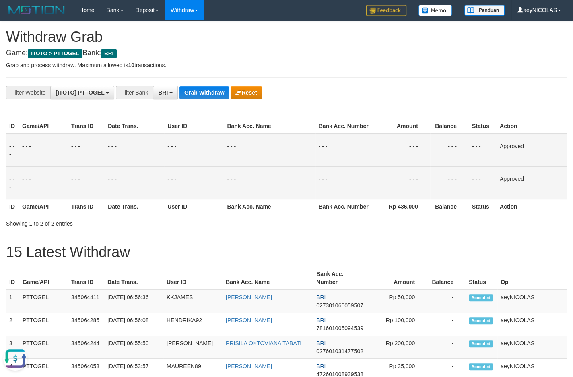
click at [334, 133] on th "Bank Acc. Number" at bounding box center [343, 126] width 56 height 15
click at [212, 88] on button "Grab Withdraw" at bounding box center [203, 92] width 49 height 13
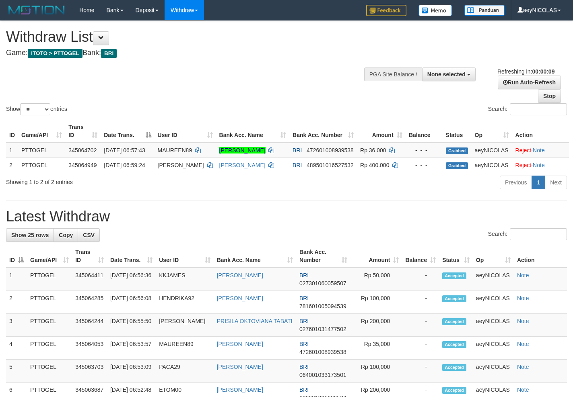
select select
select select "**"
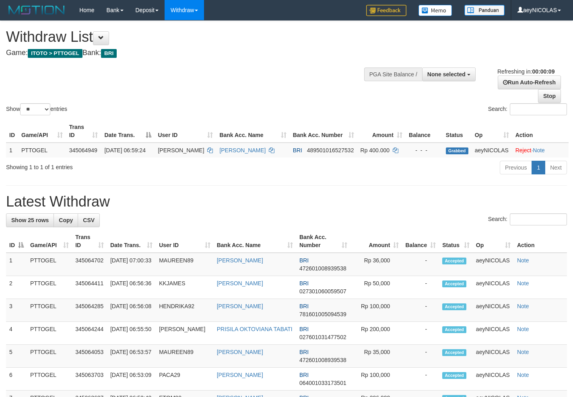
select select
select select "**"
select select
select select "**"
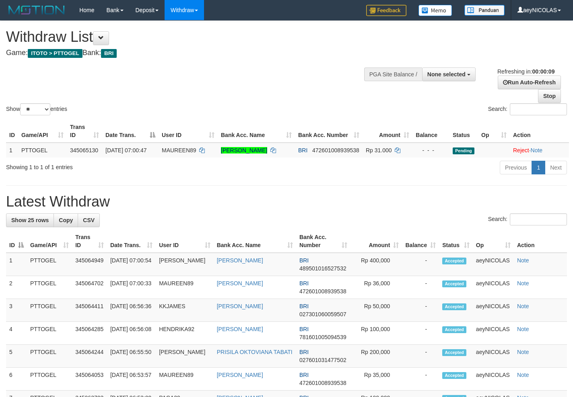
select select
select select "**"
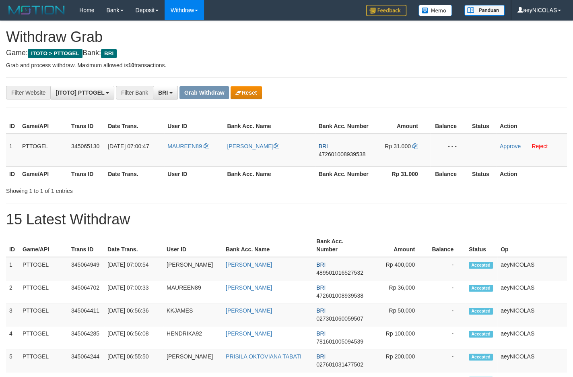
scroll to position [39, 0]
click at [353, 227] on h1 "15 Latest Withdraw" at bounding box center [286, 219] width 561 height 16
drag, startPoint x: 191, startPoint y: 158, endPoint x: 408, endPoint y: 166, distance: 217.0
click at [408, 166] on tr "1 PTTOGEL 345065130 01/10/2025 07:00:47 MAUREEN89 THERESIA MAUREEN DIMITRI BRI …" at bounding box center [286, 150] width 561 height 33
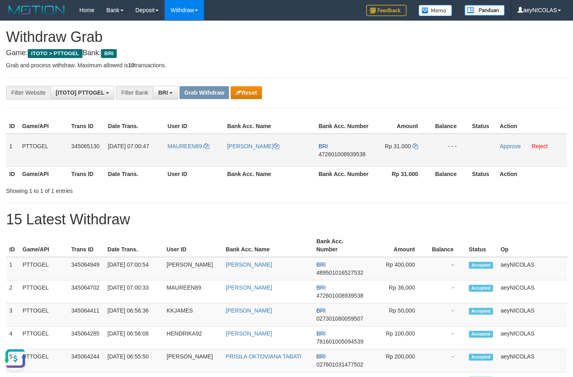
copy tr
click at [338, 159] on td "BRI 472601008939538" at bounding box center [343, 150] width 56 height 33
click at [332, 167] on td "BRI 472601008939538" at bounding box center [343, 150] width 56 height 33
click at [334, 157] on span "472601008939538" at bounding box center [342, 154] width 47 height 6
copy span "0"
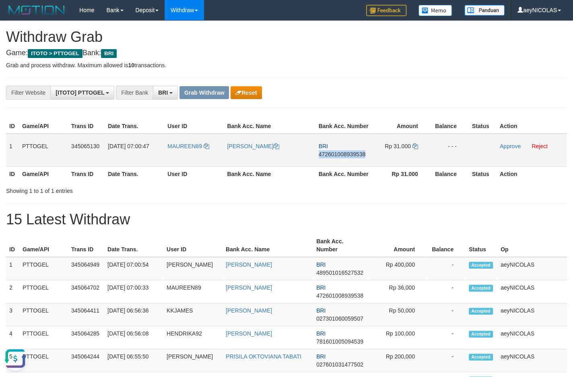
click at [334, 157] on span "472601008939538" at bounding box center [342, 154] width 47 height 6
copy span "472601008939538"
click at [340, 157] on span "472601008939538" at bounding box center [342, 154] width 47 height 6
copy span "472601008939538"
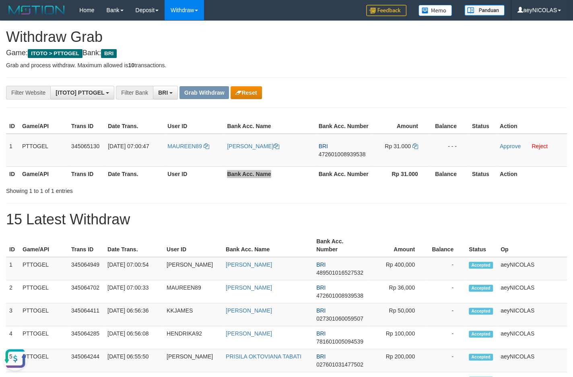
click at [359, 181] on th "Bank Acc. Number" at bounding box center [343, 173] width 56 height 15
click at [414, 149] on icon at bounding box center [415, 146] width 6 height 6
copy span "472601008939538"
click at [511, 157] on td "Approve Reject" at bounding box center [531, 150] width 70 height 33
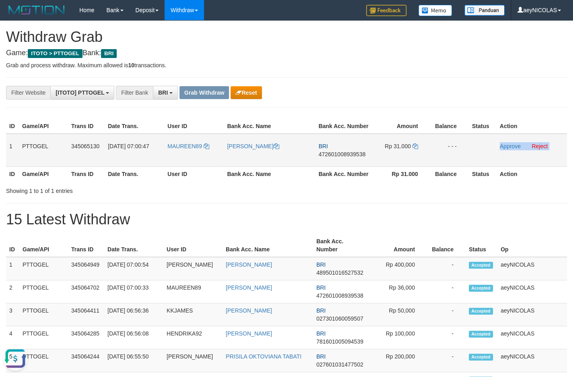
click at [511, 157] on td "Approve Reject" at bounding box center [531, 150] width 70 height 33
click at [511, 149] on link "Approve" at bounding box center [510, 146] width 21 height 6
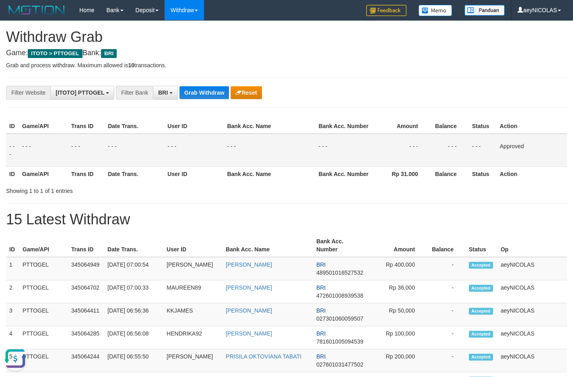
drag, startPoint x: 258, startPoint y: 199, endPoint x: 203, endPoint y: 123, distance: 94.0
click at [255, 183] on div "ID Game/API Trans ID Date Trans. User ID Bank Acc. Name Bank Acc. Number Amount…" at bounding box center [286, 149] width 573 height 67
click at [202, 86] on div "**********" at bounding box center [239, 93] width 478 height 14
click at [369, 167] on td "- - -" at bounding box center [343, 150] width 56 height 33
click at [197, 92] on button "Grab Withdraw" at bounding box center [203, 92] width 49 height 13
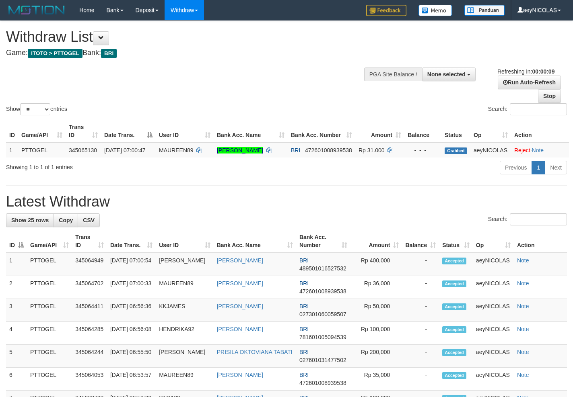
select select
select select "**"
select select
select select "**"
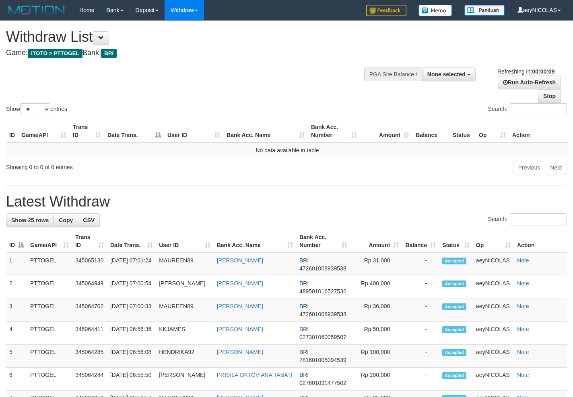
select select
select select "**"
select select
select select "**"
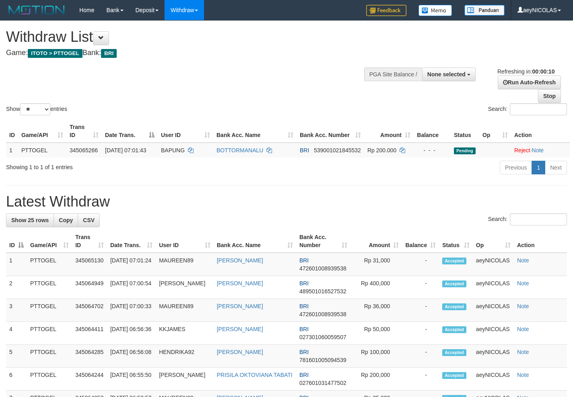
select select
select select "**"
click at [199, 228] on div "Search:" at bounding box center [286, 221] width 561 height 14
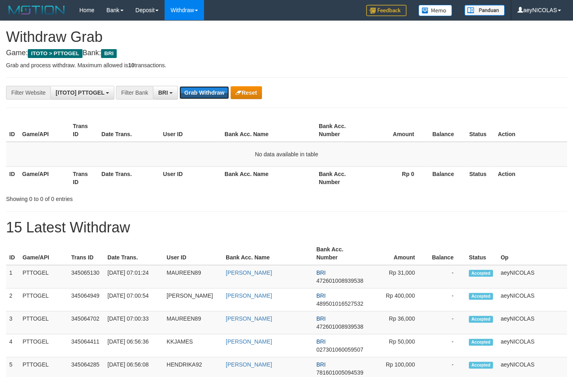
scroll to position [39, 0]
click at [197, 92] on button "Grab Withdraw" at bounding box center [203, 92] width 49 height 13
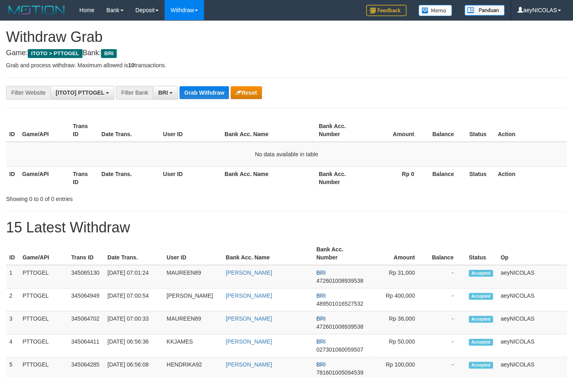
scroll to position [39, 0]
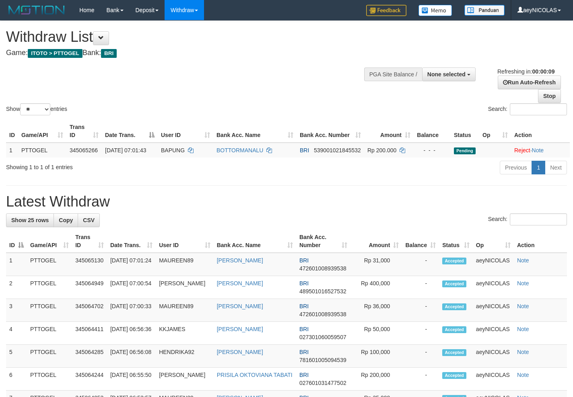
select select
select select "**"
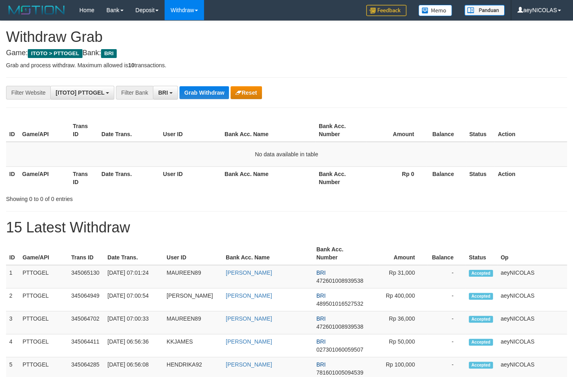
scroll to position [39, 0]
click at [197, 92] on button "Grab Withdraw" at bounding box center [203, 92] width 49 height 13
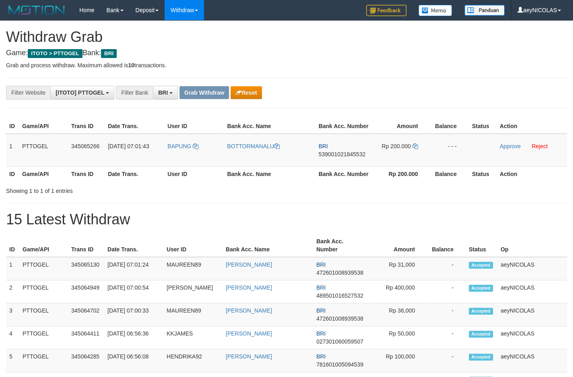
scroll to position [39, 0]
drag, startPoint x: 194, startPoint y: 165, endPoint x: 412, endPoint y: 163, distance: 218.1
click at [412, 163] on tr "1 PTTOGEL 345065266 01/10/2025 07:01:43 BAPUNG BOTTORMANALU BRI 539001021845532…" at bounding box center [286, 150] width 561 height 33
click at [351, 157] on span "539001021845532" at bounding box center [342, 154] width 47 height 6
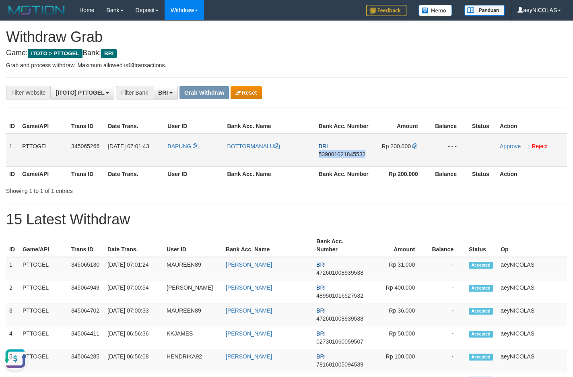
click at [351, 157] on span "539001021845532" at bounding box center [342, 154] width 47 height 6
copy span "539001021845532"
click at [414, 149] on icon at bounding box center [415, 146] width 6 height 6
copy span "539001021845532"
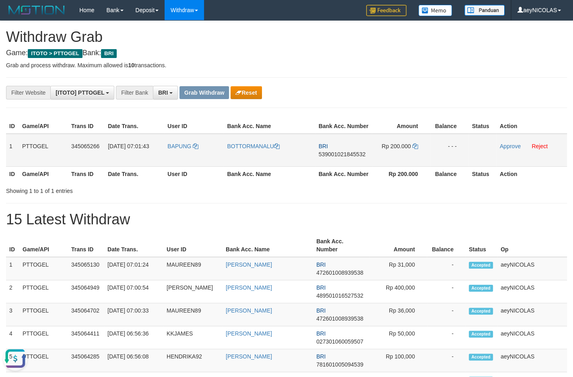
click at [513, 158] on td "Approve Reject" at bounding box center [531, 150] width 70 height 33
click at [513, 149] on link "Approve" at bounding box center [510, 146] width 21 height 6
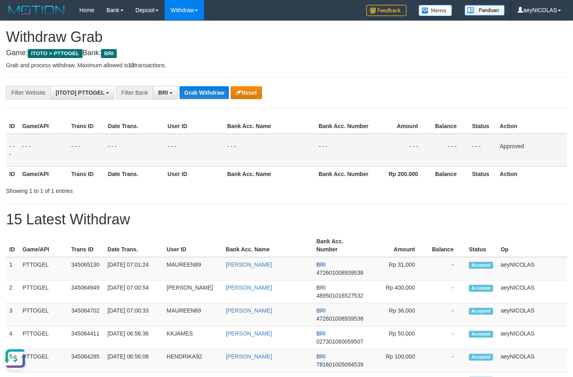
click at [276, 166] on td "- - -" at bounding box center [269, 150] width 91 height 33
click at [203, 96] on button "Grab Withdraw" at bounding box center [203, 92] width 49 height 13
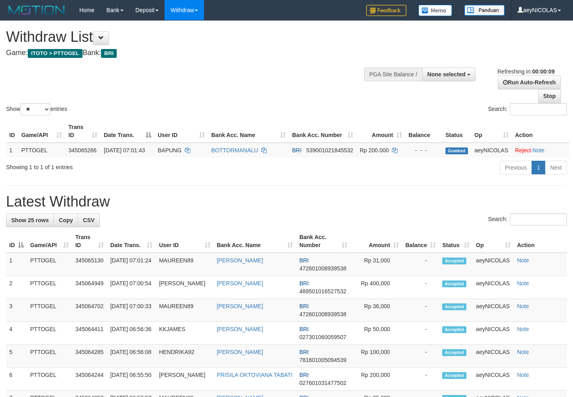
select select
select select "**"
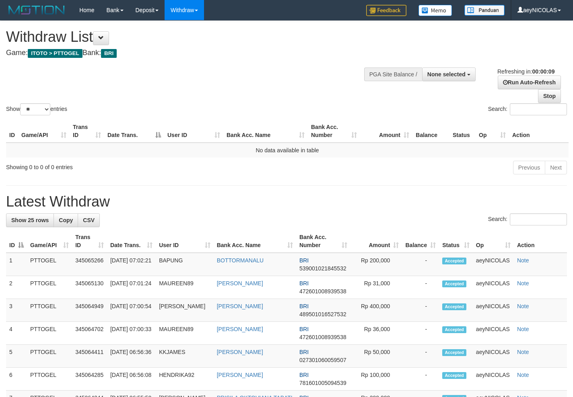
select select
select select "**"
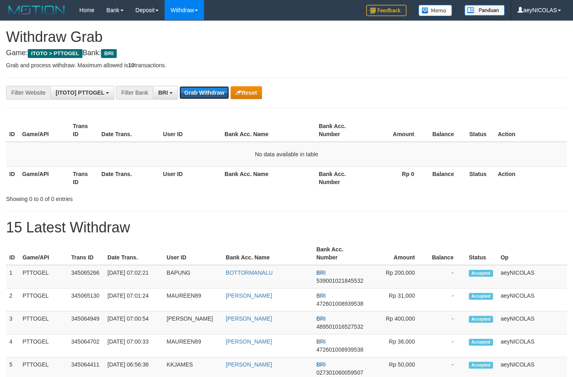
click at [201, 89] on button "Grab Withdraw" at bounding box center [203, 92] width 49 height 13
click at [202, 88] on button "Grab Withdraw" at bounding box center [203, 92] width 49 height 13
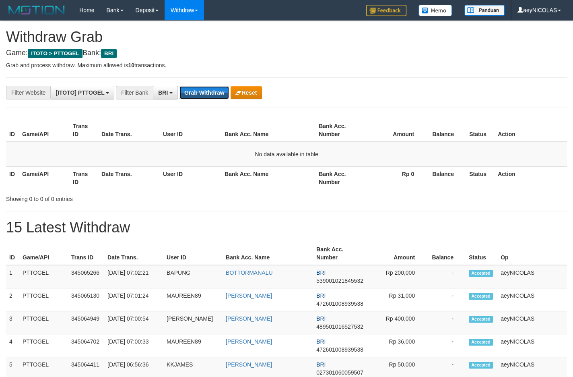
click at [202, 88] on button "Grab Withdraw" at bounding box center [203, 92] width 49 height 13
